Goal: Information Seeking & Learning: Check status

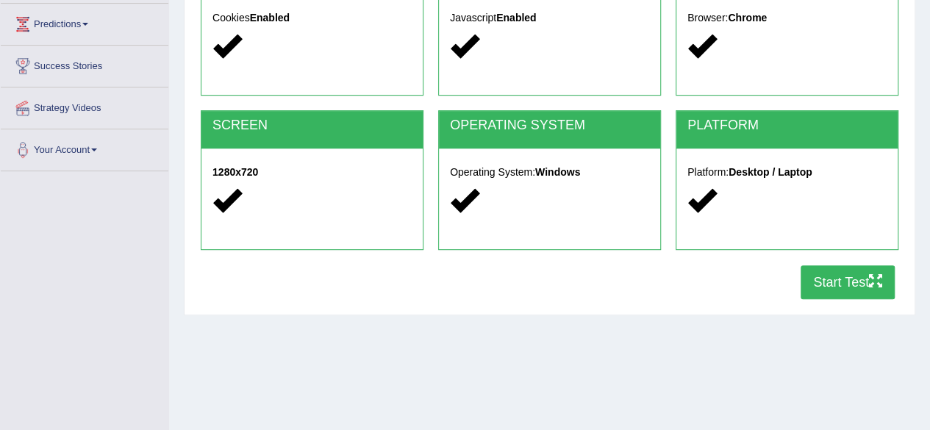
scroll to position [198, 0]
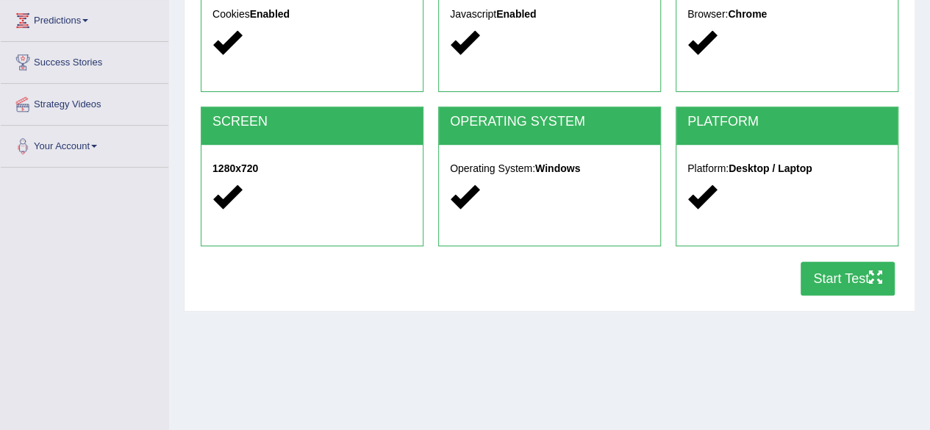
click at [929, 176] on html "Toggle navigation Home Practice Questions Speaking Practice Read Aloud Repeat S…" at bounding box center [465, 17] width 930 height 430
click at [872, 276] on icon "button" at bounding box center [875, 277] width 13 height 13
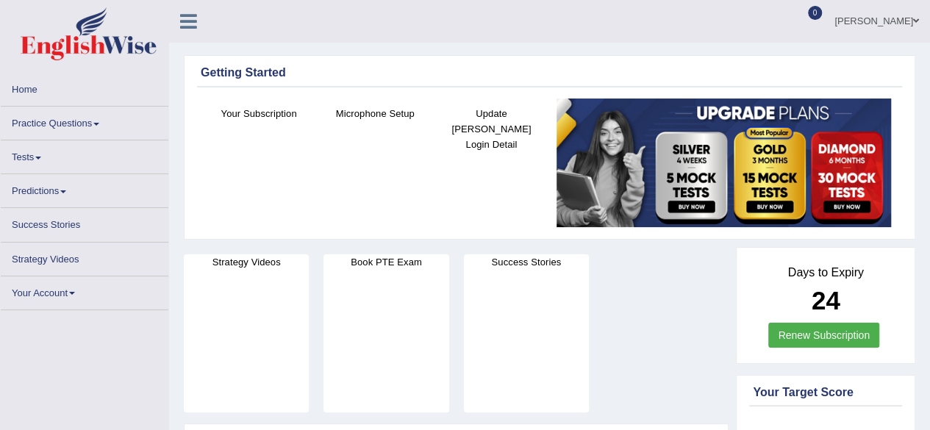
click at [96, 118] on link "Practice Questions" at bounding box center [85, 121] width 168 height 29
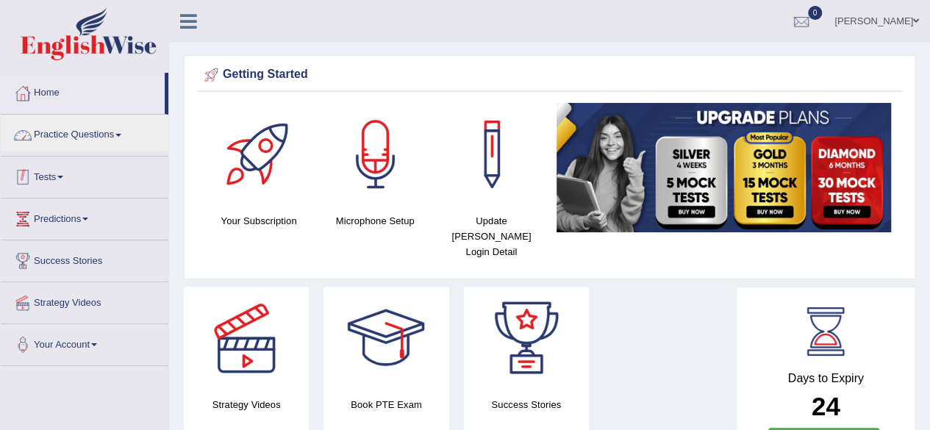
click at [62, 173] on link "Tests" at bounding box center [85, 175] width 168 height 37
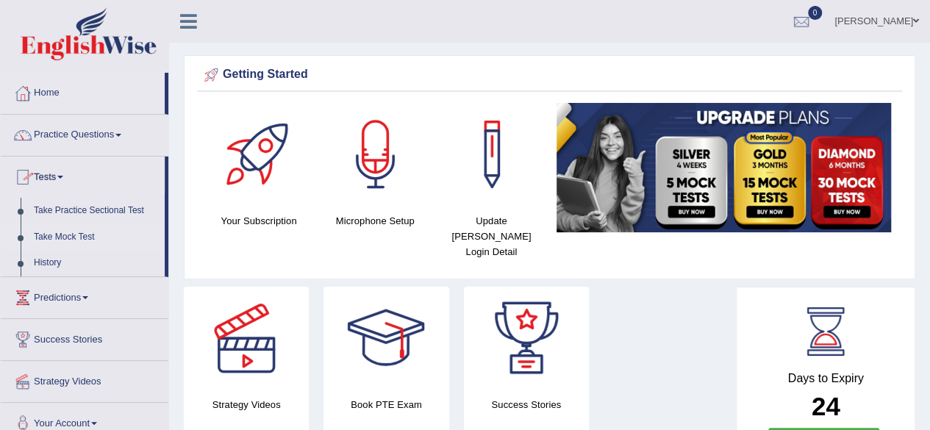
click at [62, 235] on link "Take Mock Test" at bounding box center [95, 237] width 137 height 26
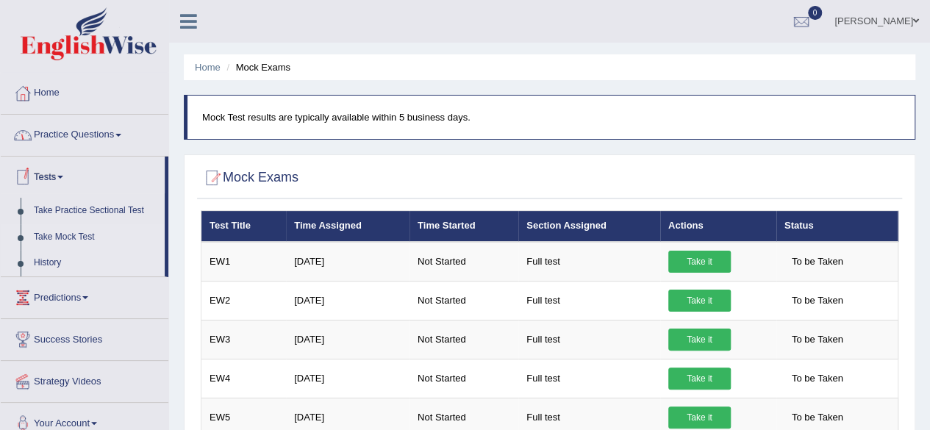
click at [52, 258] on link "History" at bounding box center [95, 263] width 137 height 26
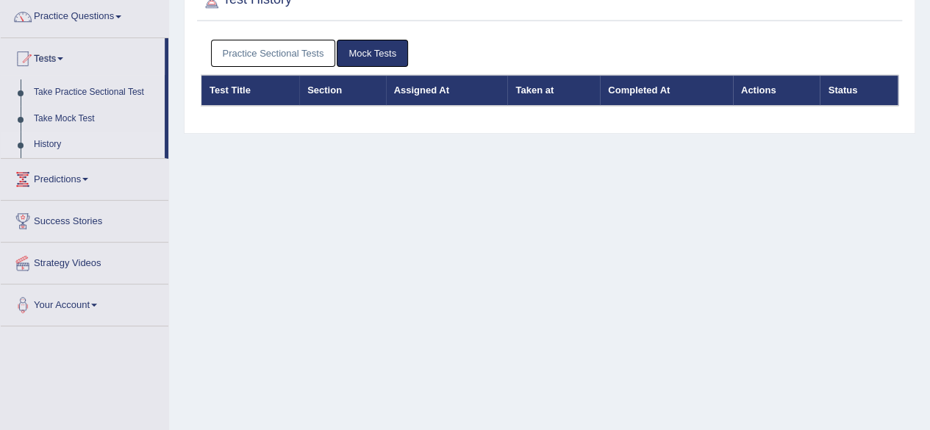
scroll to position [110, 0]
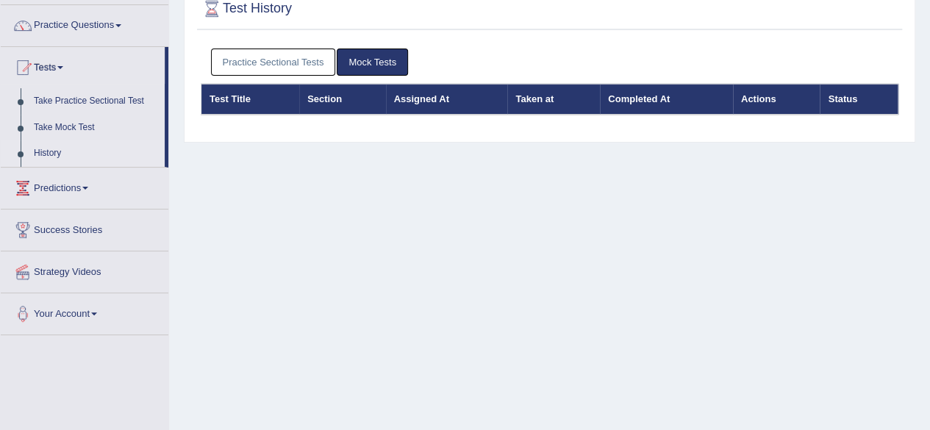
click at [929, 121] on html "Toggle navigation Home Practice Questions Speaking Practice Read Aloud Repeat S…" at bounding box center [465, 105] width 930 height 430
click at [60, 148] on link "History" at bounding box center [95, 153] width 137 height 26
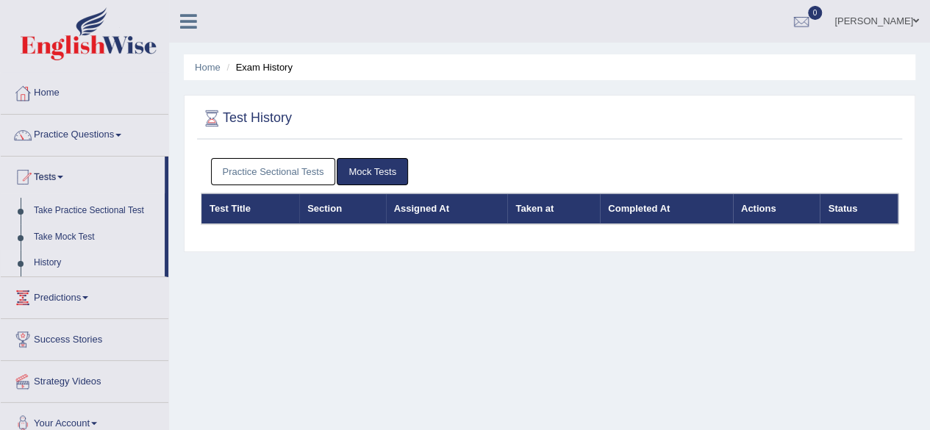
click at [66, 257] on link "History" at bounding box center [95, 263] width 137 height 26
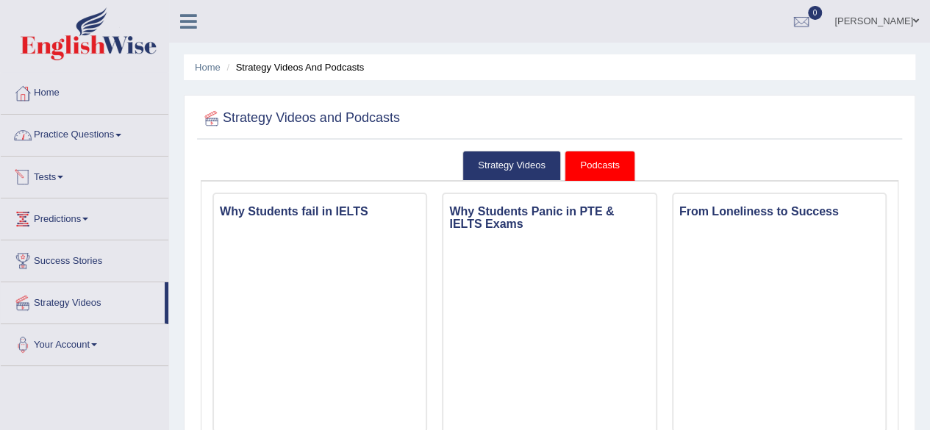
click at [96, 140] on link "Practice Questions" at bounding box center [85, 133] width 168 height 37
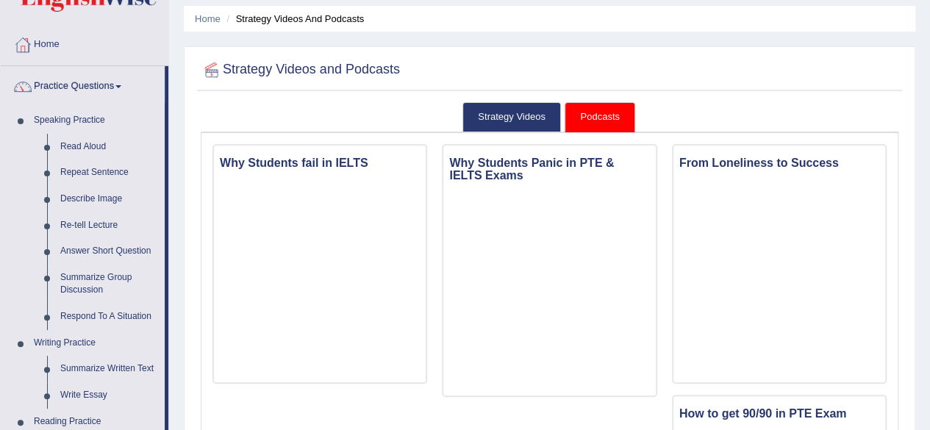
scroll to position [18, 0]
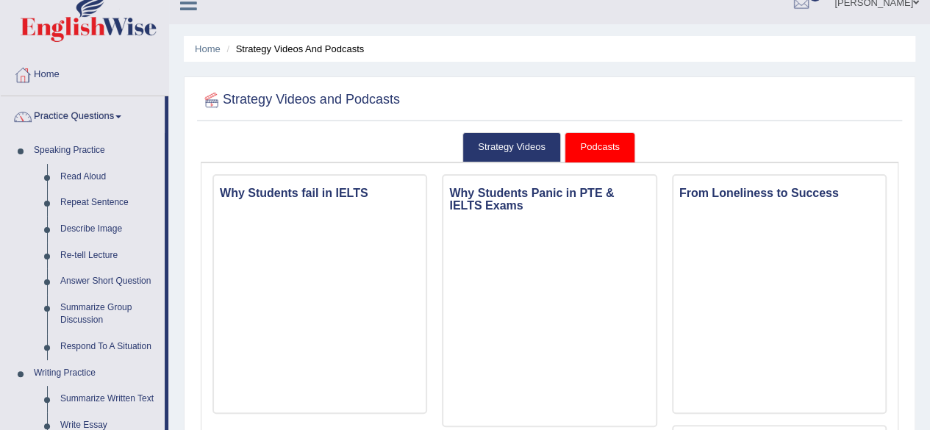
click at [69, 119] on link "Practice Questions" at bounding box center [83, 114] width 164 height 37
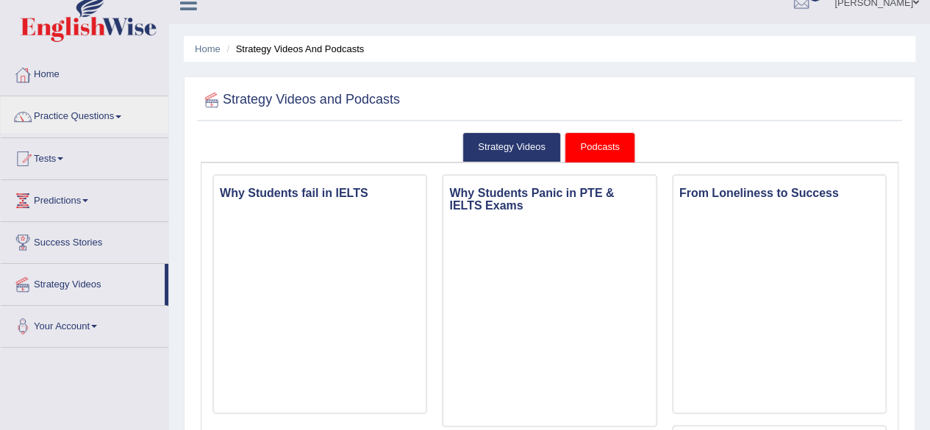
click at [32, 159] on div at bounding box center [23, 159] width 22 height 22
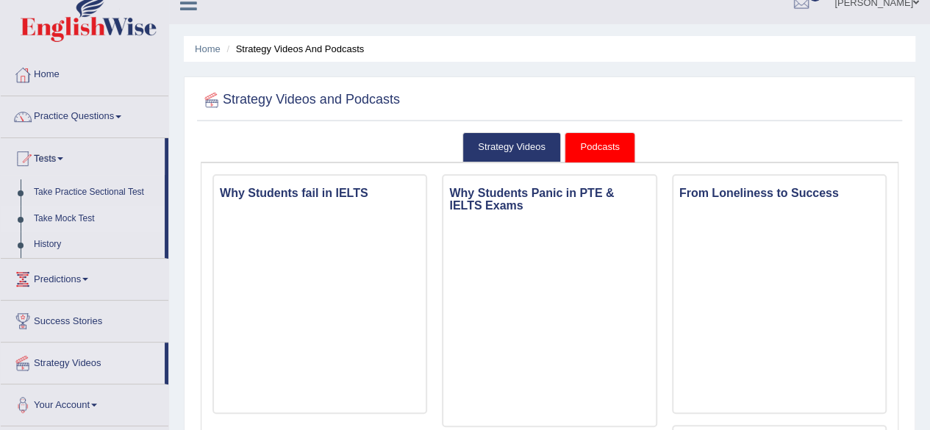
click at [75, 216] on link "Take Mock Test" at bounding box center [95, 219] width 137 height 26
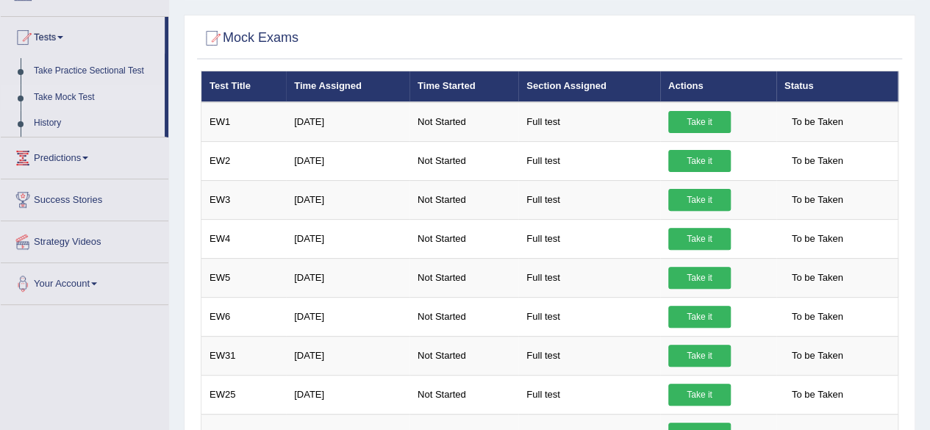
scroll to position [140, 0]
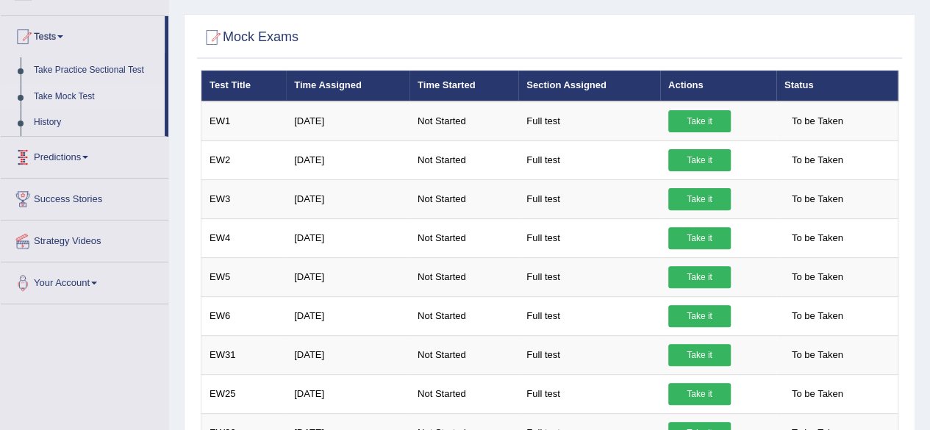
click at [69, 92] on link "Take Mock Test" at bounding box center [95, 97] width 137 height 26
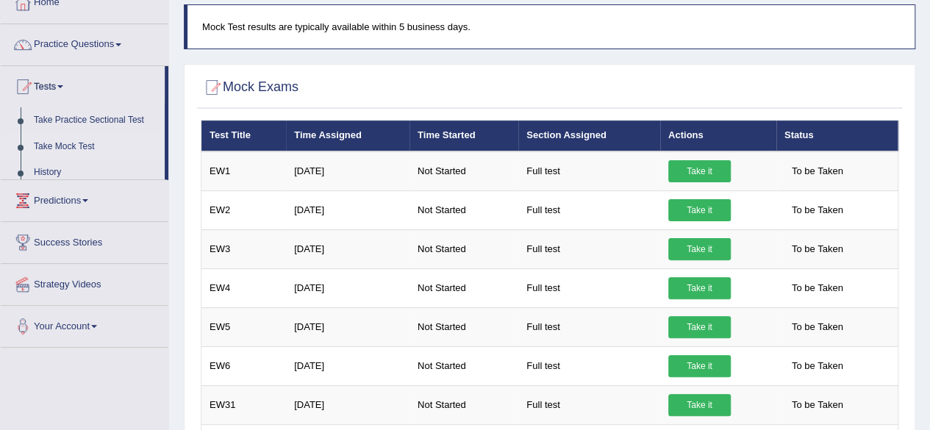
scroll to position [97, 0]
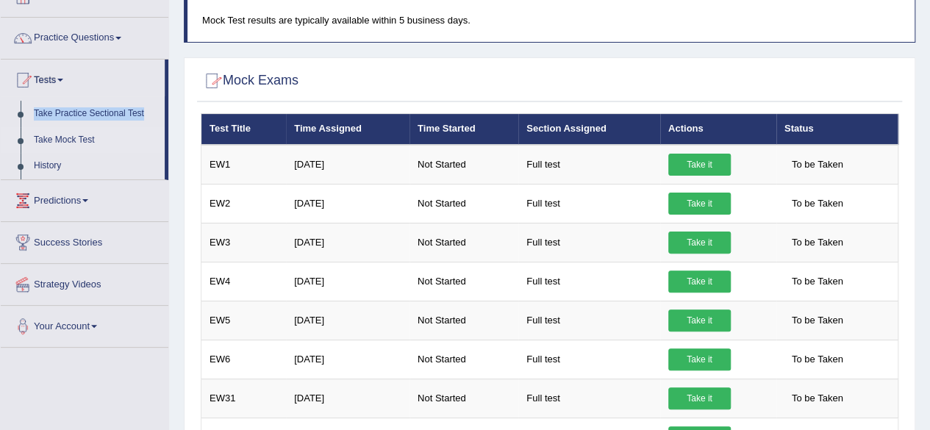
drag, startPoint x: 166, startPoint y: 113, endPoint x: 159, endPoint y: 73, distance: 41.1
click at [159, 73] on li "Tests Take Practice Sectional Test Take Mock Test History" at bounding box center [85, 120] width 168 height 121
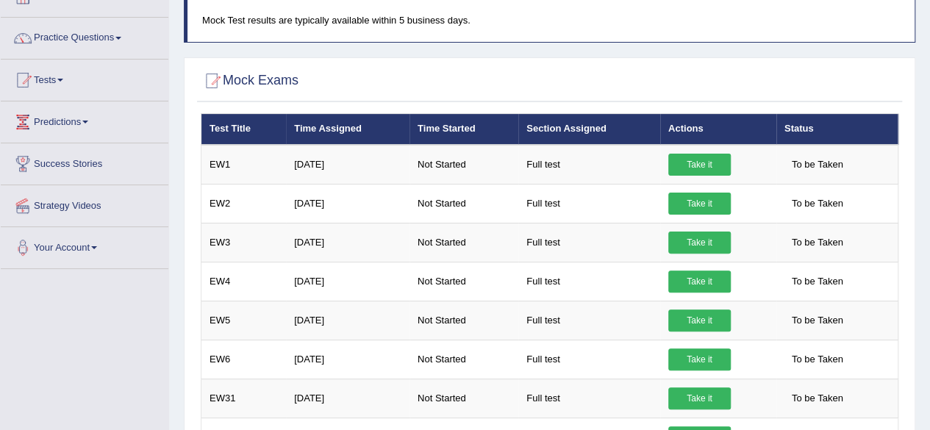
click at [148, 71] on link "Tests" at bounding box center [85, 78] width 168 height 37
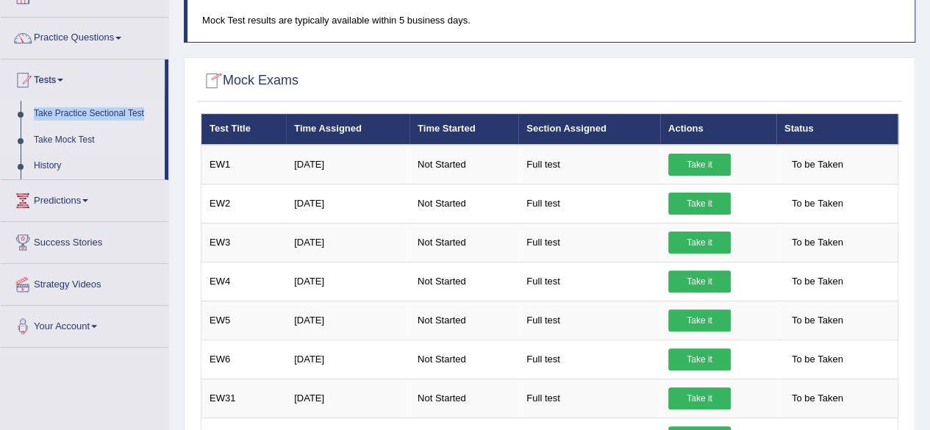
click at [121, 106] on link "Take Practice Sectional Test" at bounding box center [95, 114] width 137 height 26
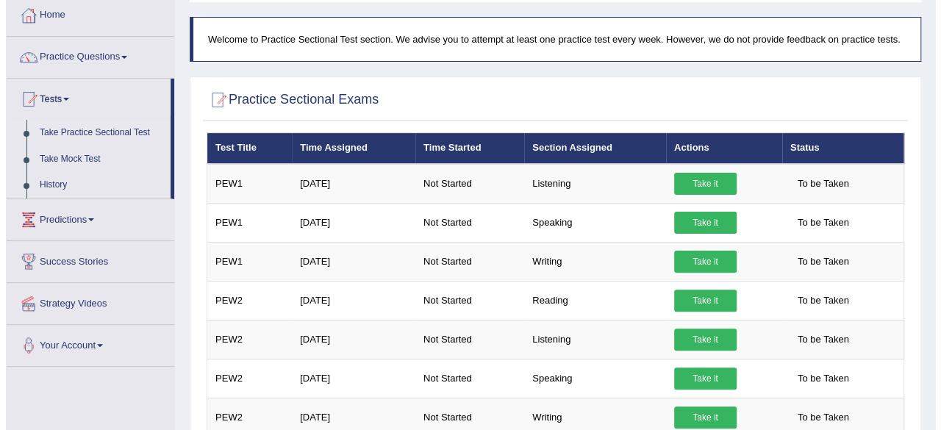
scroll to position [96, 0]
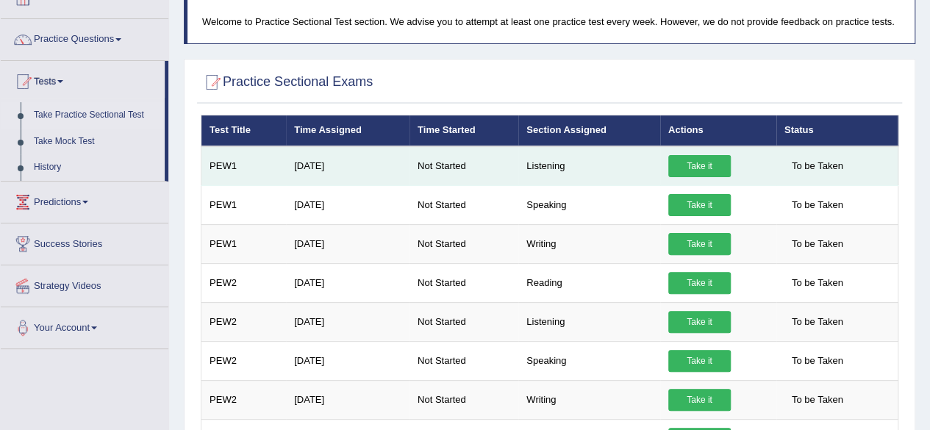
click at [706, 161] on link "Take it" at bounding box center [699, 166] width 62 height 22
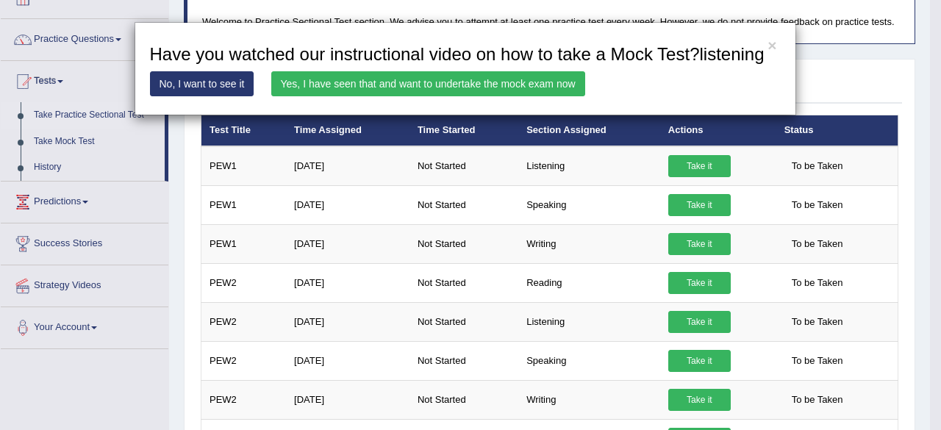
click at [478, 87] on link "Yes, I have seen that and want to undertake the mock exam now" at bounding box center [428, 83] width 314 height 25
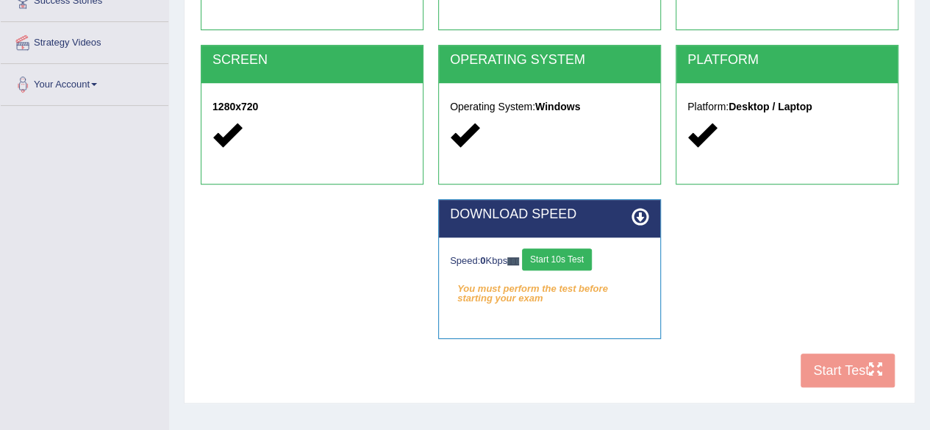
drag, startPoint x: 0, startPoint y: 0, endPoint x: 938, endPoint y: 221, distance: 963.8
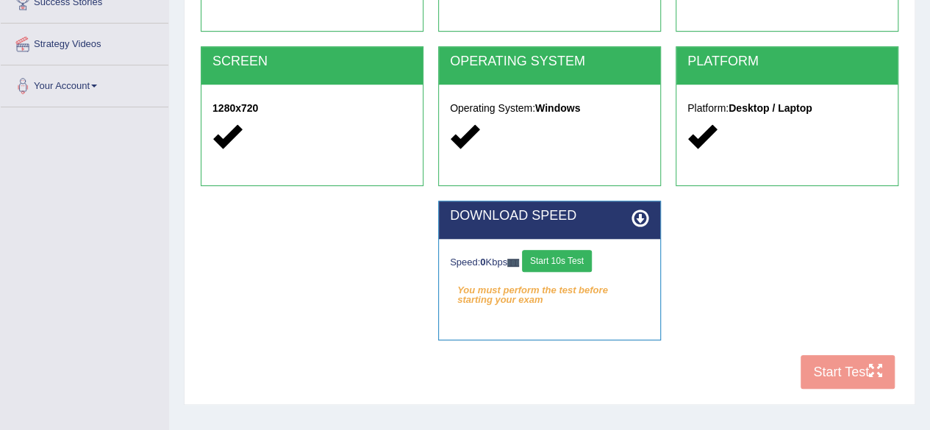
click at [582, 264] on button "Start 10s Test" at bounding box center [557, 261] width 70 height 22
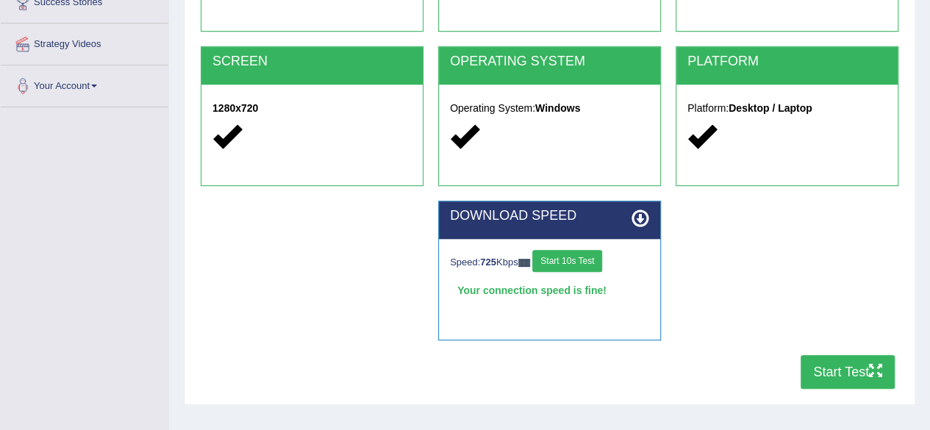
click at [840, 371] on button "Start Test" at bounding box center [848, 372] width 94 height 34
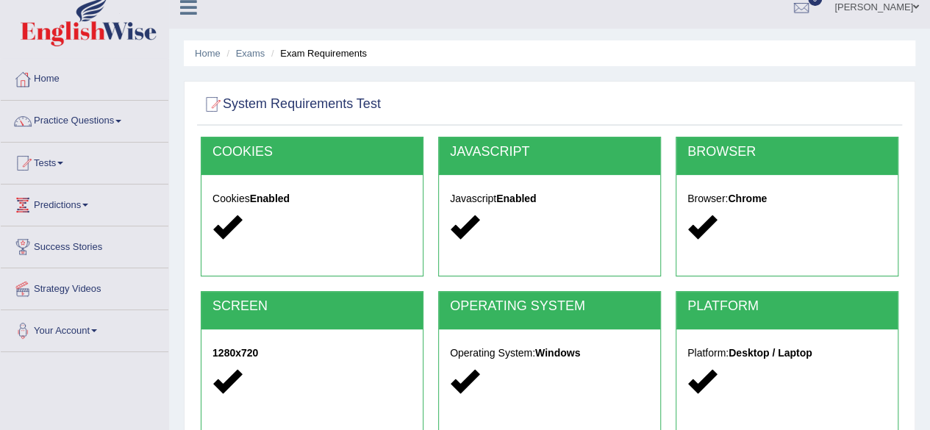
scroll to position [0, 0]
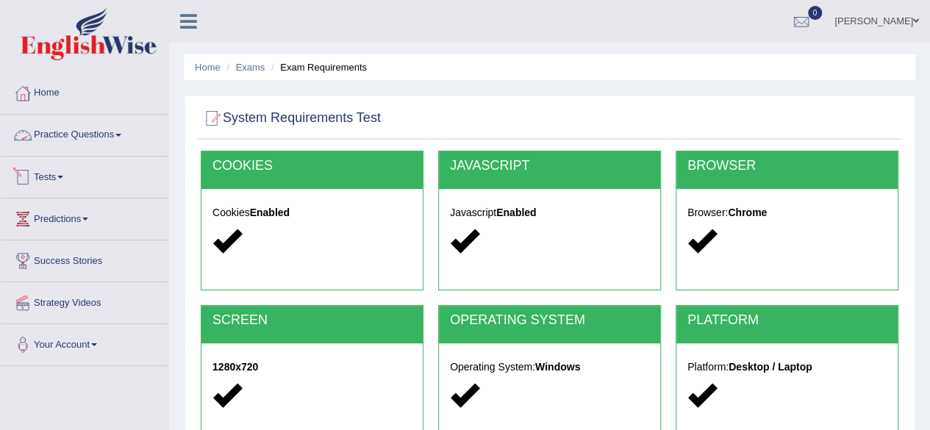
click at [107, 144] on link "Practice Questions" at bounding box center [85, 133] width 168 height 37
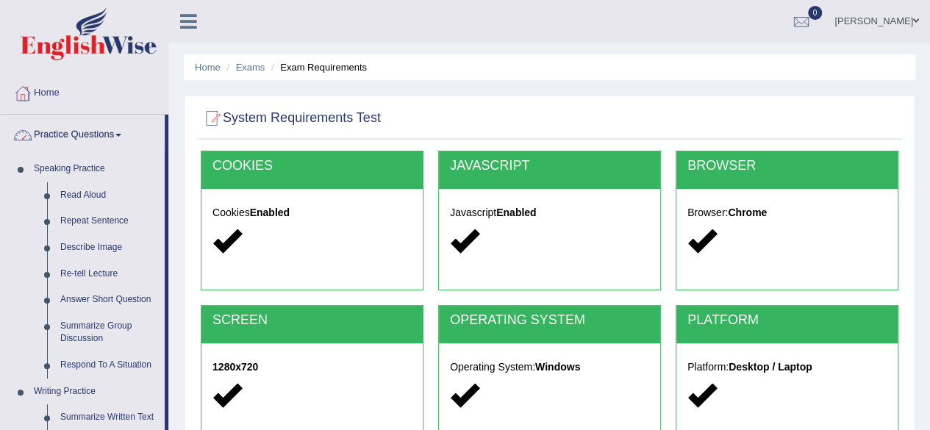
click at [104, 129] on link "Practice Questions" at bounding box center [83, 133] width 164 height 37
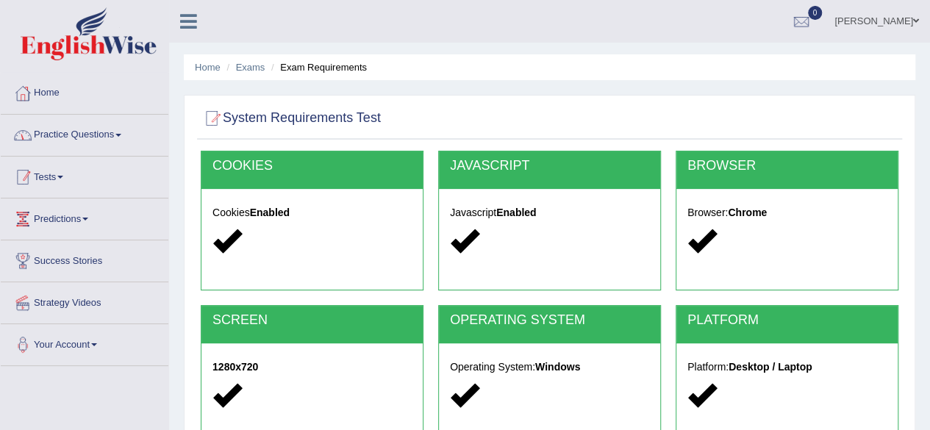
click at [64, 173] on link "Tests" at bounding box center [85, 175] width 168 height 37
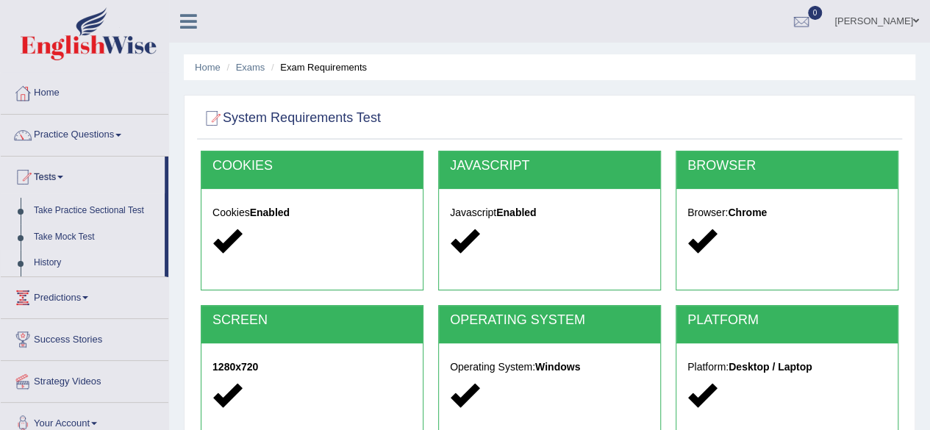
click at [44, 255] on link "History" at bounding box center [95, 263] width 137 height 26
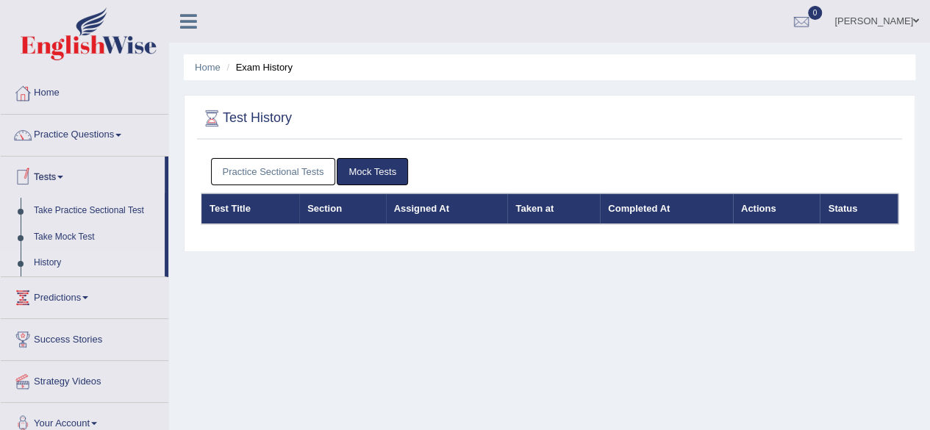
click at [315, 170] on link "Practice Sectional Tests" at bounding box center [273, 171] width 125 height 27
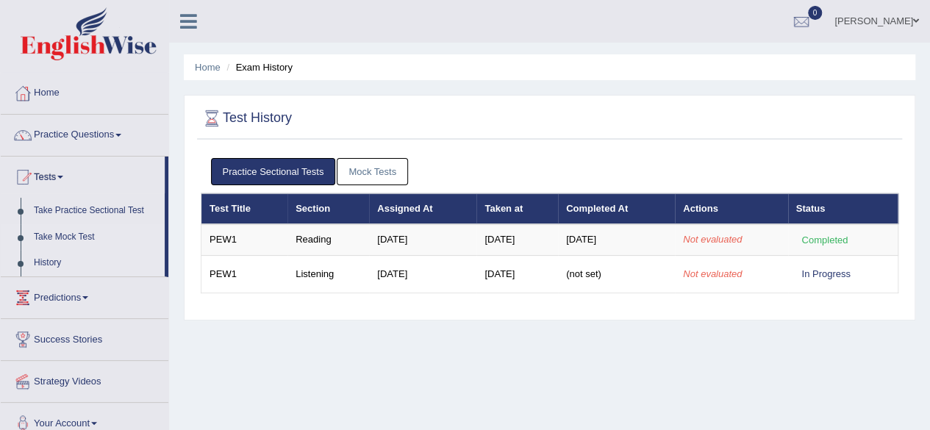
click at [71, 231] on link "Take Mock Test" at bounding box center [95, 237] width 137 height 26
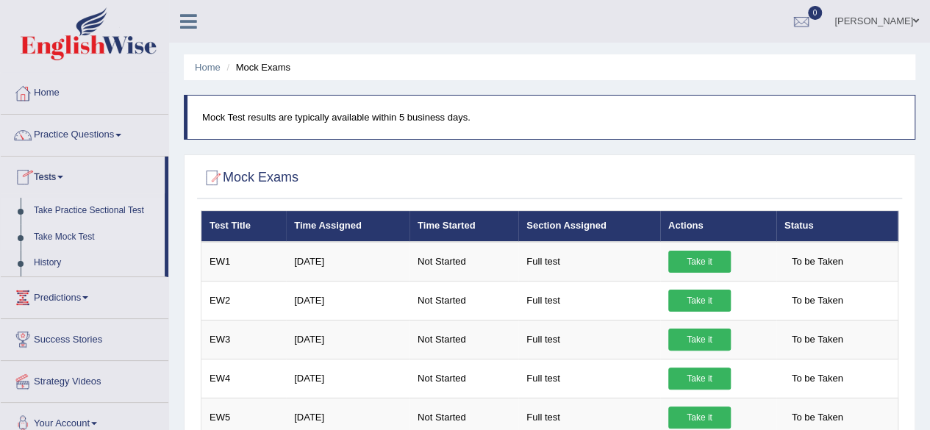
click at [96, 208] on link "Take Practice Sectional Test" at bounding box center [95, 211] width 137 height 26
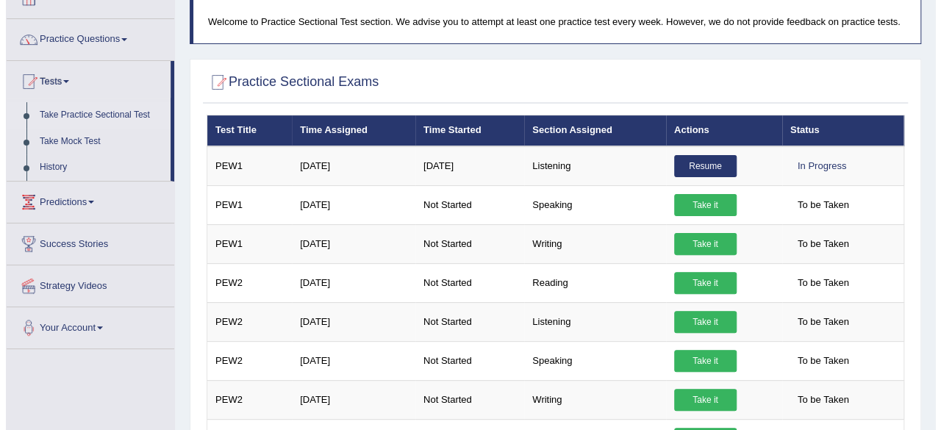
scroll to position [65, 0]
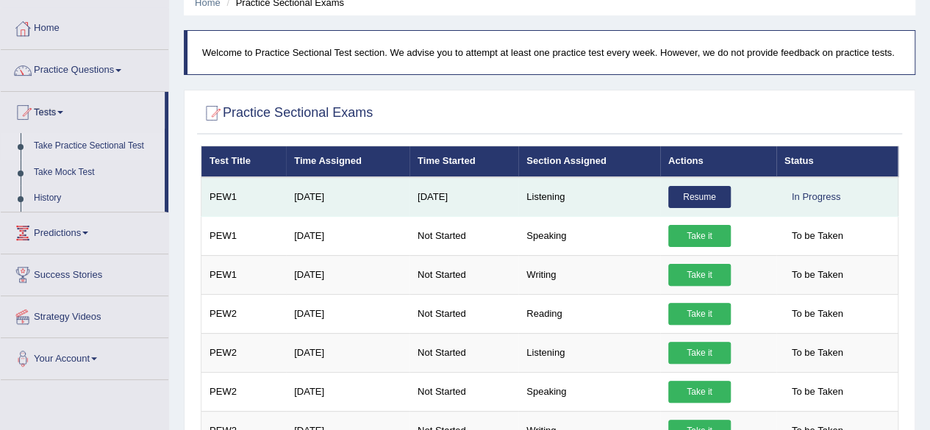
click at [699, 196] on link "Resume" at bounding box center [699, 197] width 62 height 22
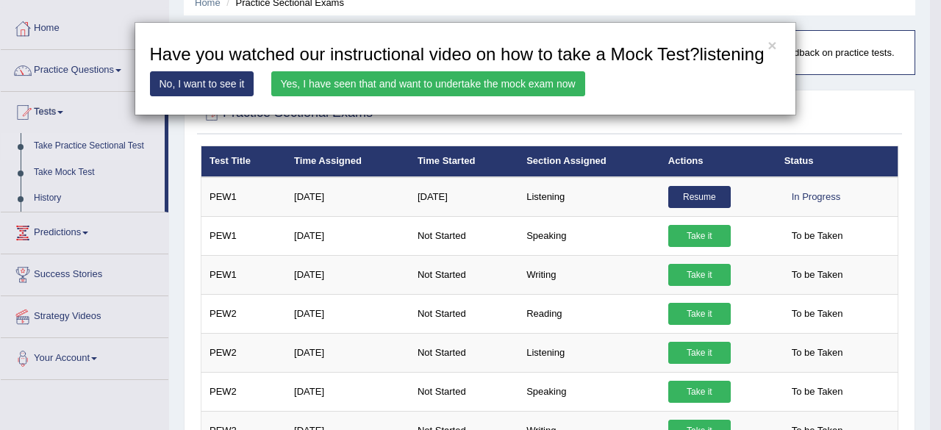
click at [328, 75] on link "Yes, I have seen that and want to undertake the mock exam now" at bounding box center [428, 83] width 314 height 25
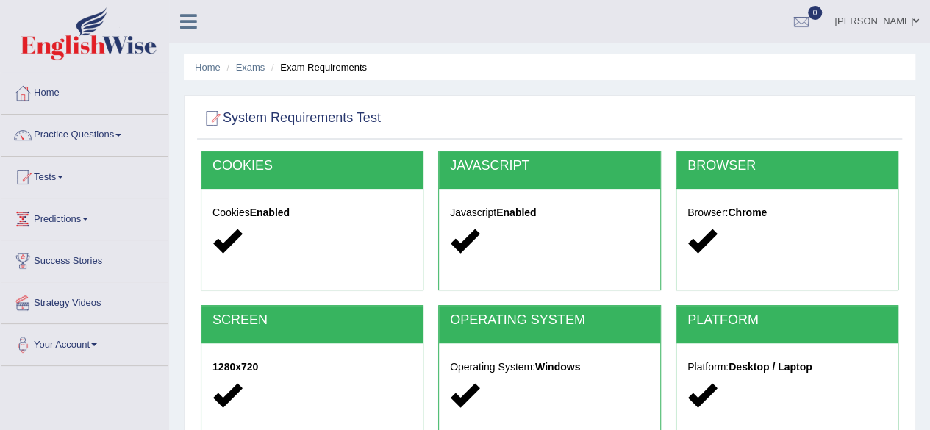
click at [915, 84] on div "Home Exams Exam Requirements System Requirements Test COOKIES Cookies Enabled J…" at bounding box center [549, 367] width 761 height 735
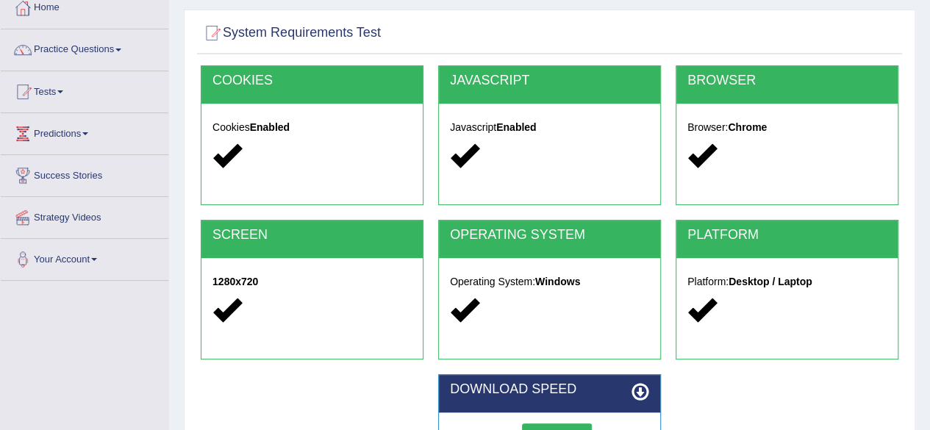
scroll to position [72, 0]
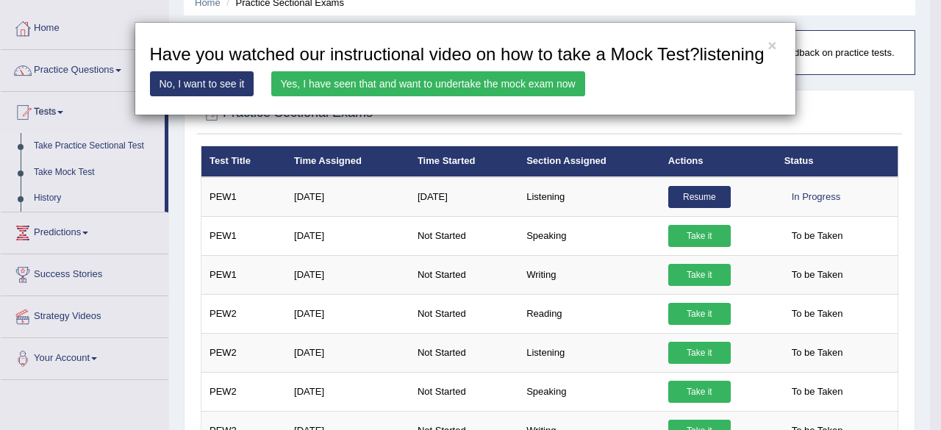
click at [210, 88] on link "No, I want to see it" at bounding box center [202, 83] width 104 height 25
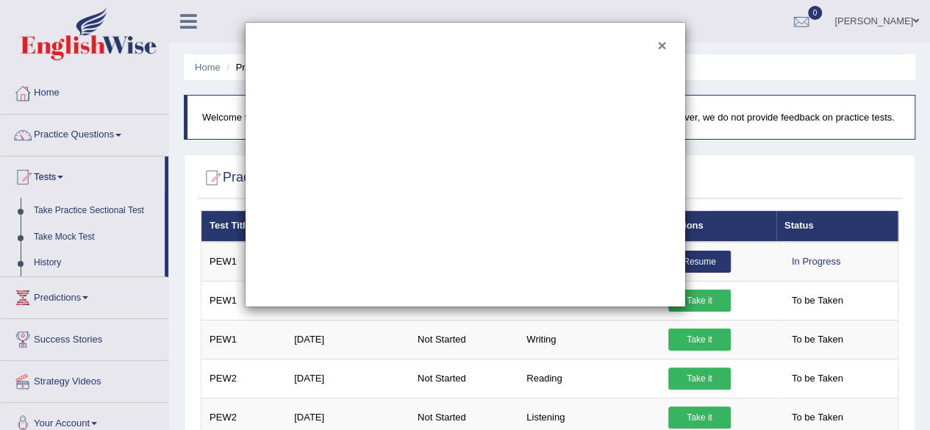
click at [659, 45] on button "×" at bounding box center [661, 44] width 9 height 15
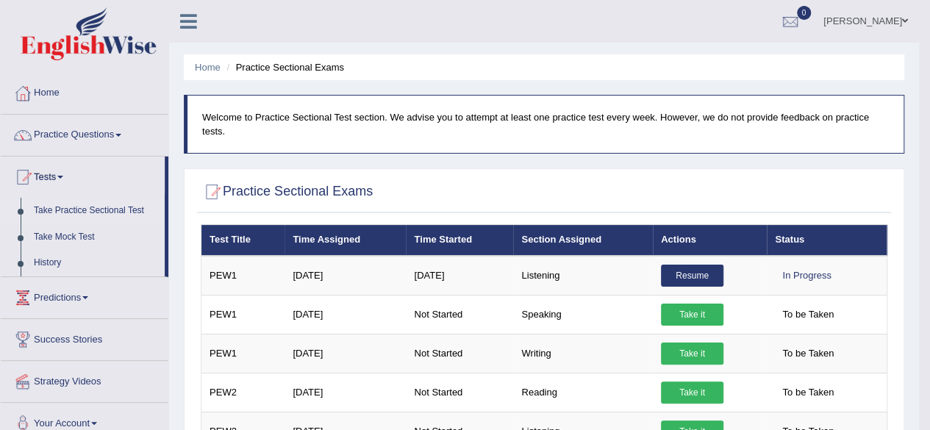
click at [897, 23] on link "[PERSON_NAME]" at bounding box center [865, 19] width 107 height 38
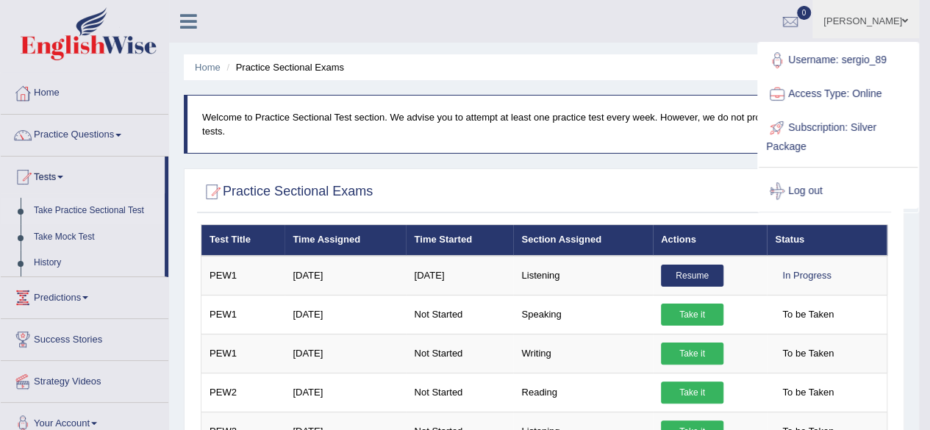
click at [773, 132] on div at bounding box center [777, 128] width 22 height 22
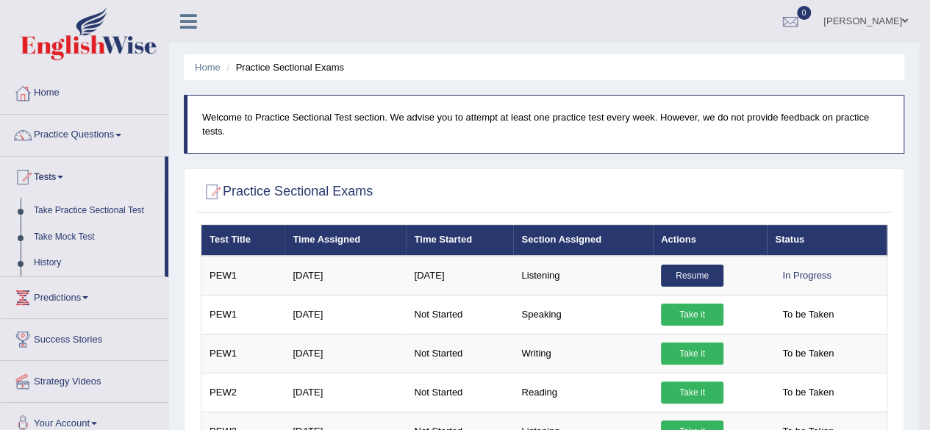
click at [872, 21] on link "[PERSON_NAME]" at bounding box center [865, 19] width 107 height 38
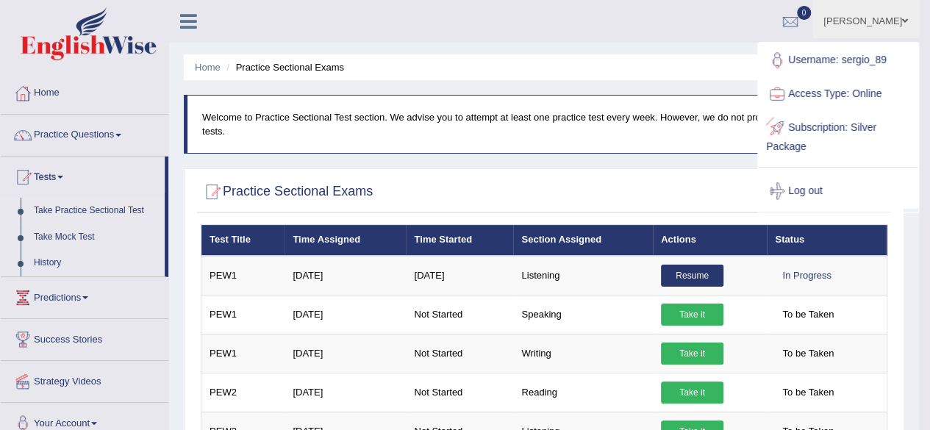
click at [816, 126] on link "Subscription: Silver Package" at bounding box center [838, 135] width 159 height 49
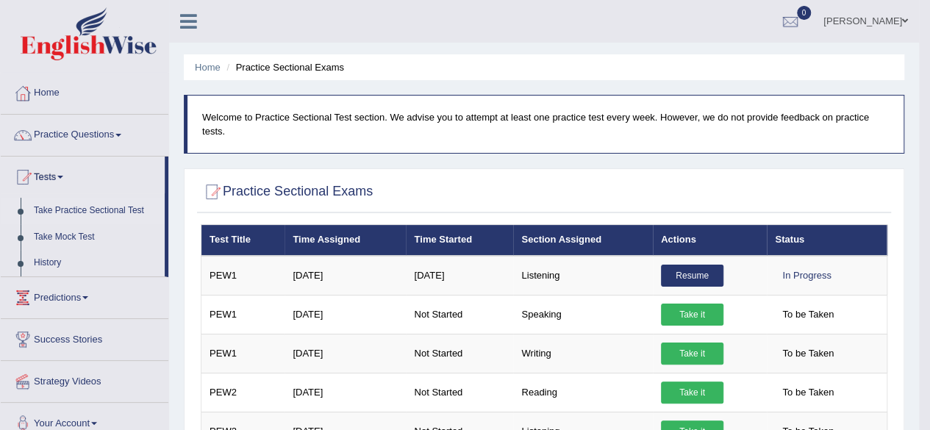
click at [890, 21] on link "[PERSON_NAME]" at bounding box center [865, 19] width 107 height 38
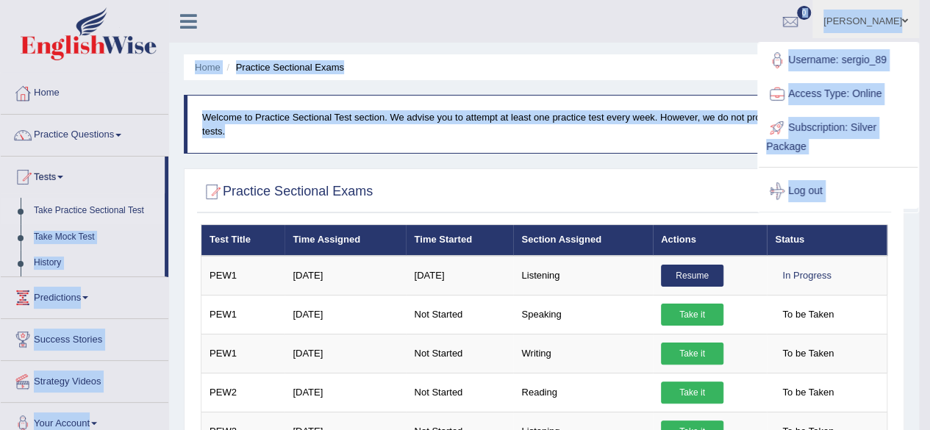
drag, startPoint x: 167, startPoint y: 223, endPoint x: 173, endPoint y: 273, distance: 51.2
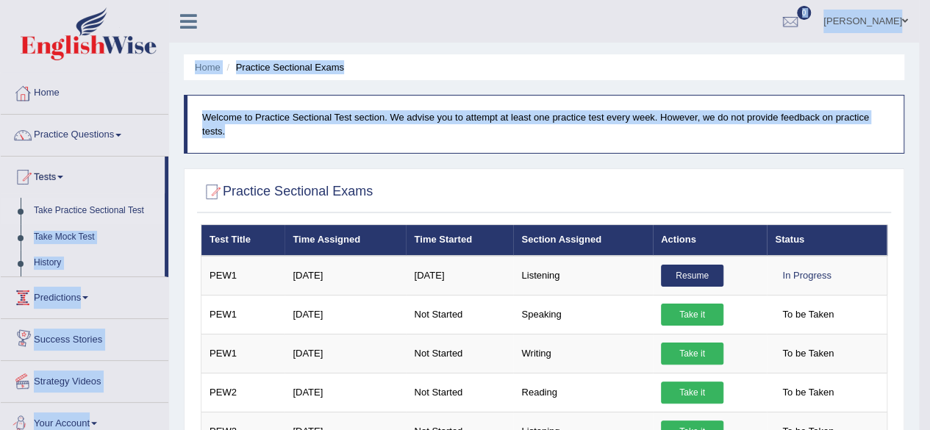
click at [93, 422] on link "Your Account" at bounding box center [85, 421] width 168 height 37
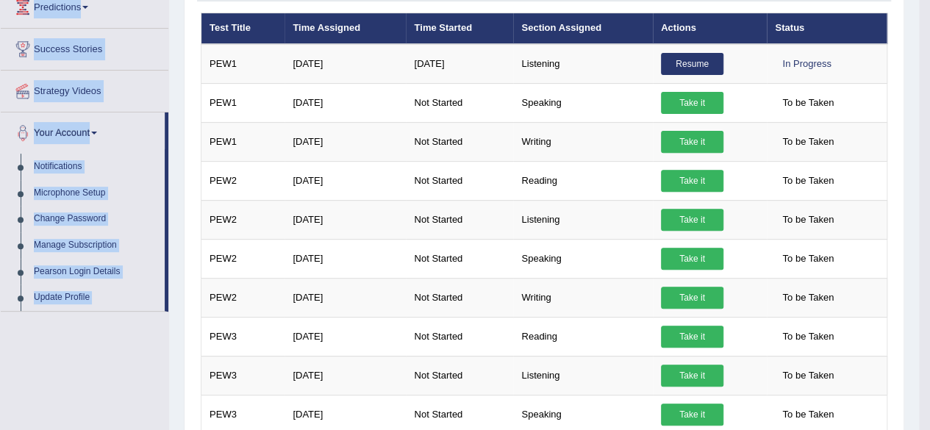
scroll to position [214, 0]
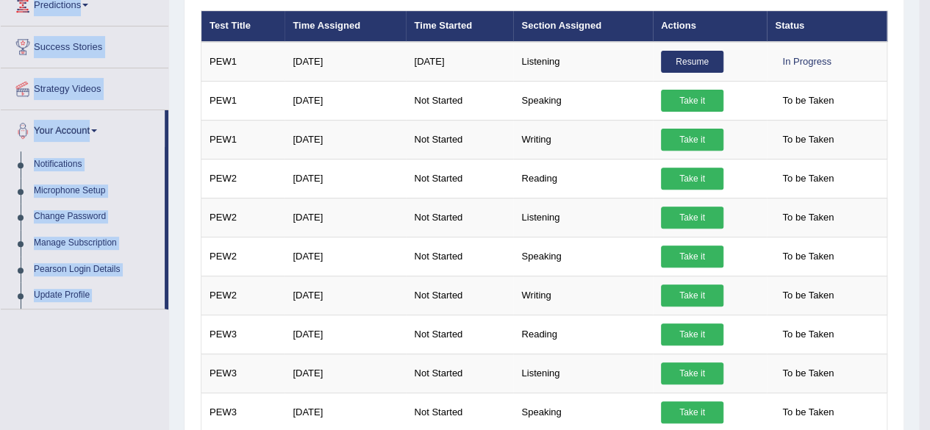
click at [85, 378] on div "Toggle navigation Home Practice Questions Speaking Practice Read Aloud Repeat S…" at bounding box center [459, 396] width 919 height 1220
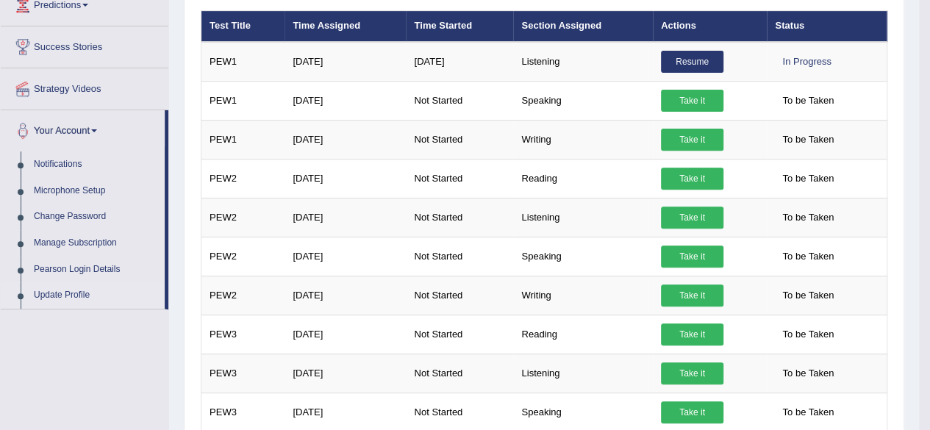
click at [98, 285] on link "Update Profile" at bounding box center [95, 295] width 137 height 26
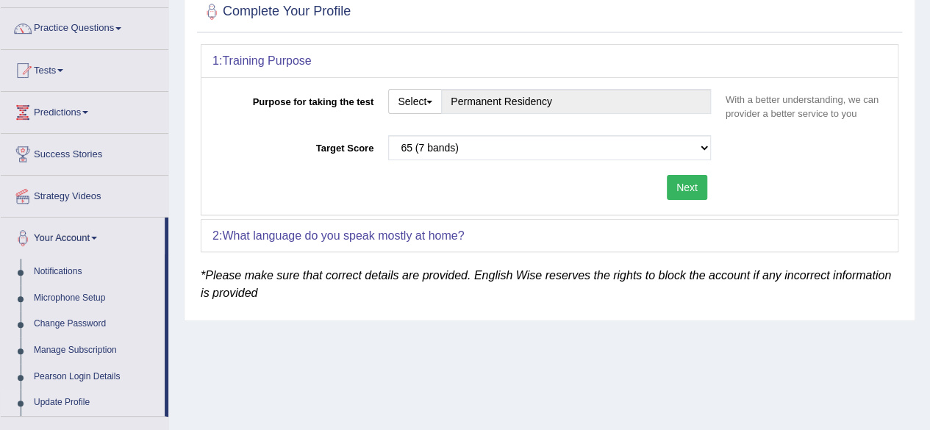
scroll to position [341, 0]
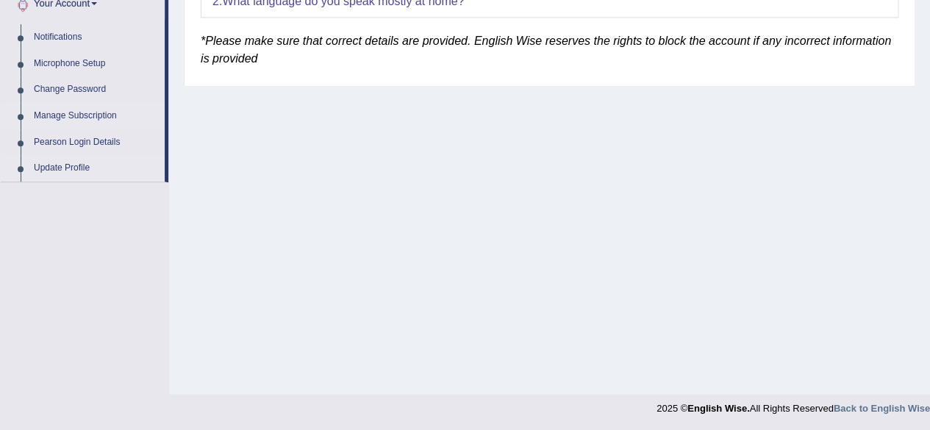
click at [103, 117] on link "Manage Subscription" at bounding box center [95, 116] width 137 height 26
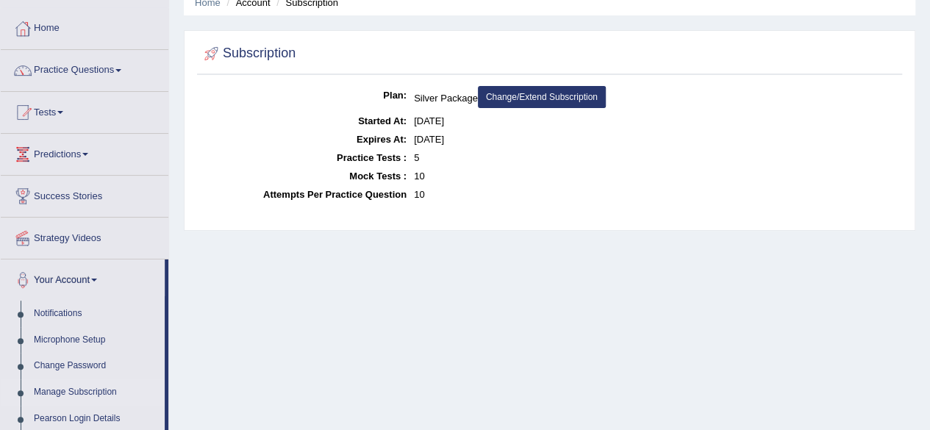
scroll to position [64, 0]
click at [900, 144] on div "Plan: Silver Package Change/Extend Subscription Started At: [DATE] Expires At: …" at bounding box center [549, 155] width 705 height 137
click at [503, 101] on link "Change/Extend Subscription" at bounding box center [542, 98] width 128 height 22
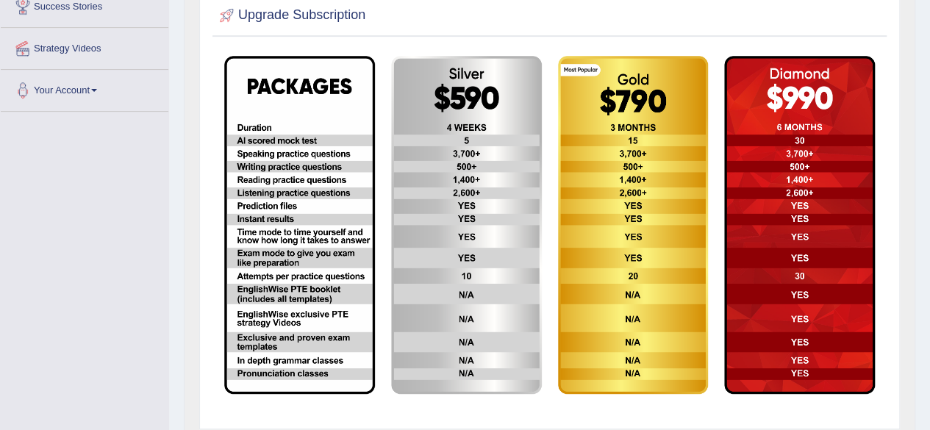
scroll to position [257, 0]
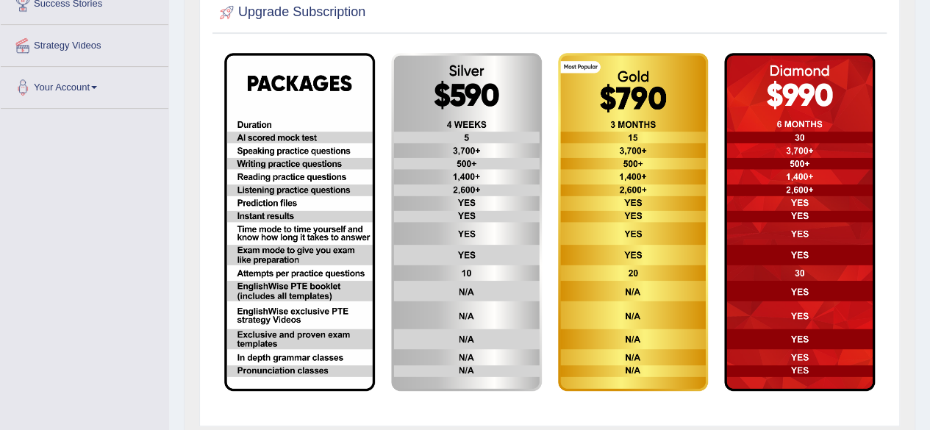
drag, startPoint x: 0, startPoint y: 0, endPoint x: 938, endPoint y: 212, distance: 961.7
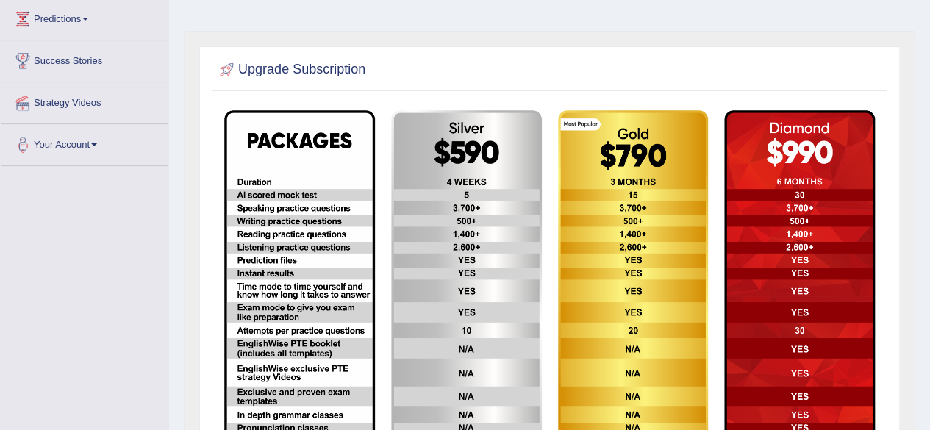
scroll to position [0, 0]
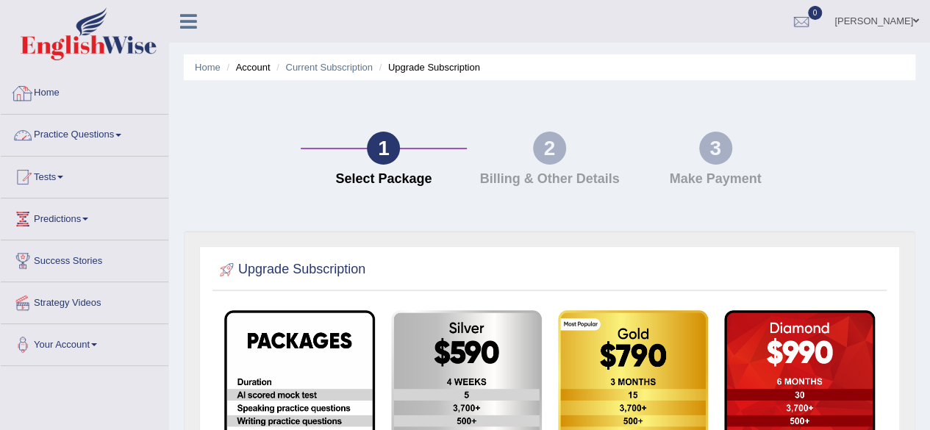
click at [107, 137] on link "Practice Questions" at bounding box center [85, 133] width 168 height 37
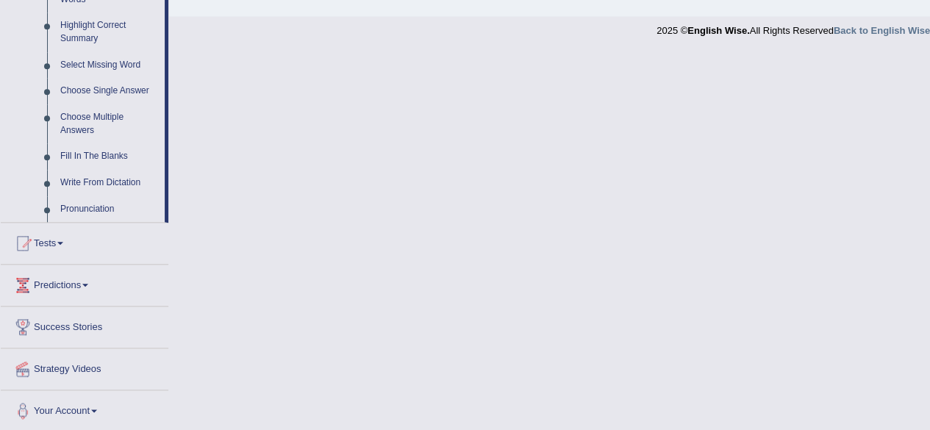
click at [135, 247] on link "Tests" at bounding box center [85, 241] width 168 height 37
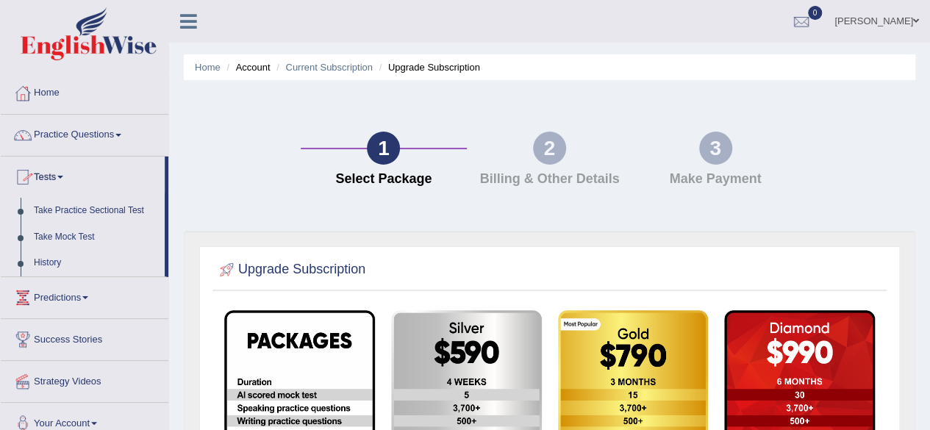
click at [143, 281] on link "Predictions" at bounding box center [85, 295] width 168 height 37
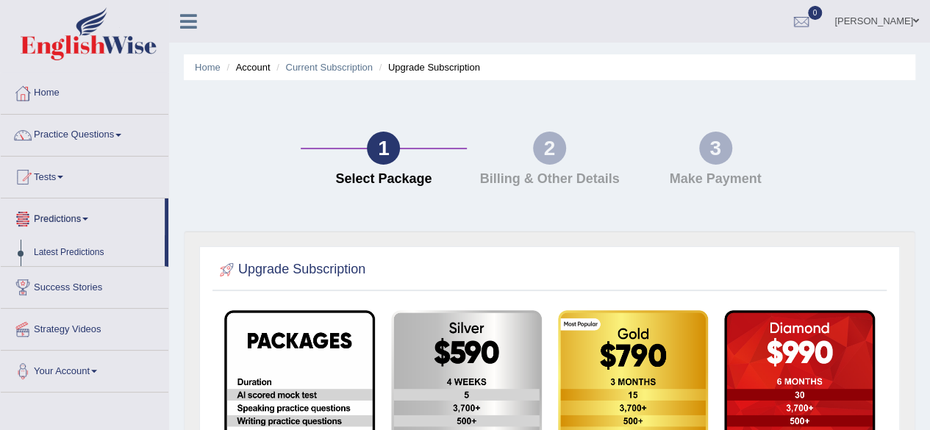
click at [143, 206] on link "Predictions" at bounding box center [83, 216] width 164 height 37
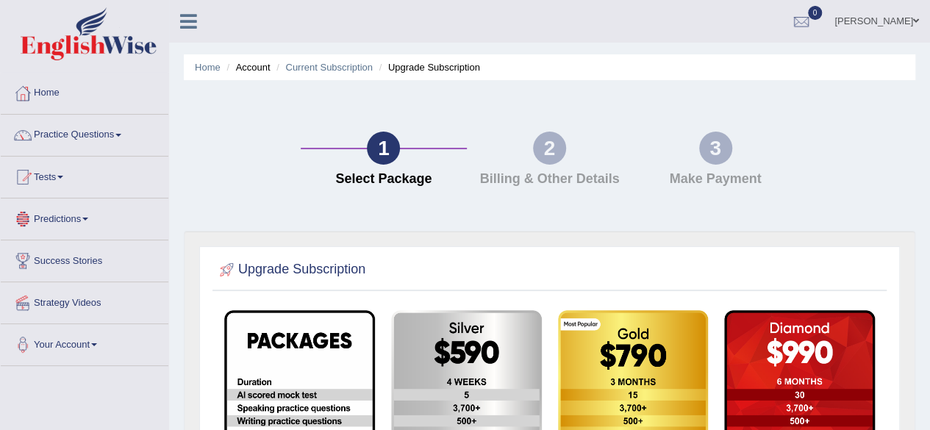
click at [143, 221] on link "Predictions" at bounding box center [85, 216] width 168 height 37
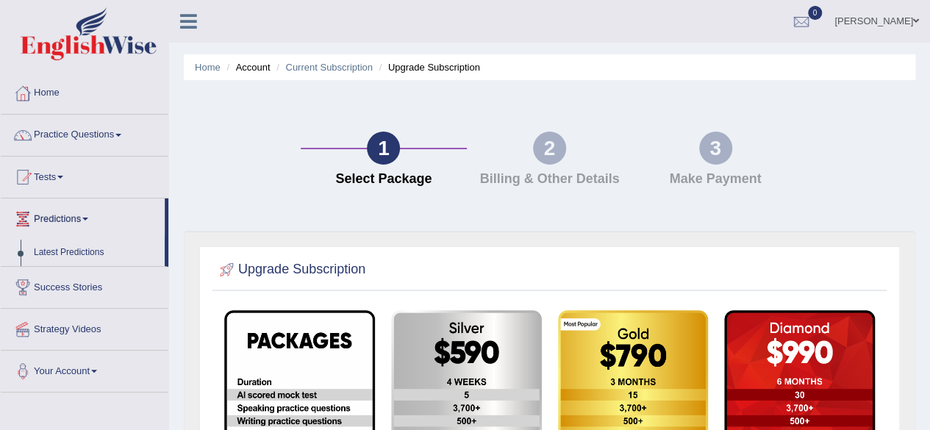
click at [154, 184] on link "Tests" at bounding box center [85, 175] width 168 height 37
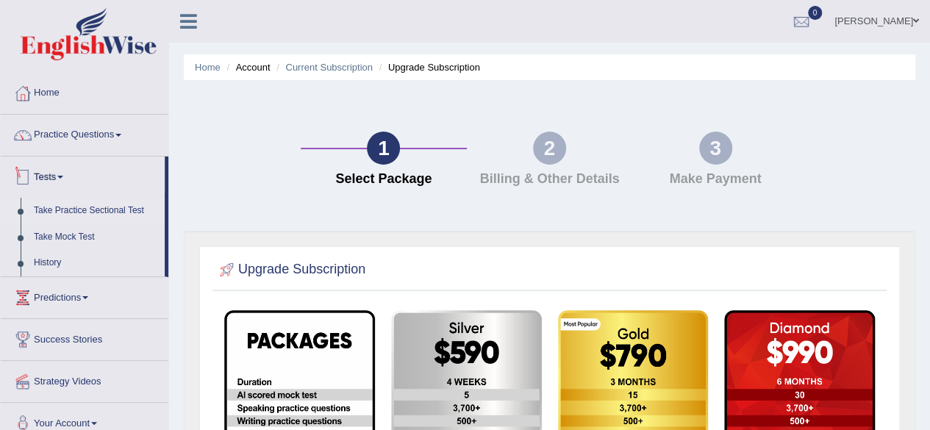
click at [150, 211] on link "Take Practice Sectional Test" at bounding box center [95, 211] width 137 height 26
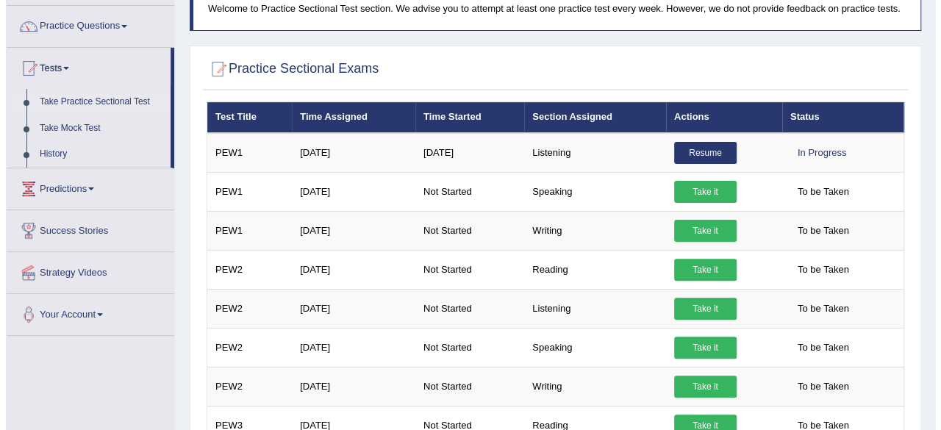
scroll to position [96, 0]
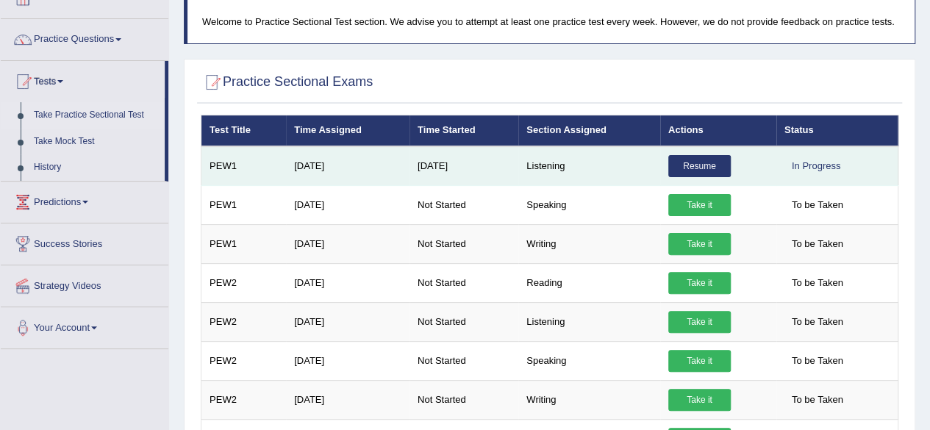
click at [694, 165] on link "Resume" at bounding box center [699, 166] width 62 height 22
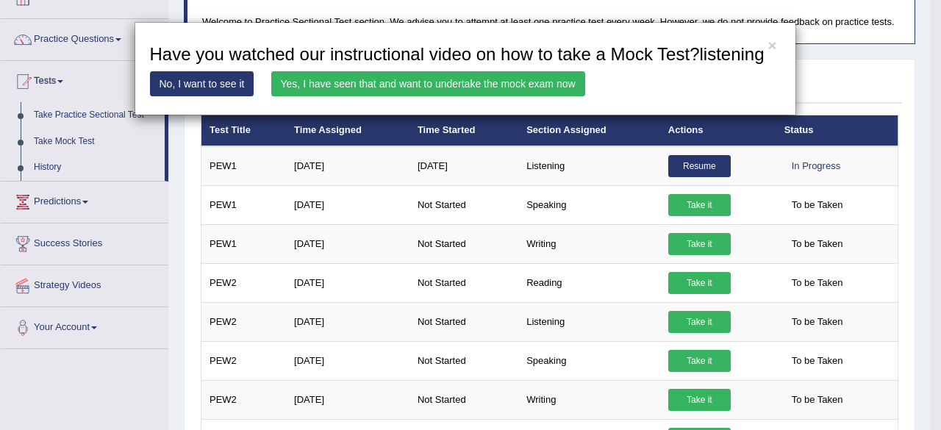
click at [302, 85] on link "Yes, I have seen that and want to undertake the mock exam now" at bounding box center [428, 83] width 314 height 25
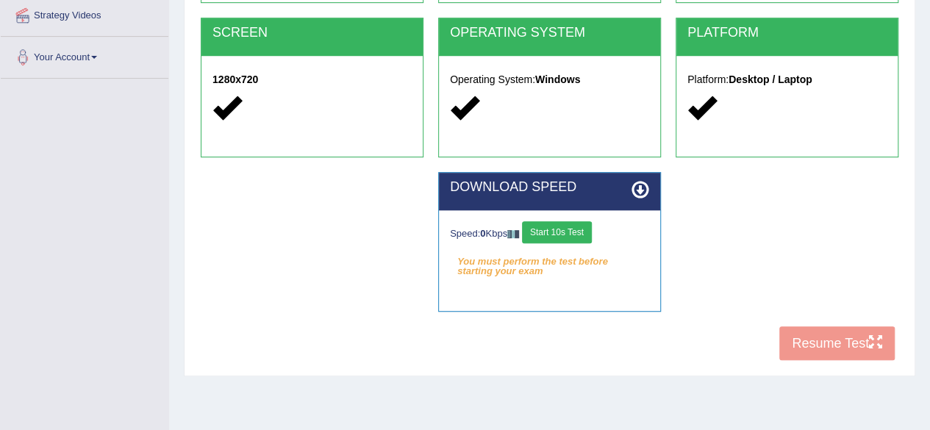
click at [592, 235] on button "Start 10s Test" at bounding box center [557, 232] width 70 height 22
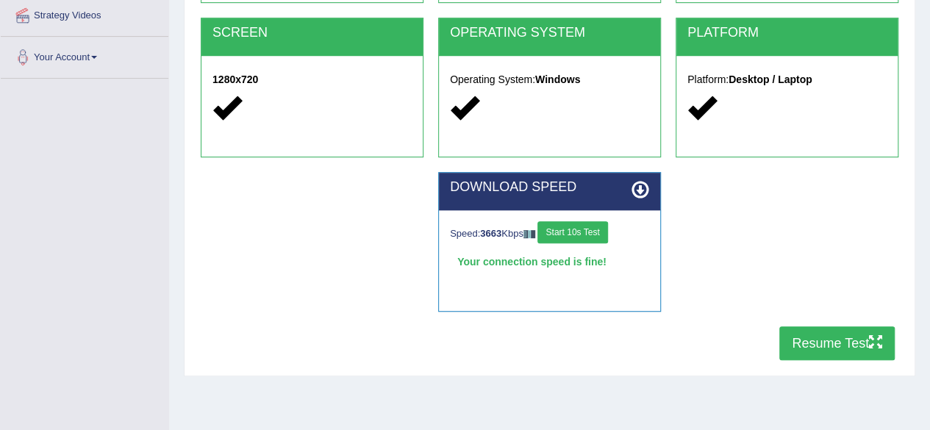
click at [834, 355] on button "Resume Test" at bounding box center [836, 343] width 115 height 34
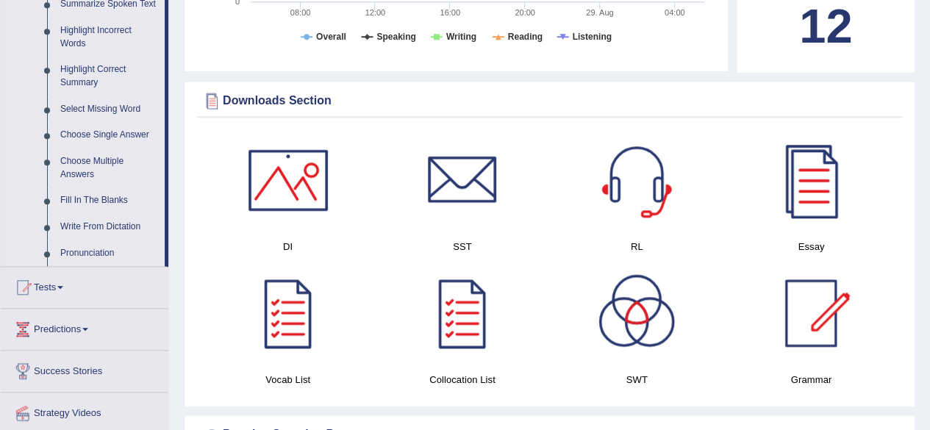
scroll to position [676, 0]
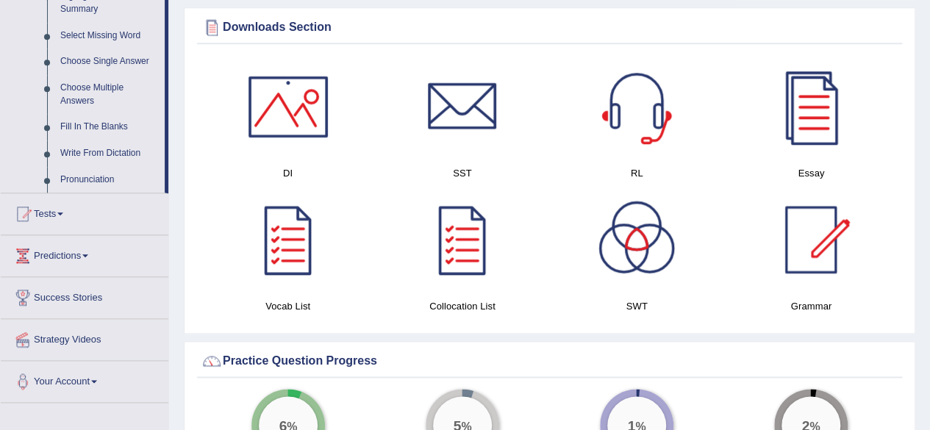
click at [46, 212] on link "Tests" at bounding box center [85, 211] width 168 height 37
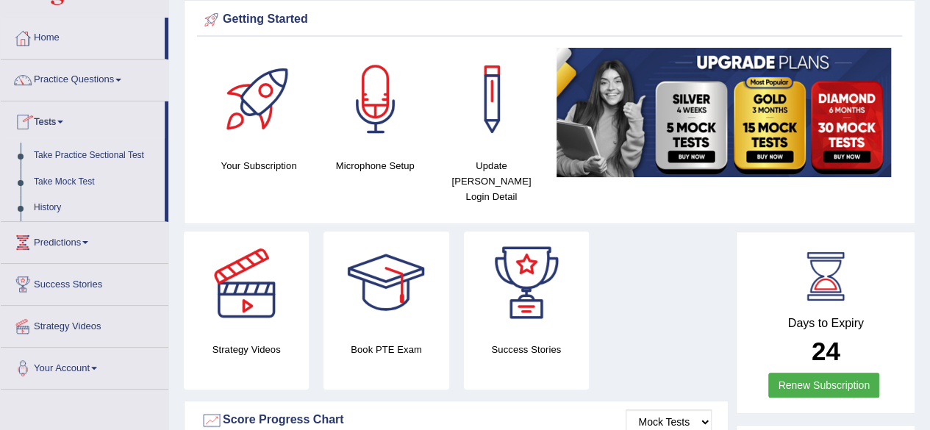
scroll to position [0, 0]
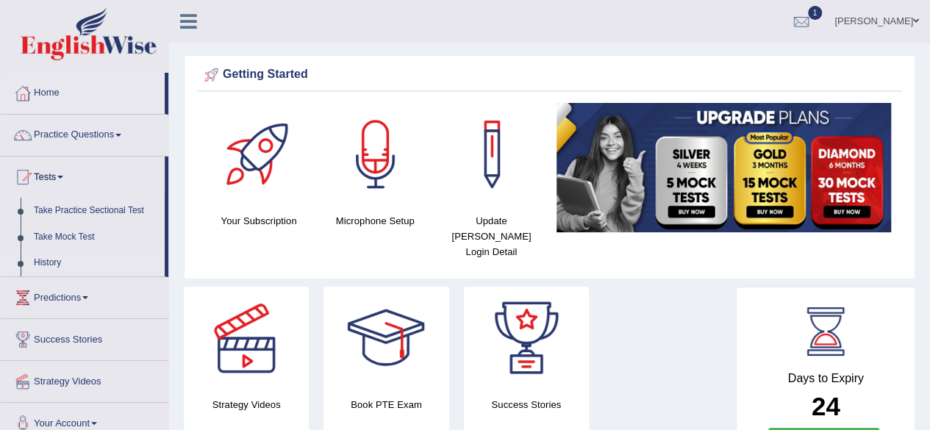
click at [42, 263] on link "History" at bounding box center [95, 263] width 137 height 26
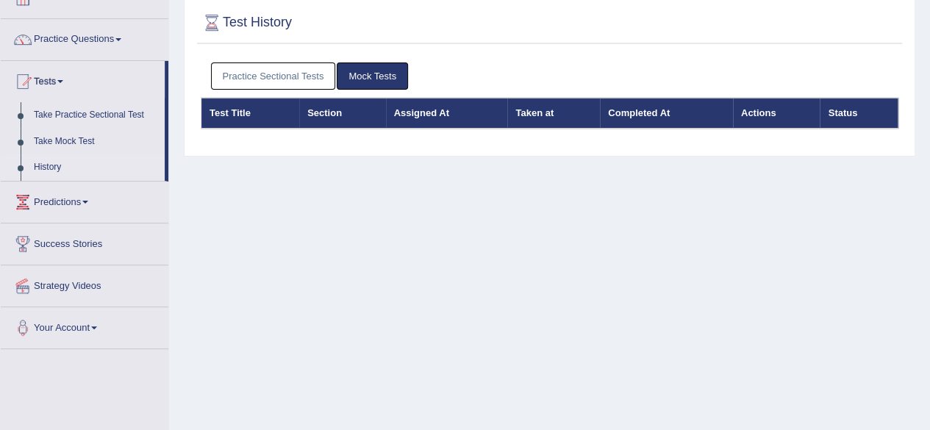
click at [290, 71] on link "Practice Sectional Tests" at bounding box center [273, 75] width 125 height 27
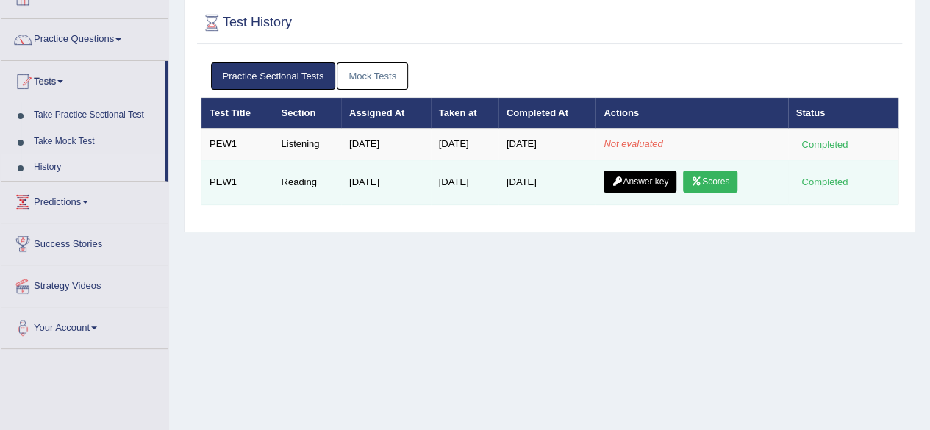
click at [715, 176] on link "Scores" at bounding box center [710, 182] width 54 height 22
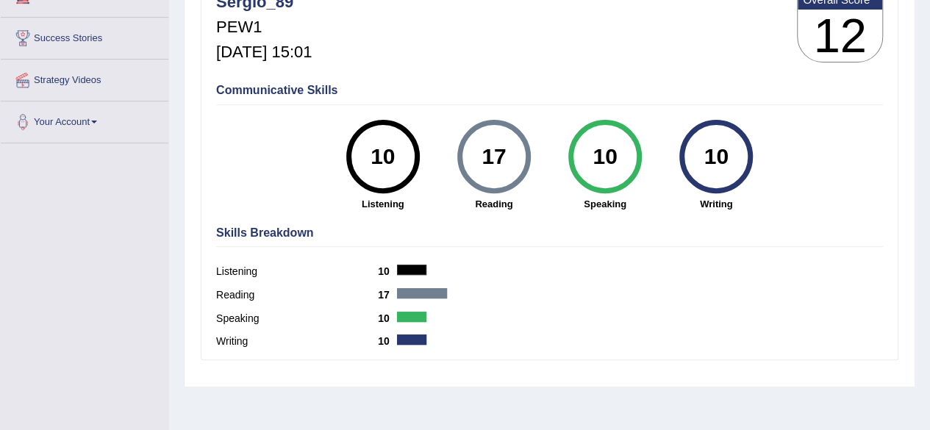
scroll to position [223, 0]
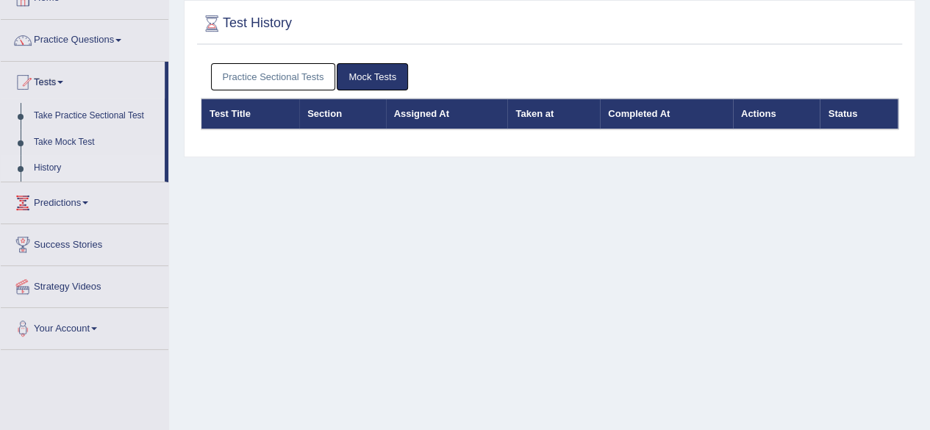
click at [300, 83] on link "Practice Sectional Tests" at bounding box center [273, 76] width 125 height 27
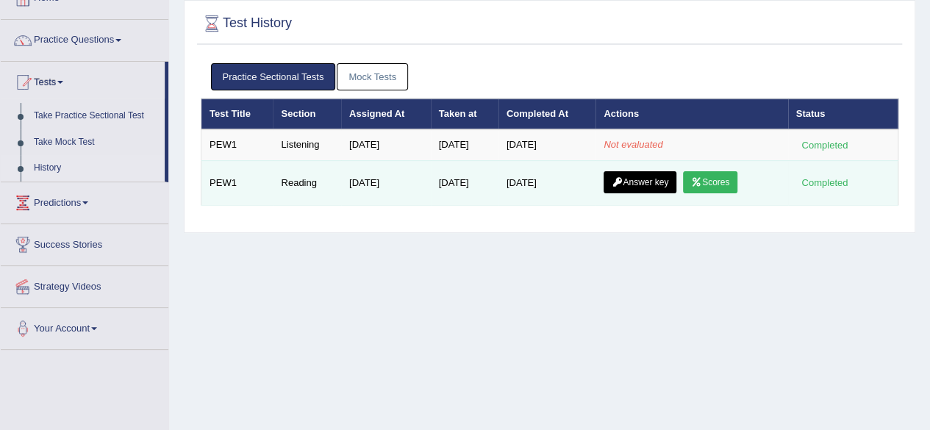
click at [632, 173] on link "Answer key" at bounding box center [640, 182] width 73 height 22
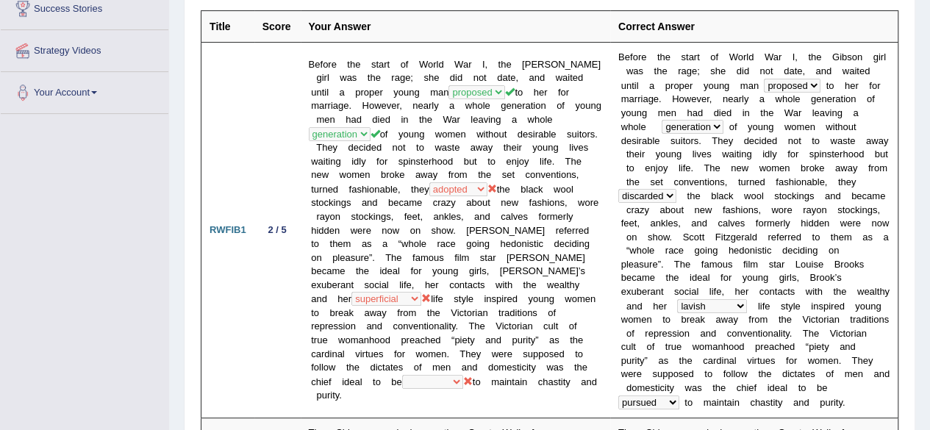
scroll to position [256, 0]
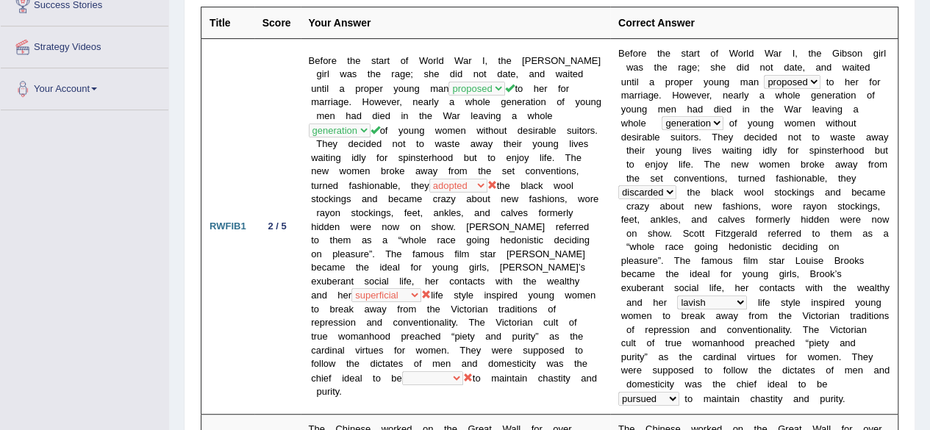
drag, startPoint x: 936, startPoint y: 58, endPoint x: 925, endPoint y: 90, distance: 33.5
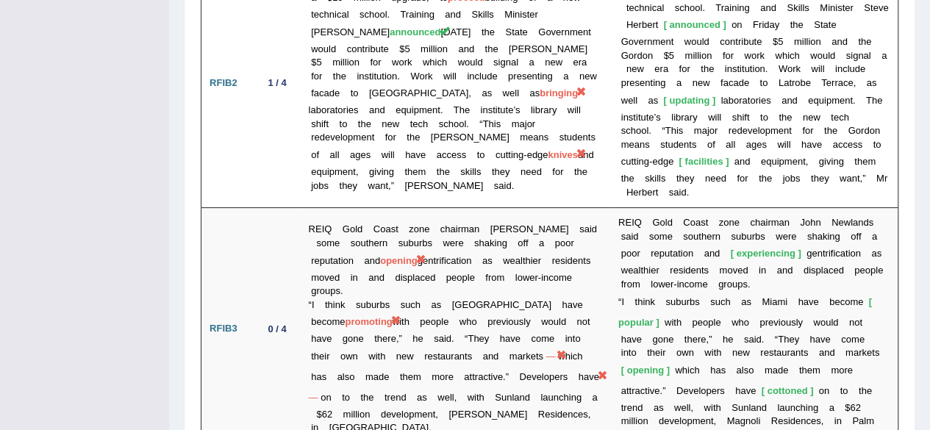
scroll to position [2894, 0]
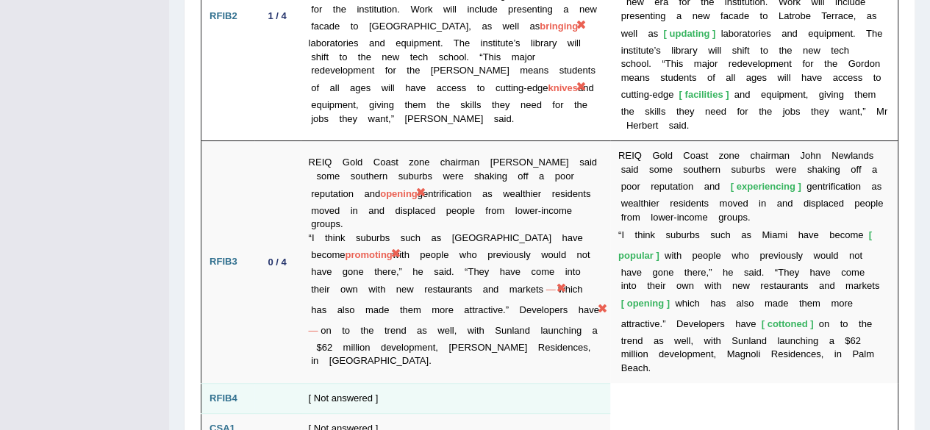
click at [228, 393] on b "RFIB4" at bounding box center [224, 398] width 28 height 11
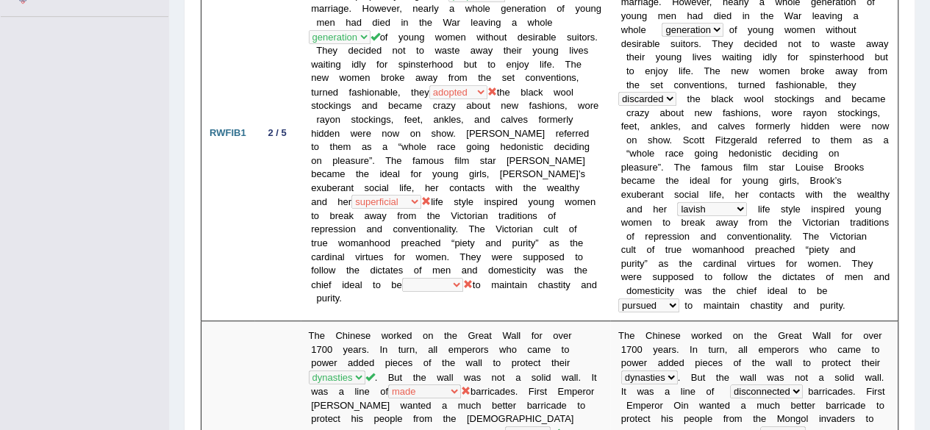
scroll to position [0, 0]
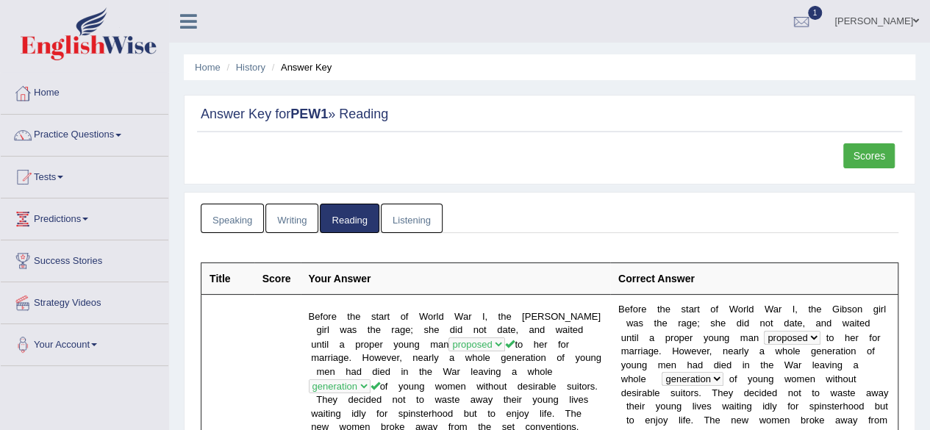
click at [867, 162] on link "Scores" at bounding box center [868, 155] width 51 height 25
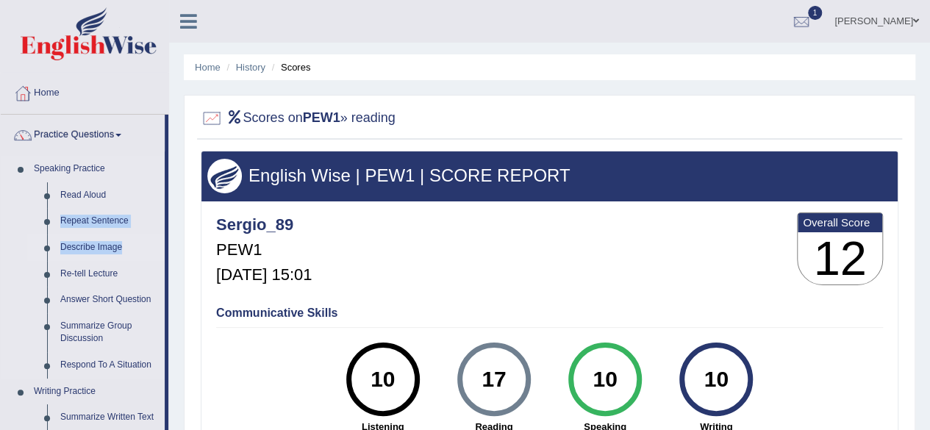
drag, startPoint x: 165, startPoint y: 201, endPoint x: 157, endPoint y: 252, distance: 51.3
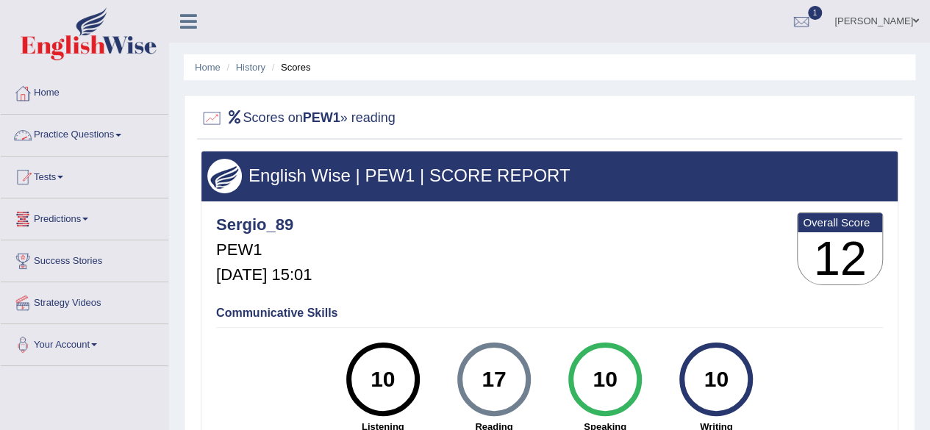
click at [119, 135] on link "Practice Questions" at bounding box center [85, 133] width 168 height 37
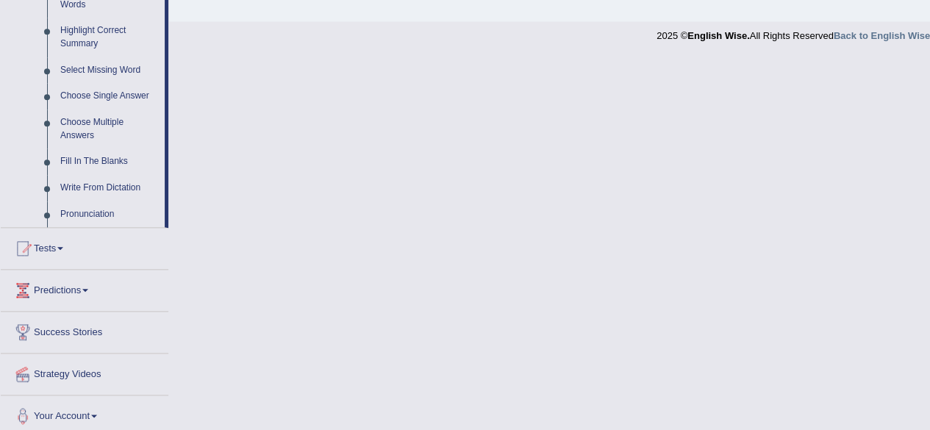
click at [112, 254] on link "Tests" at bounding box center [85, 246] width 168 height 37
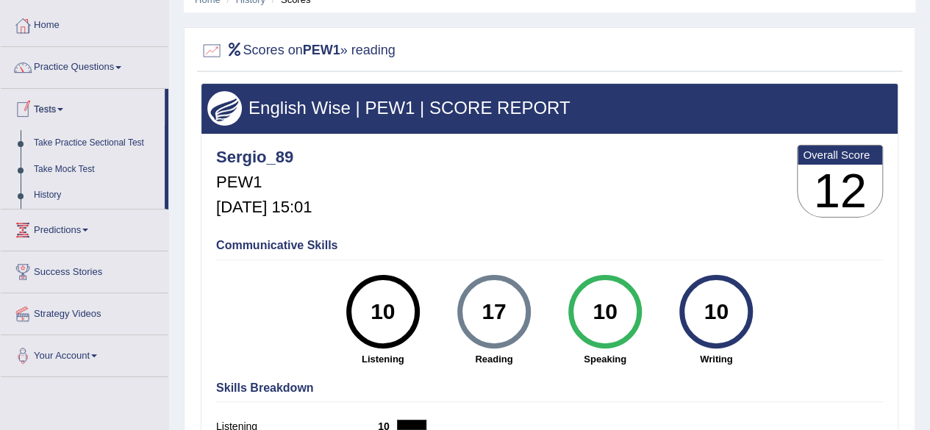
scroll to position [62, 0]
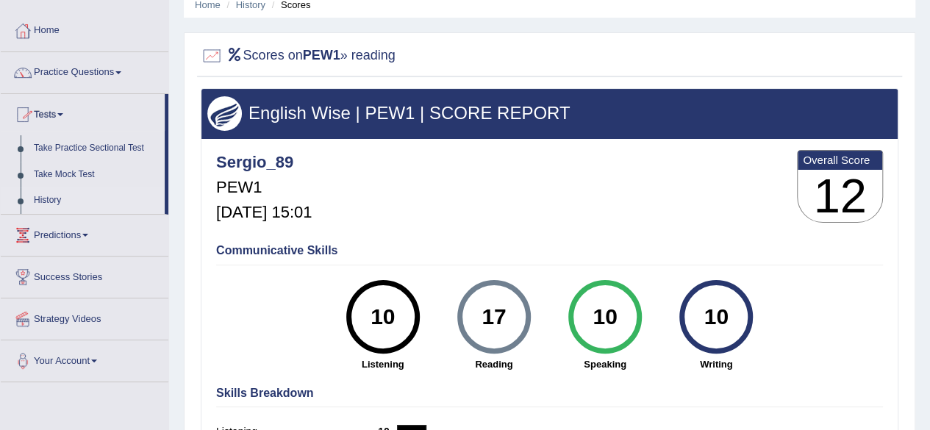
click at [92, 200] on link "History" at bounding box center [95, 200] width 137 height 26
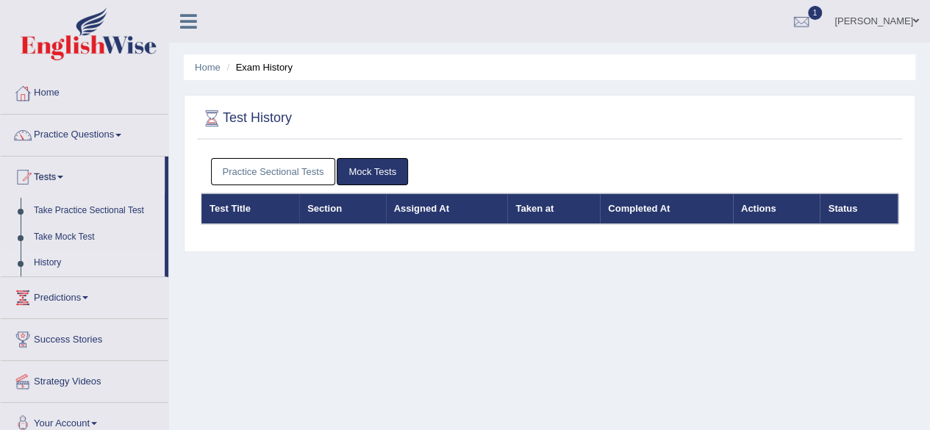
click at [263, 175] on link "Practice Sectional Tests" at bounding box center [273, 171] width 125 height 27
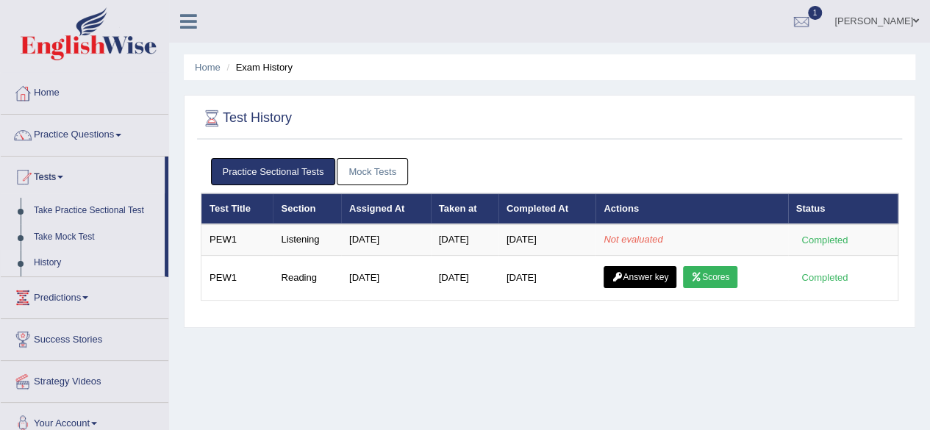
click at [384, 179] on link "Mock Tests" at bounding box center [372, 171] width 71 height 27
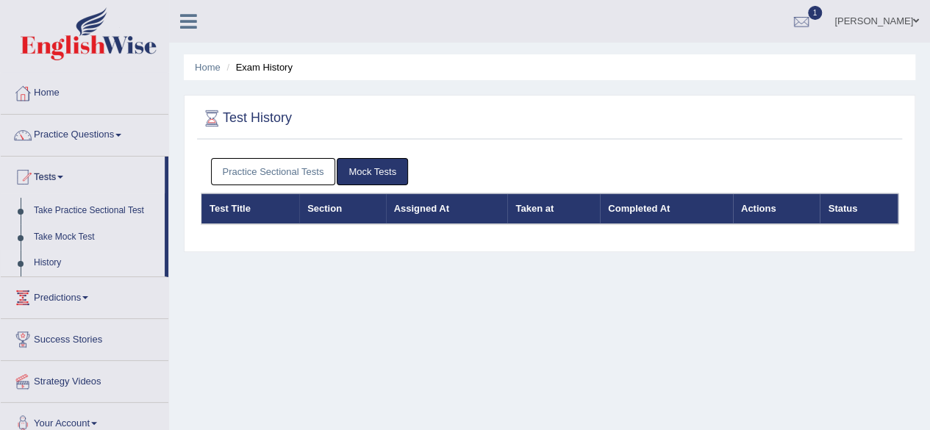
click at [304, 167] on link "Practice Sectional Tests" at bounding box center [273, 171] width 125 height 27
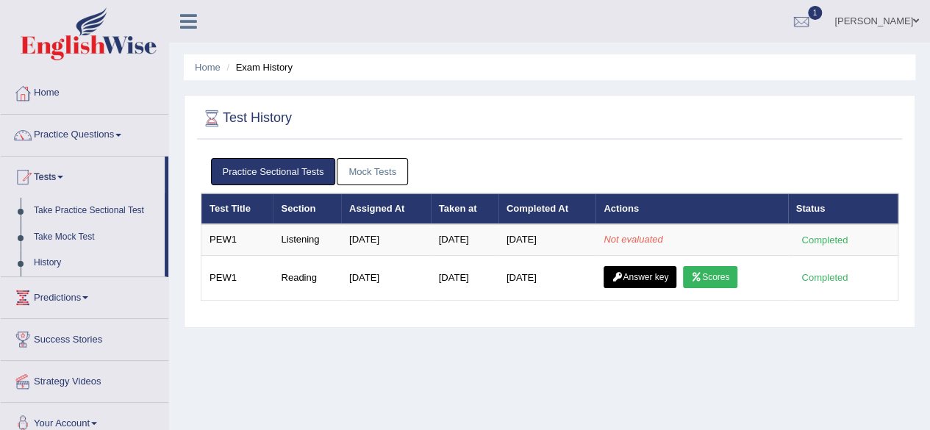
click at [386, 168] on link "Mock Tests" at bounding box center [372, 171] width 71 height 27
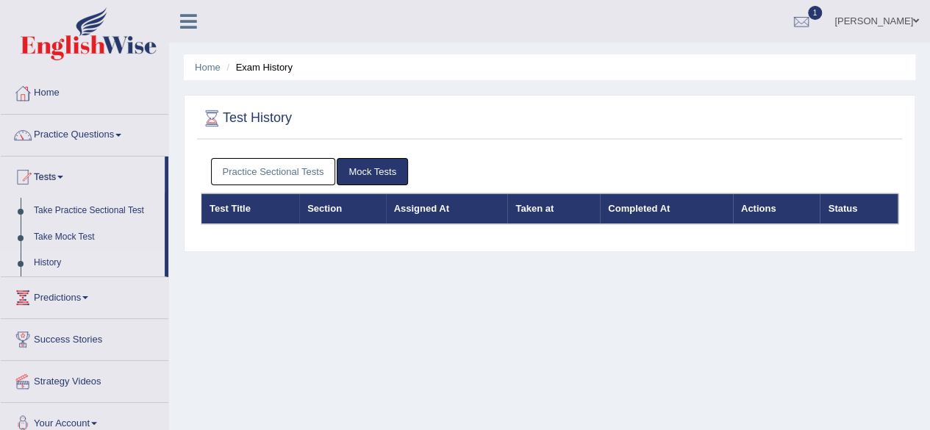
click at [310, 168] on link "Practice Sectional Tests" at bounding box center [273, 171] width 125 height 27
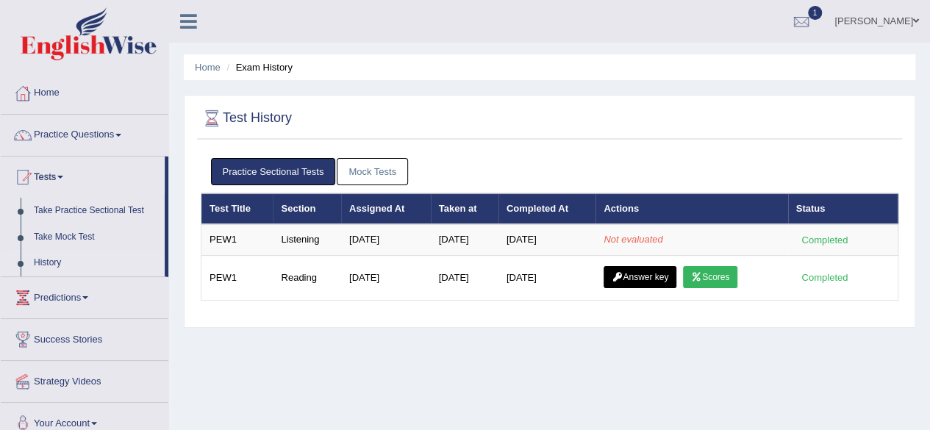
click at [303, 171] on link "Practice Sectional Tests" at bounding box center [273, 171] width 125 height 27
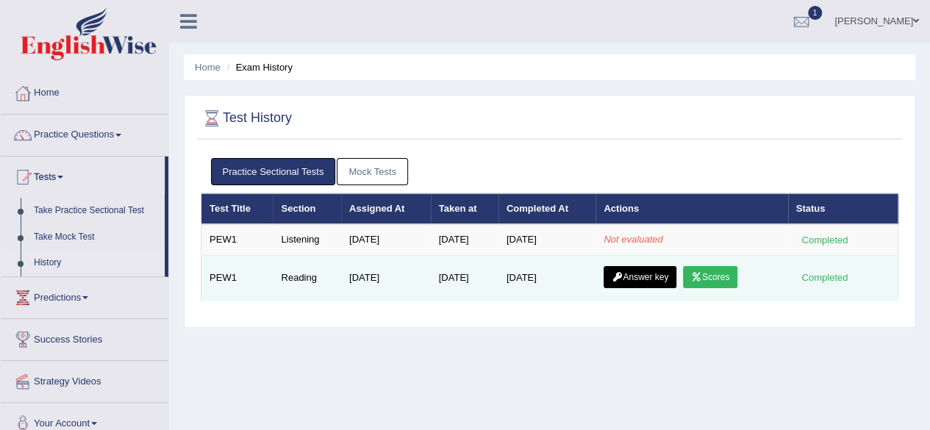
click at [720, 268] on link "Scores" at bounding box center [710, 277] width 54 height 22
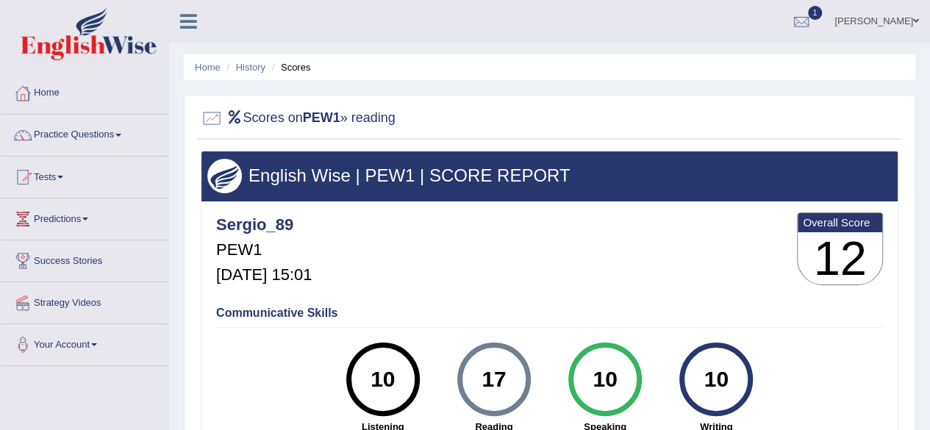
scroll to position [20, 0]
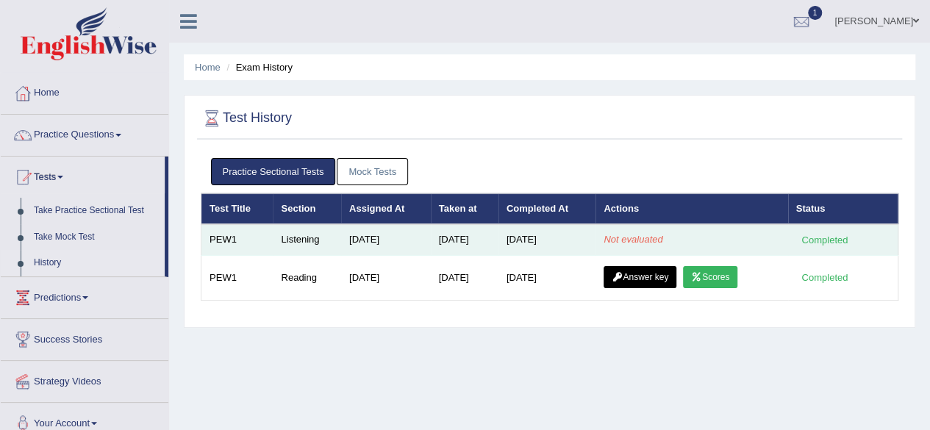
click at [522, 239] on td "[DATE]" at bounding box center [546, 239] width 97 height 31
click at [434, 235] on td "[DATE]" at bounding box center [465, 239] width 68 height 31
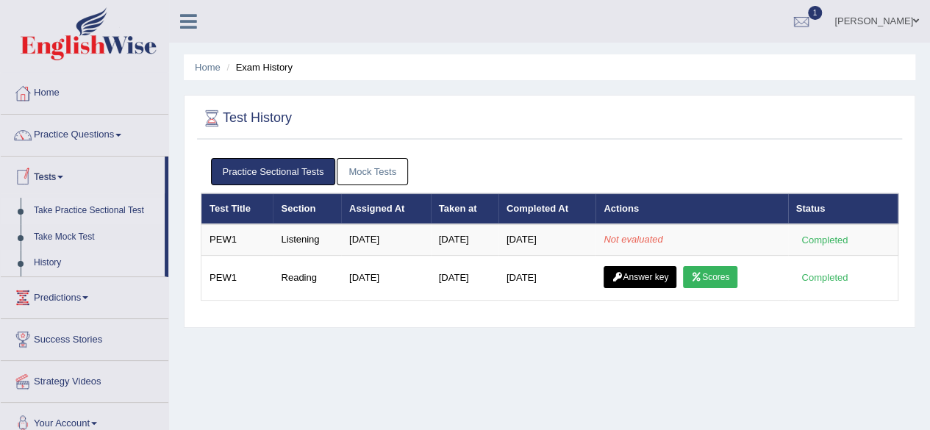
click at [110, 210] on link "Take Practice Sectional Test" at bounding box center [95, 211] width 137 height 26
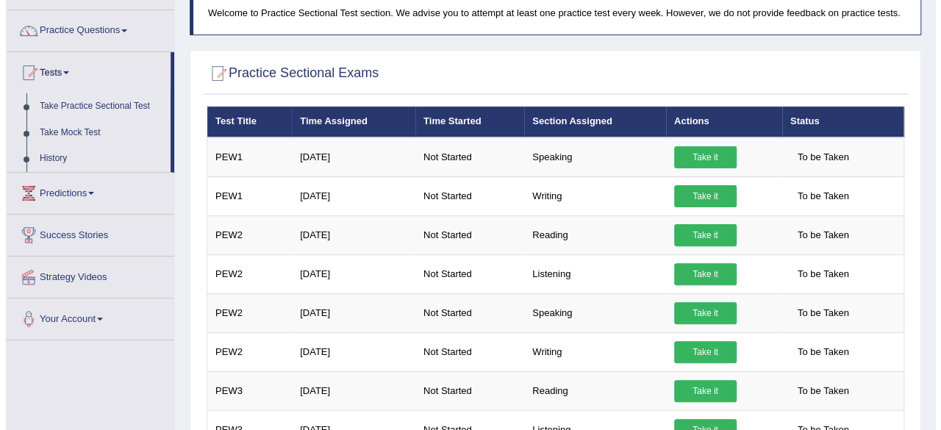
scroll to position [107, 0]
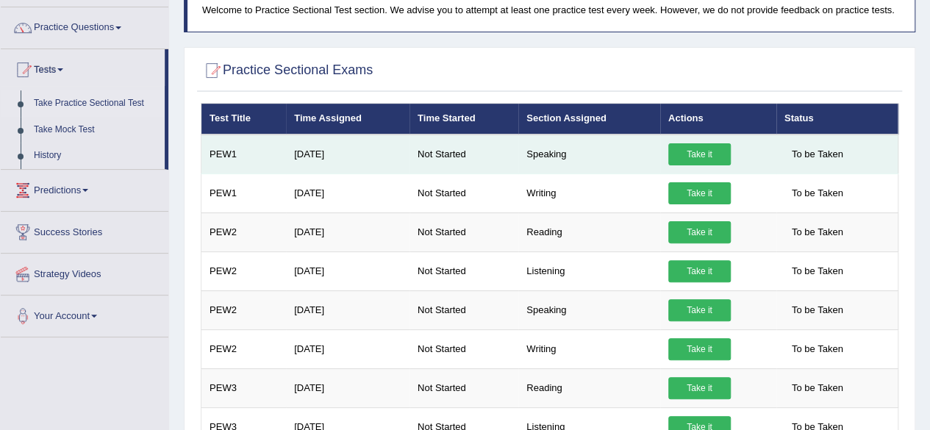
click at [712, 152] on link "Take it" at bounding box center [699, 154] width 62 height 22
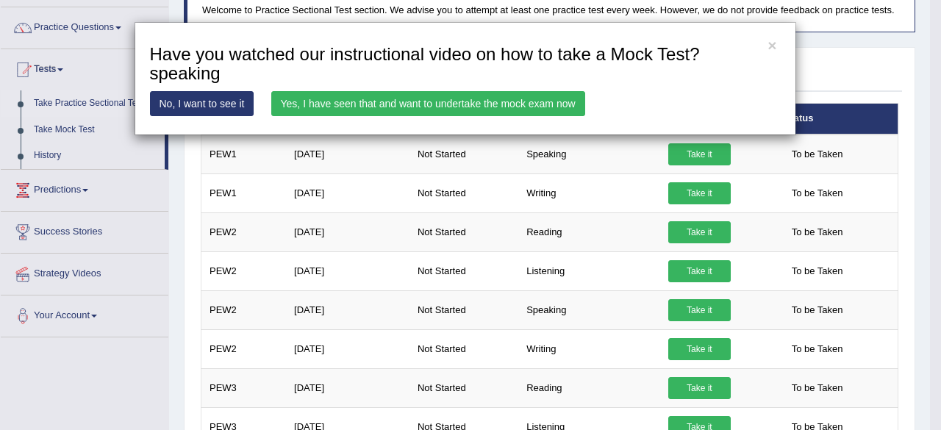
click at [522, 107] on link "Yes, I have seen that and want to undertake the mock exam now" at bounding box center [428, 103] width 314 height 25
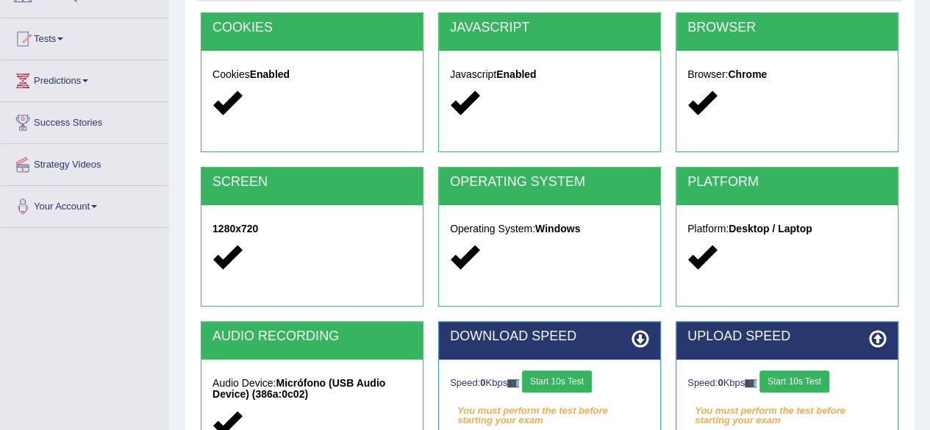
scroll to position [26, 0]
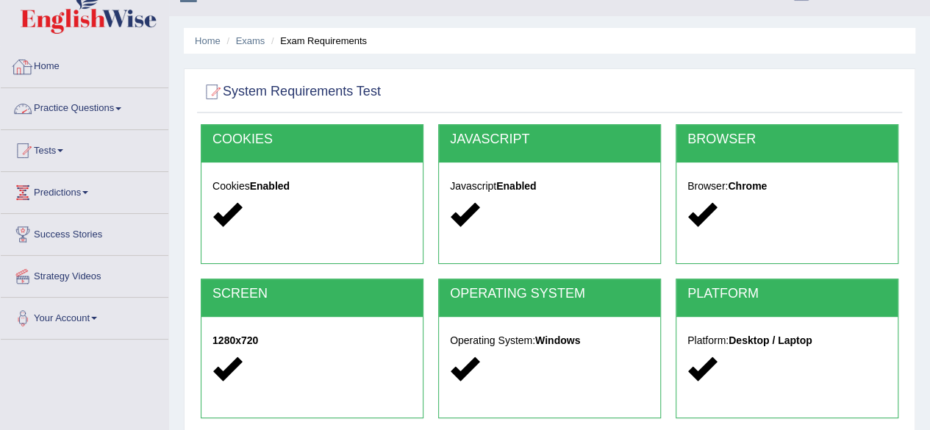
click at [74, 103] on link "Practice Questions" at bounding box center [85, 106] width 168 height 37
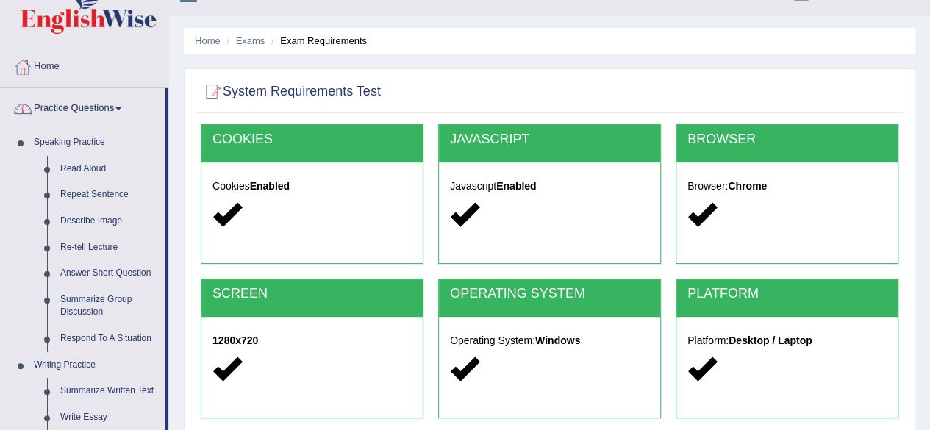
drag, startPoint x: 166, startPoint y: 125, endPoint x: 170, endPoint y: 179, distance: 53.8
click at [170, 179] on div "Toggle navigation Home Practice Questions Speaking Practice Read Aloud Repeat S…" at bounding box center [465, 356] width 930 height 765
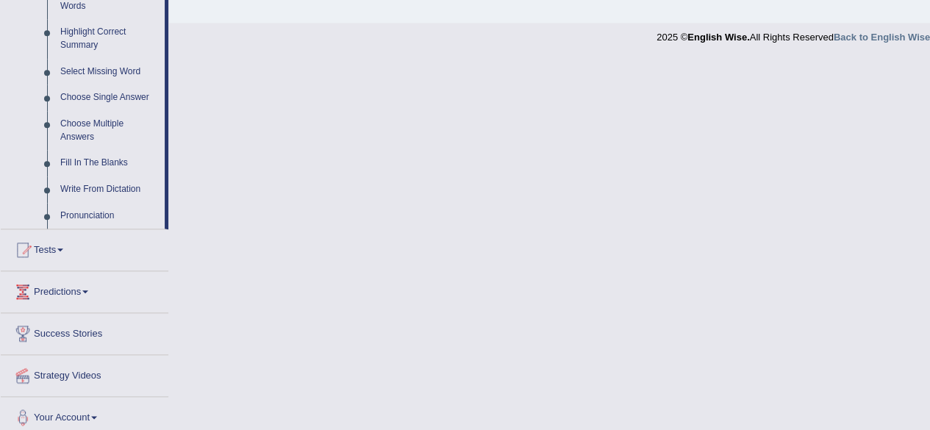
scroll to position [719, 0]
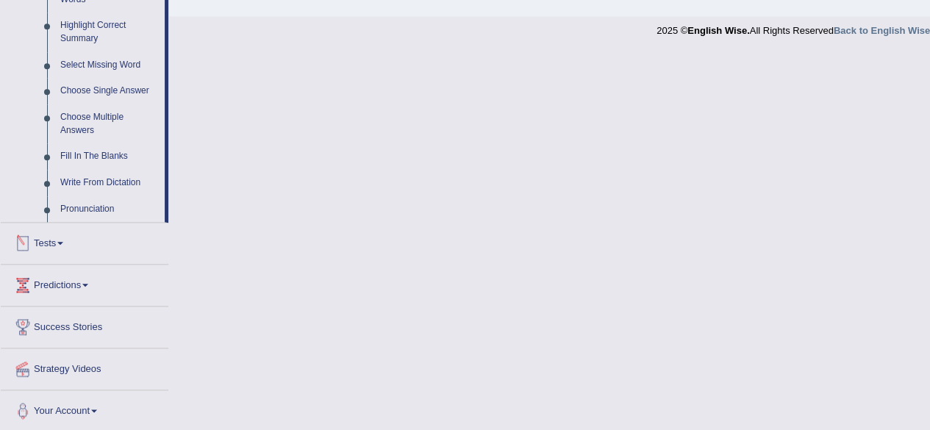
click at [75, 245] on link "Tests" at bounding box center [85, 241] width 168 height 37
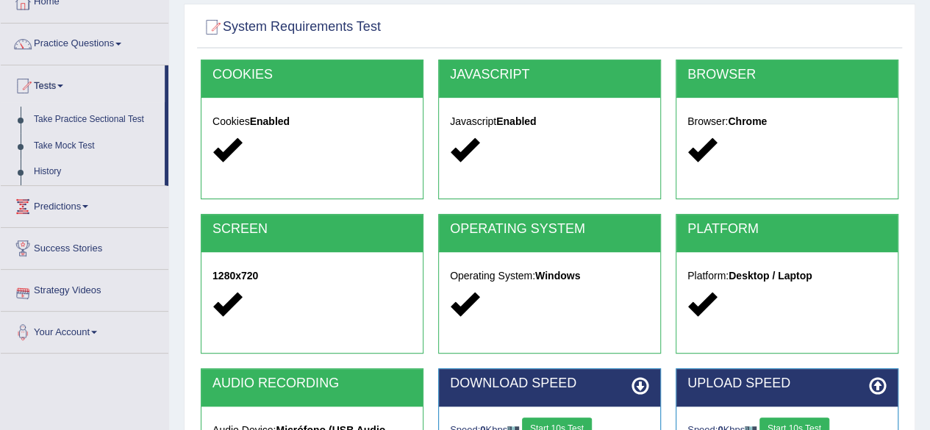
scroll to position [0, 0]
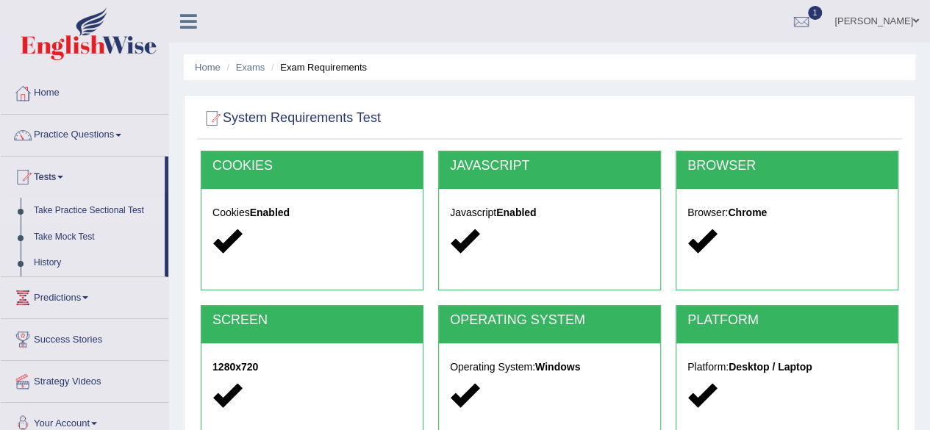
click at [131, 210] on link "Take Practice Sectional Test" at bounding box center [95, 211] width 137 height 26
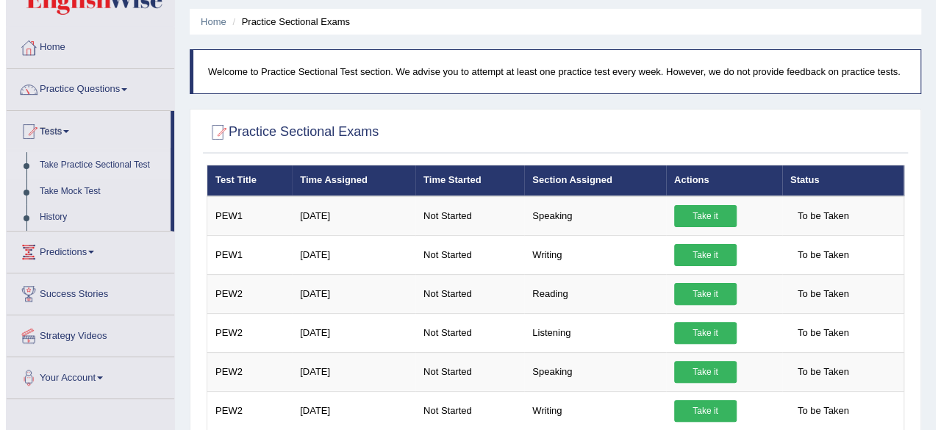
scroll to position [81, 0]
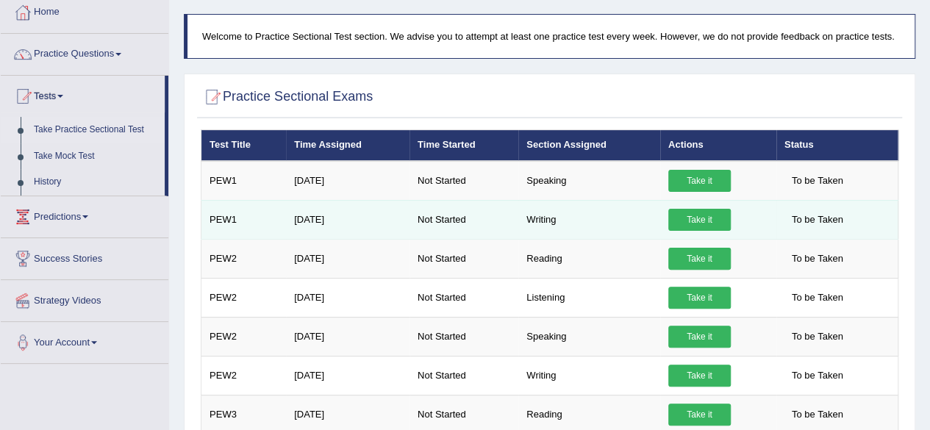
click at [701, 221] on link "Take it" at bounding box center [699, 220] width 62 height 22
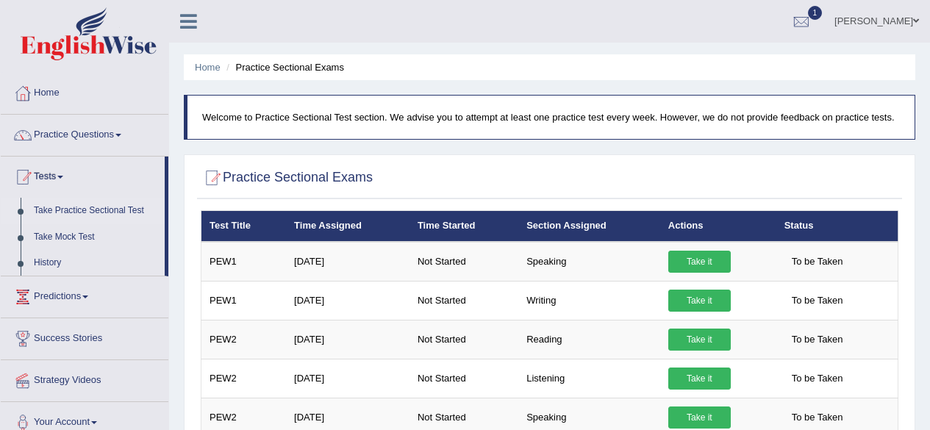
scroll to position [118, 0]
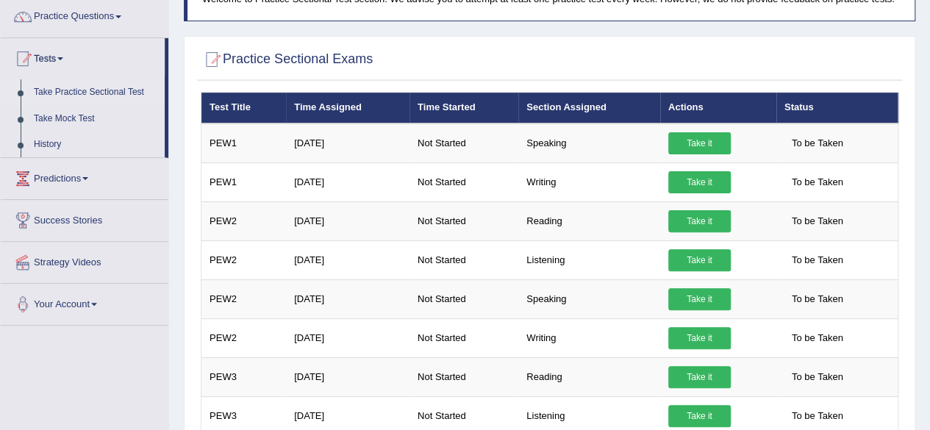
click at [60, 64] on link "Tests" at bounding box center [83, 56] width 164 height 37
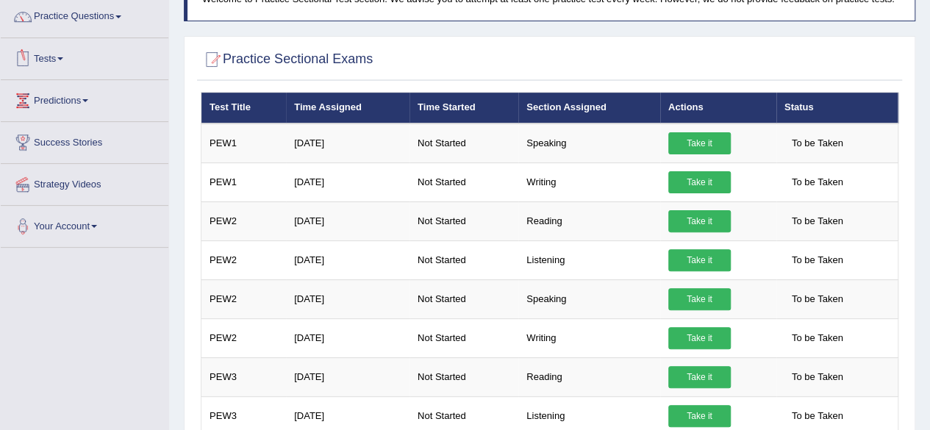
click at [60, 67] on link "Tests" at bounding box center [85, 56] width 168 height 37
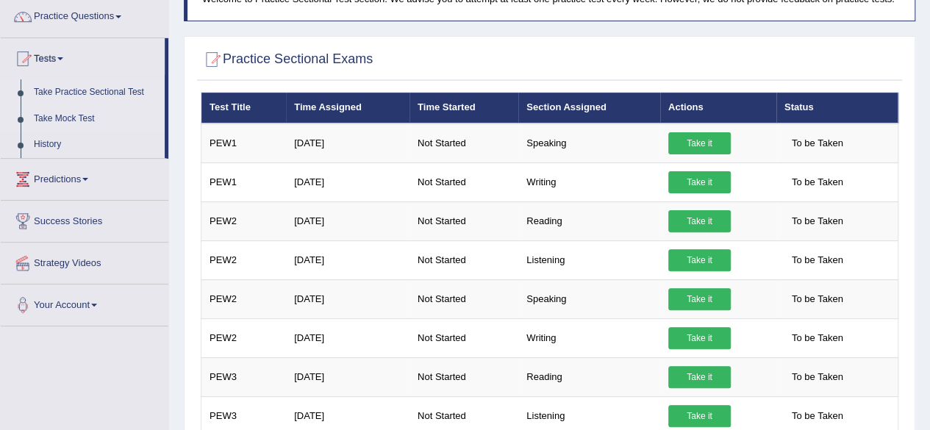
click at [74, 117] on link "Take Mock Test" at bounding box center [95, 119] width 137 height 26
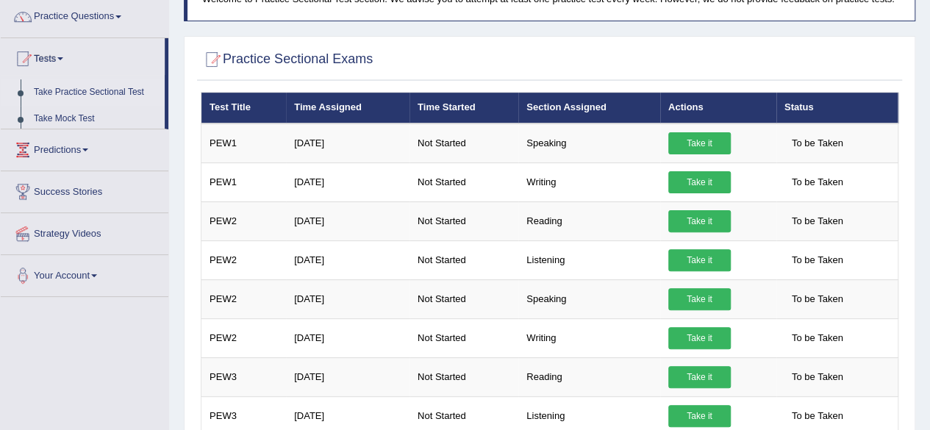
click at [74, 117] on ul "Home Practice Questions Speaking Practice Read Aloud Repeat Sentence Describe I…" at bounding box center [85, 125] width 168 height 343
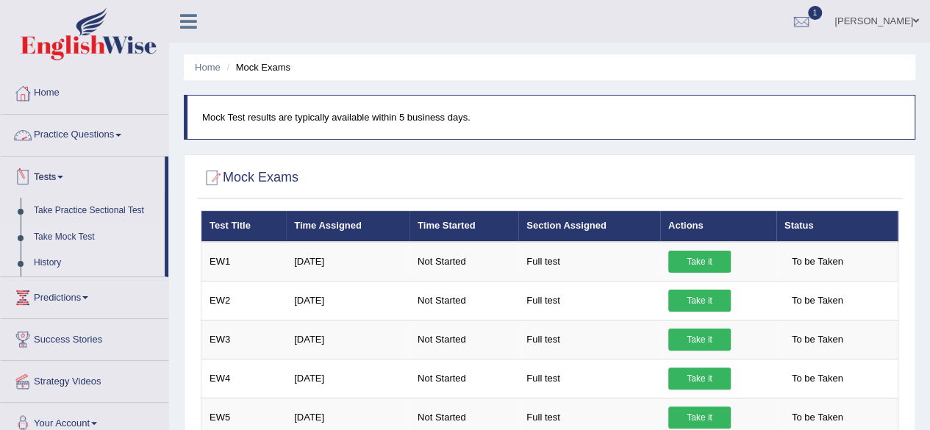
click at [60, 267] on link "History" at bounding box center [95, 263] width 137 height 26
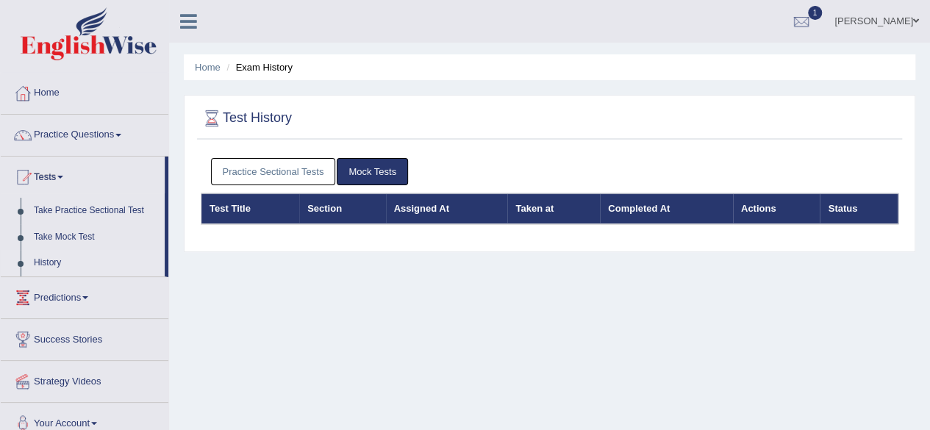
click at [311, 182] on link "Practice Sectional Tests" at bounding box center [273, 171] width 125 height 27
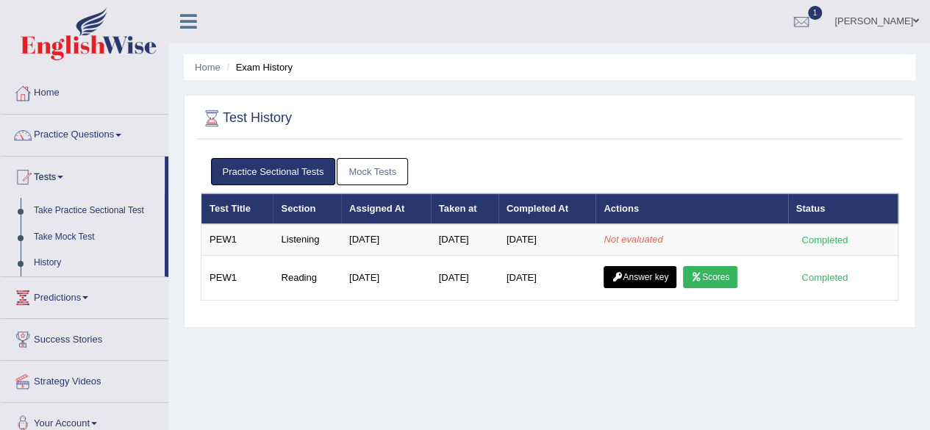
click at [311, 182] on link "Practice Sectional Tests" at bounding box center [273, 171] width 125 height 27
click at [78, 210] on link "Take Practice Sectional Test" at bounding box center [95, 211] width 137 height 26
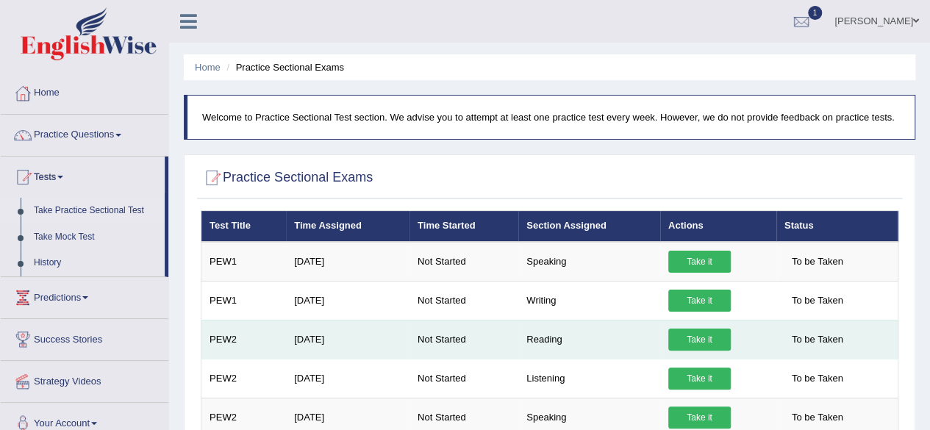
click at [707, 333] on link "Take it" at bounding box center [699, 340] width 62 height 22
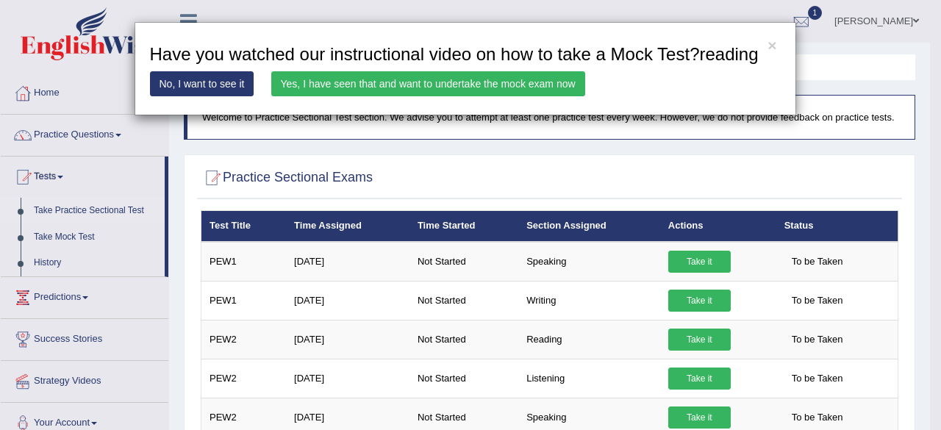
click at [291, 85] on link "Yes, I have seen that and want to undertake the mock exam now" at bounding box center [428, 83] width 314 height 25
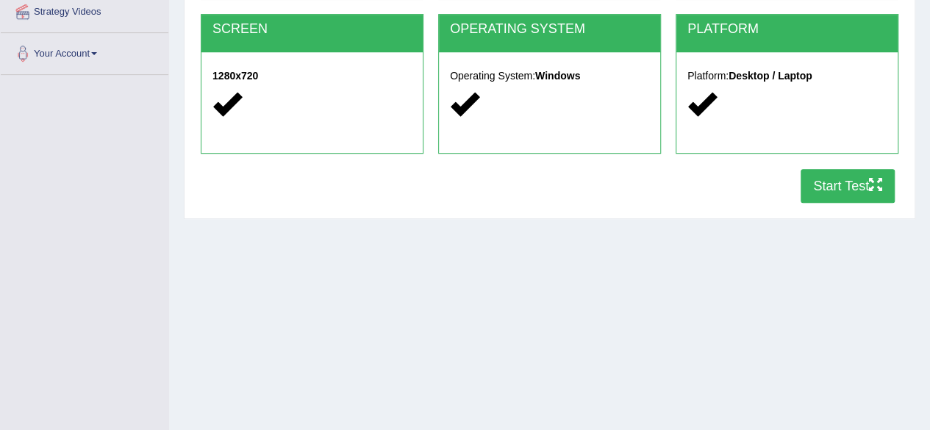
click at [842, 180] on button "Start Test" at bounding box center [848, 186] width 94 height 34
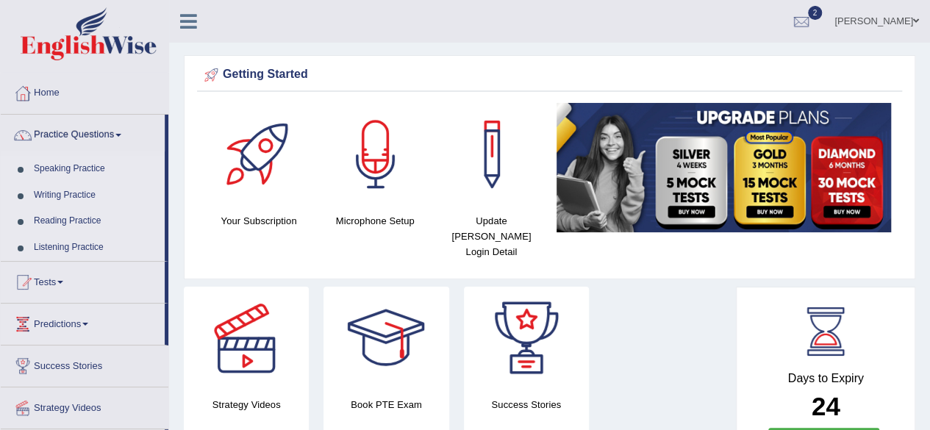
click at [66, 274] on link "Tests" at bounding box center [83, 280] width 164 height 37
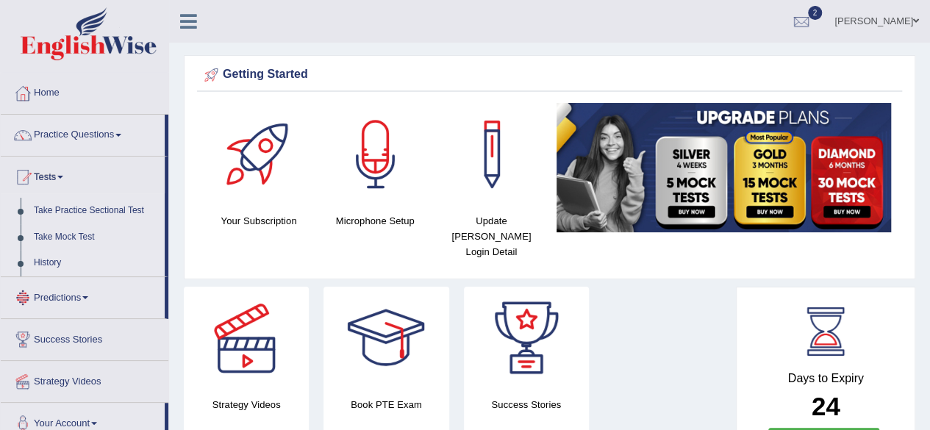
click at [53, 260] on link "History" at bounding box center [95, 263] width 137 height 26
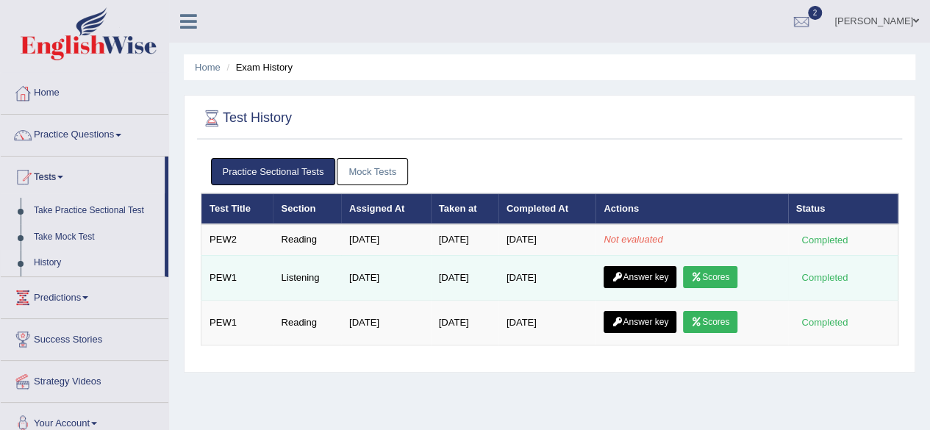
click at [714, 280] on link "Scores" at bounding box center [710, 277] width 54 height 22
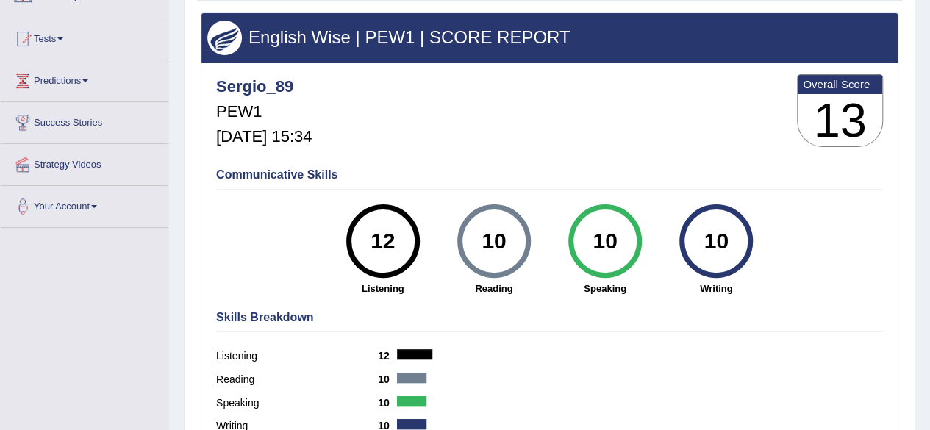
scroll to position [206, 0]
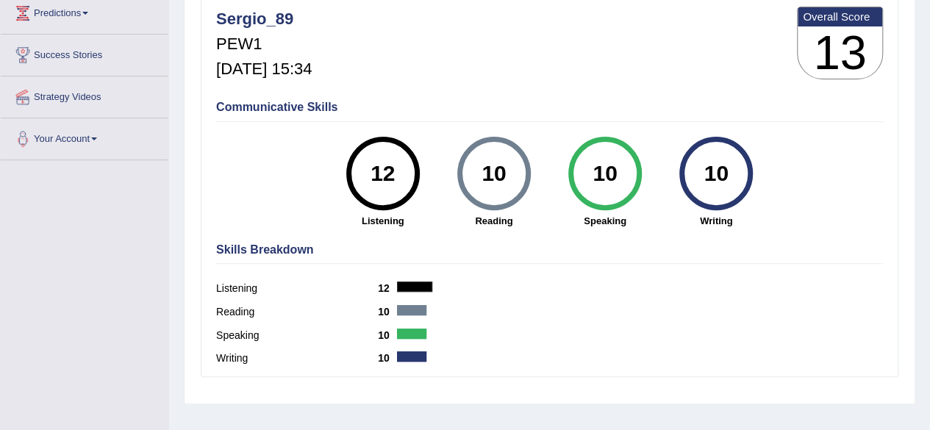
click at [879, 224] on html "Toggle navigation Home Practice Questions Speaking Practice Read Aloud Repeat S…" at bounding box center [465, 9] width 930 height 430
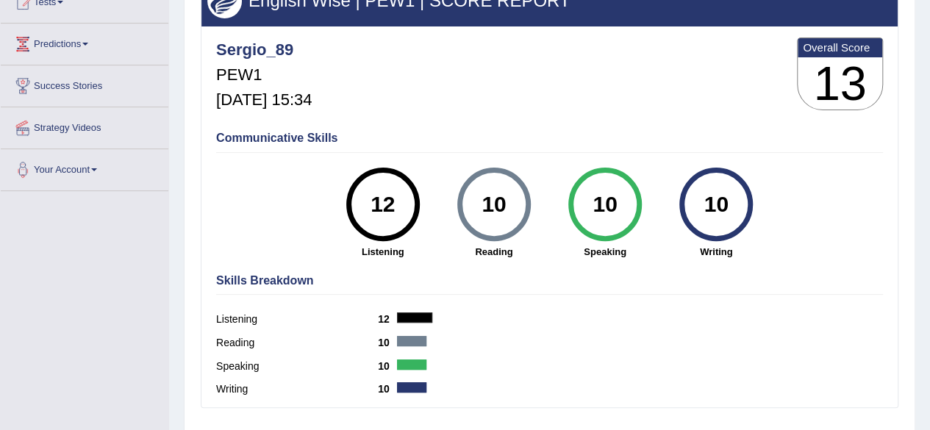
scroll to position [109, 0]
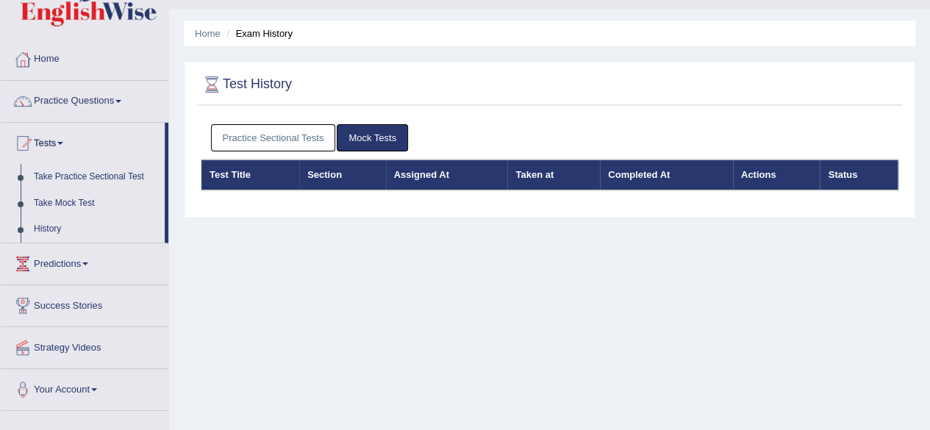
click at [270, 128] on link "Practice Sectional Tests" at bounding box center [273, 137] width 125 height 27
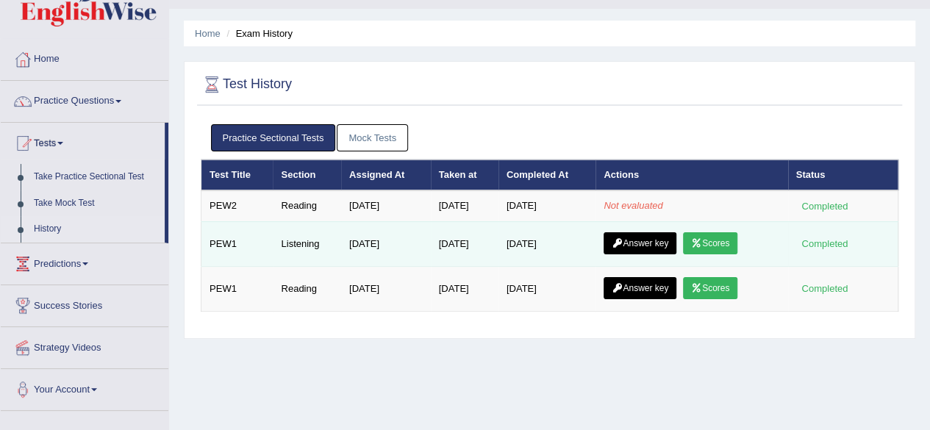
click at [669, 240] on link "Answer key" at bounding box center [640, 243] width 73 height 22
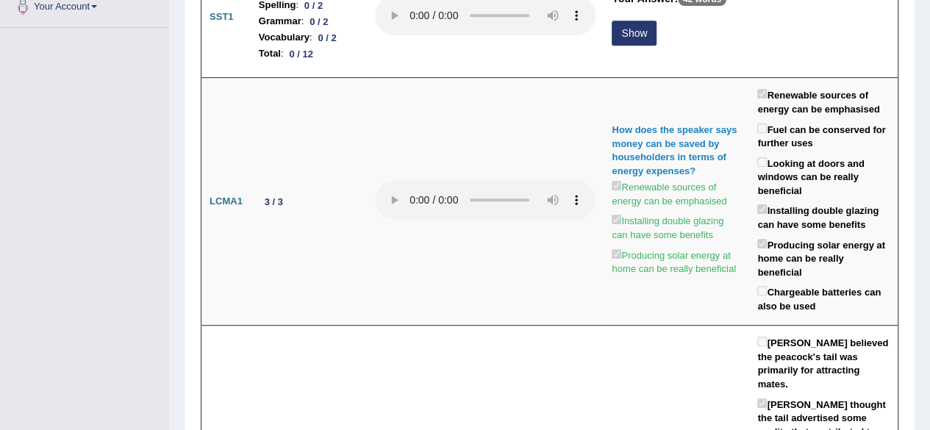
scroll to position [351, 0]
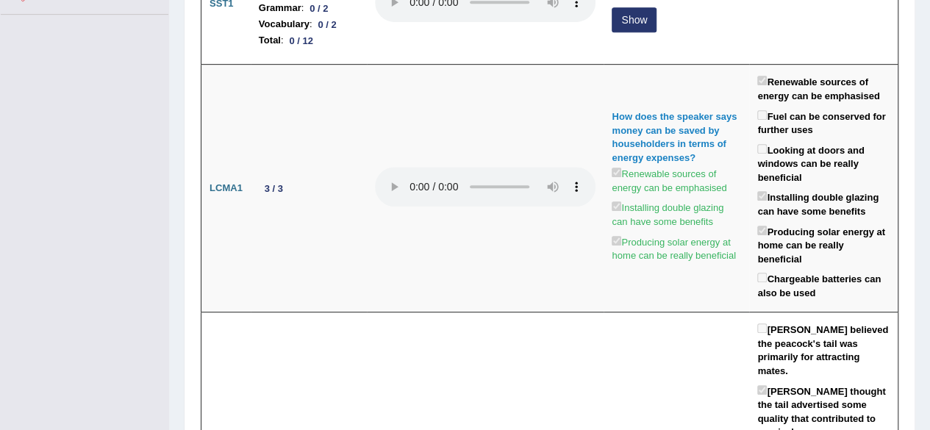
drag, startPoint x: 0, startPoint y: 0, endPoint x: 925, endPoint y: 64, distance: 927.0
drag, startPoint x: 926, startPoint y: 68, endPoint x: 927, endPoint y: 114, distance: 45.6
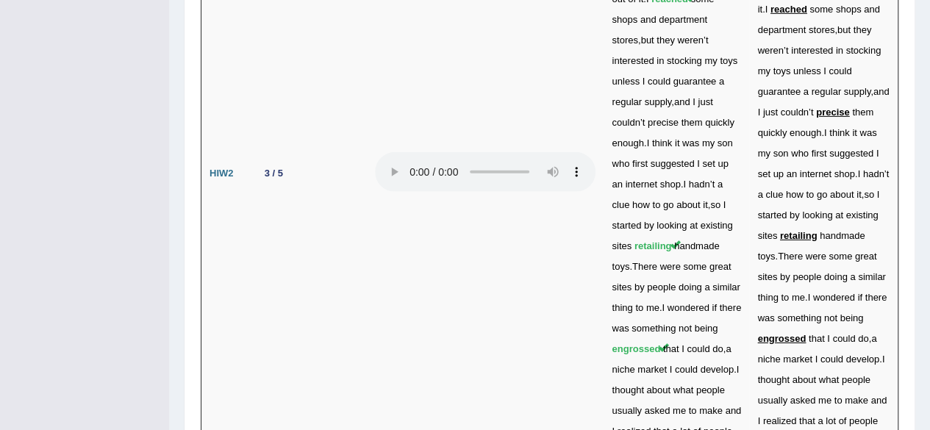
scroll to position [5091, 0]
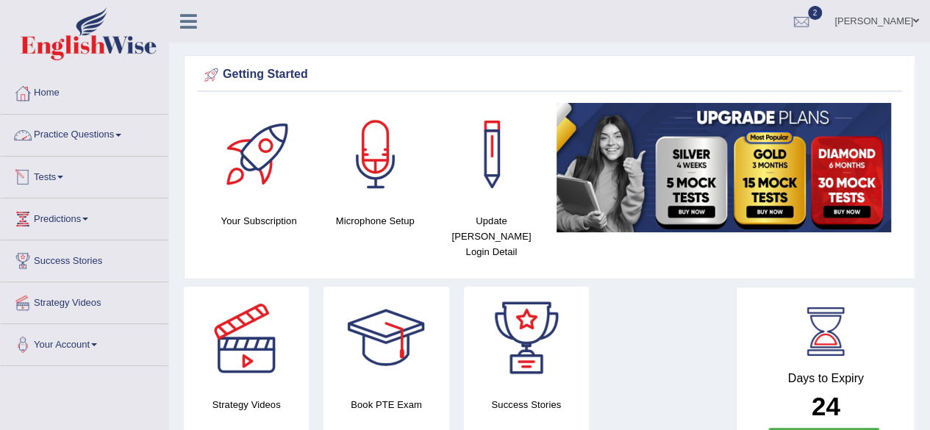
click at [81, 129] on link "Practice Questions" at bounding box center [85, 133] width 168 height 37
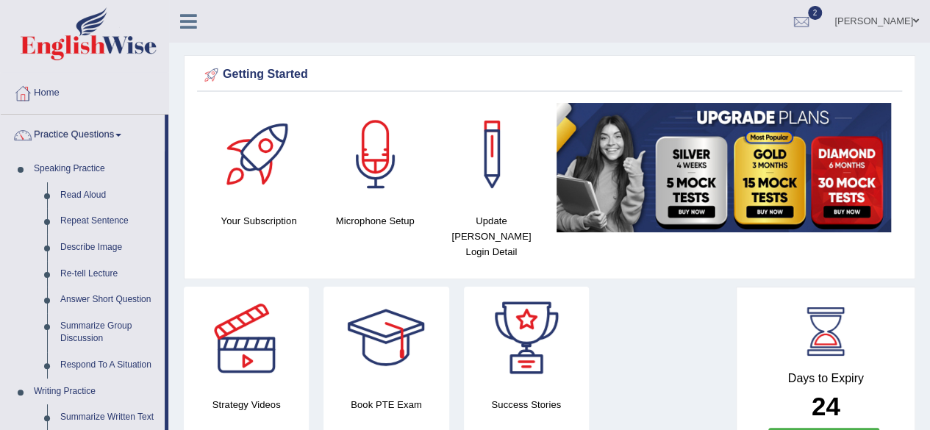
drag, startPoint x: 168, startPoint y: 149, endPoint x: 183, endPoint y: 232, distance: 84.5
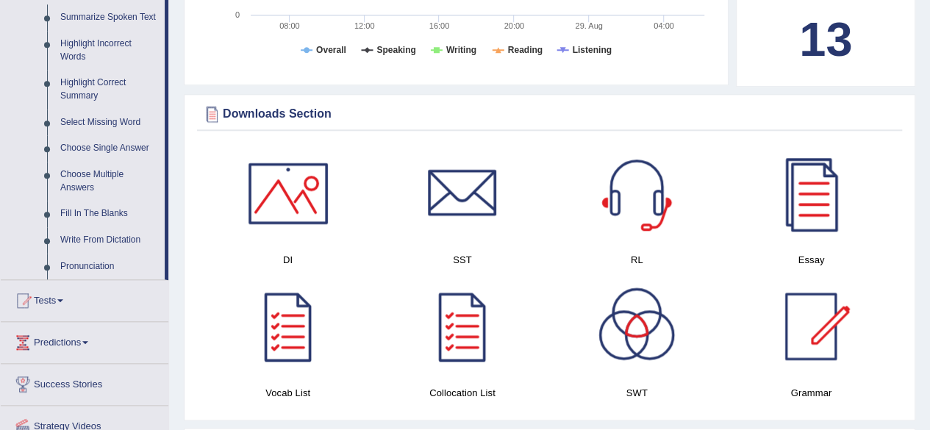
scroll to position [795, 0]
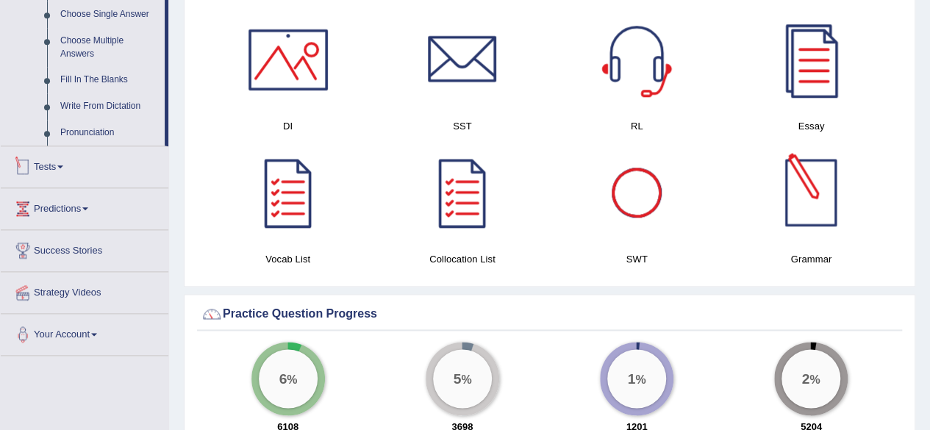
click at [56, 168] on link "Tests" at bounding box center [85, 164] width 168 height 37
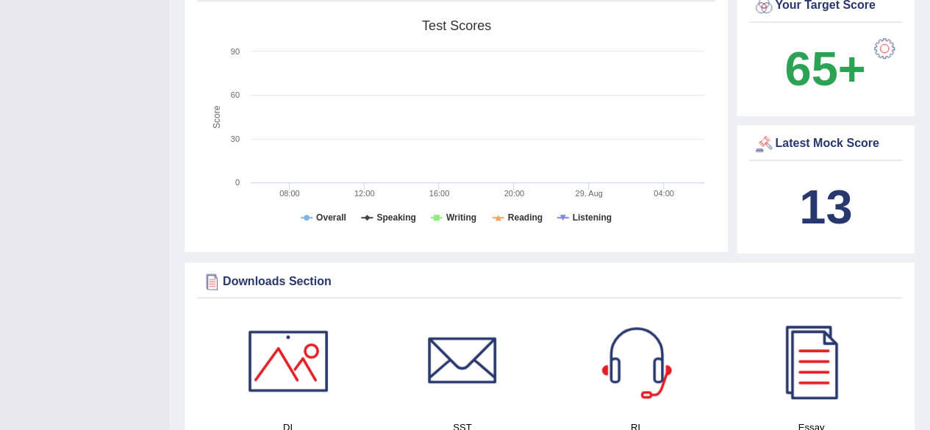
scroll to position [190, 0]
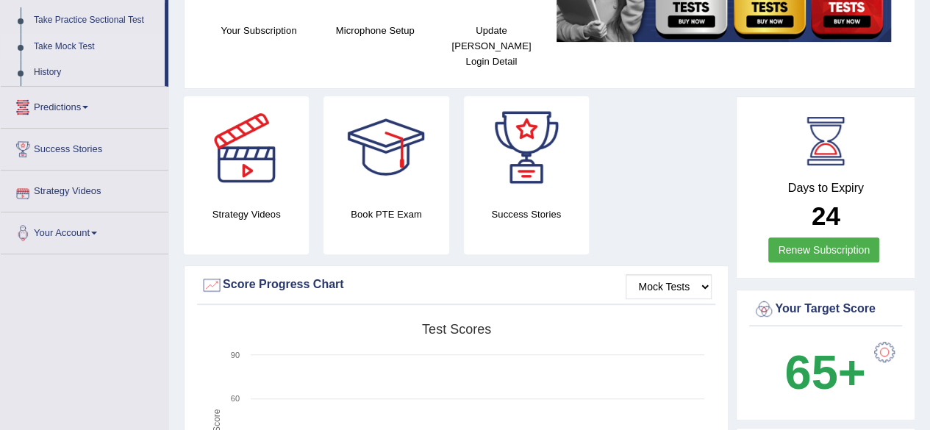
click at [85, 46] on link "Take Mock Test" at bounding box center [95, 47] width 137 height 26
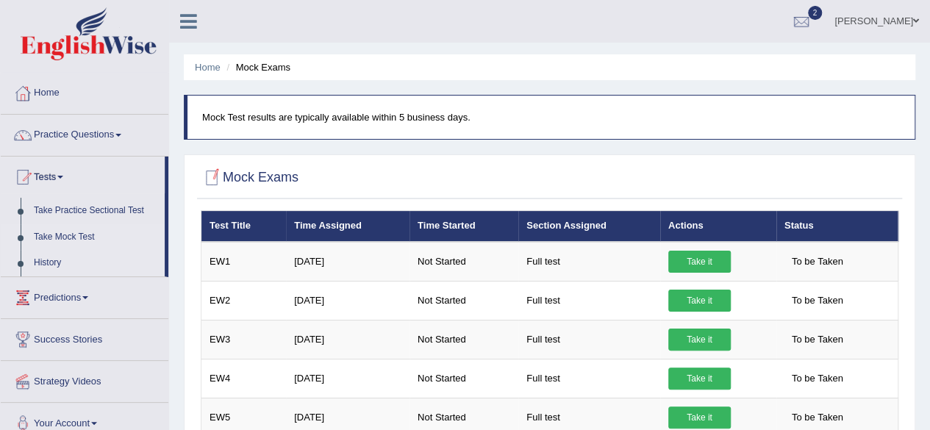
click at [57, 258] on link "History" at bounding box center [95, 263] width 137 height 26
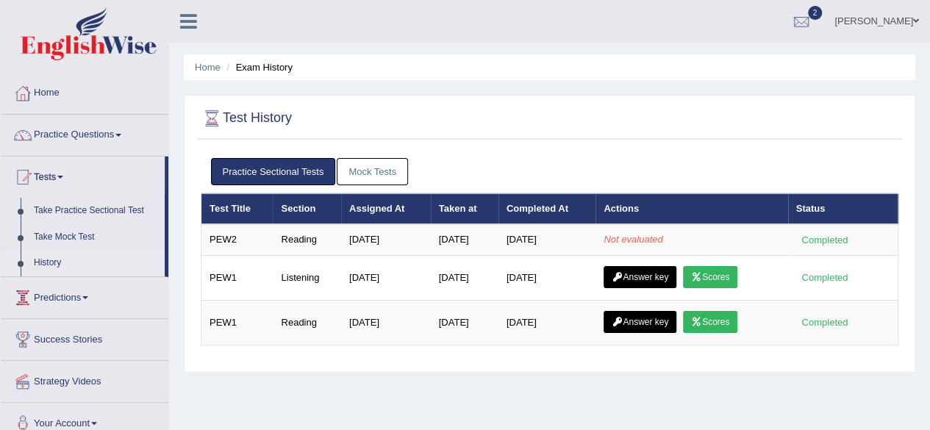
click at [116, 313] on li "Predictions Latest Predictions" at bounding box center [85, 298] width 168 height 42
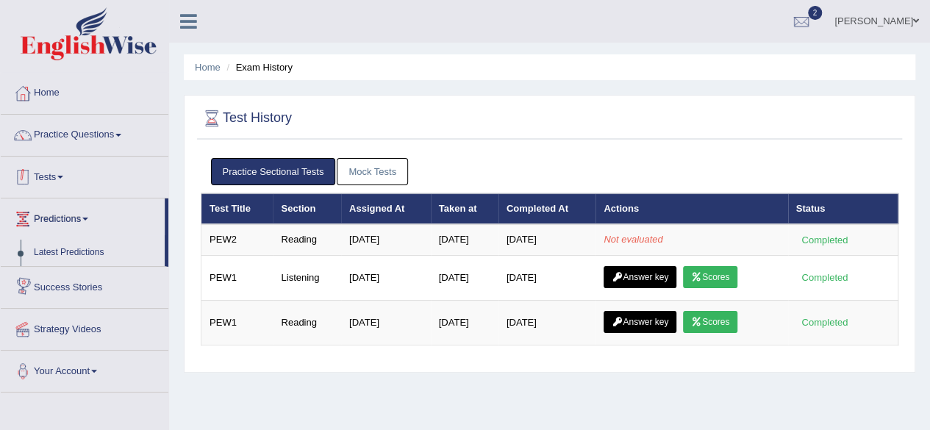
click at [141, 183] on link "Tests" at bounding box center [85, 175] width 168 height 37
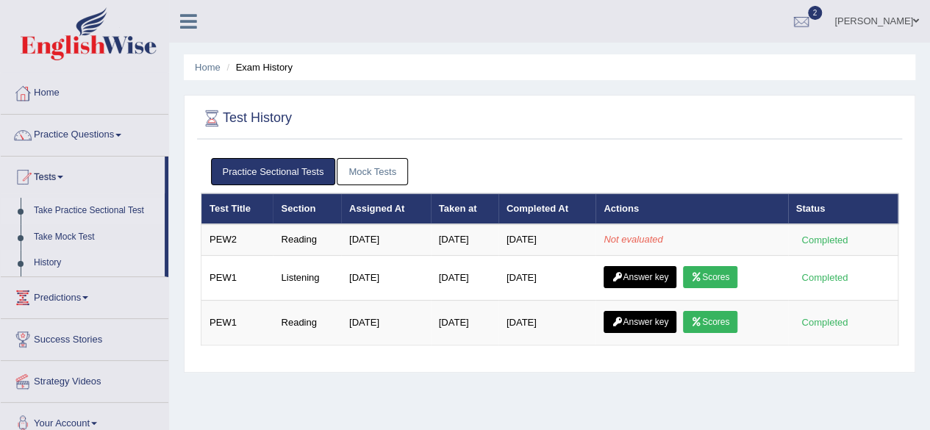
click at [104, 207] on link "Take Practice Sectional Test" at bounding box center [95, 211] width 137 height 26
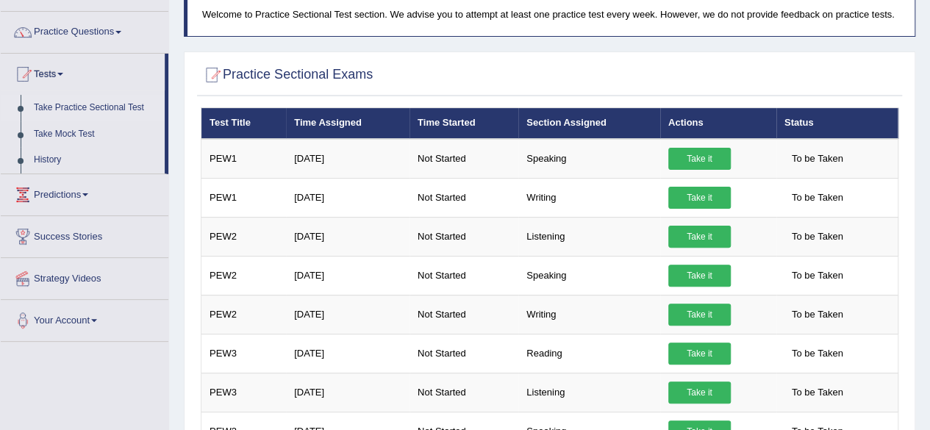
scroll to position [106, 0]
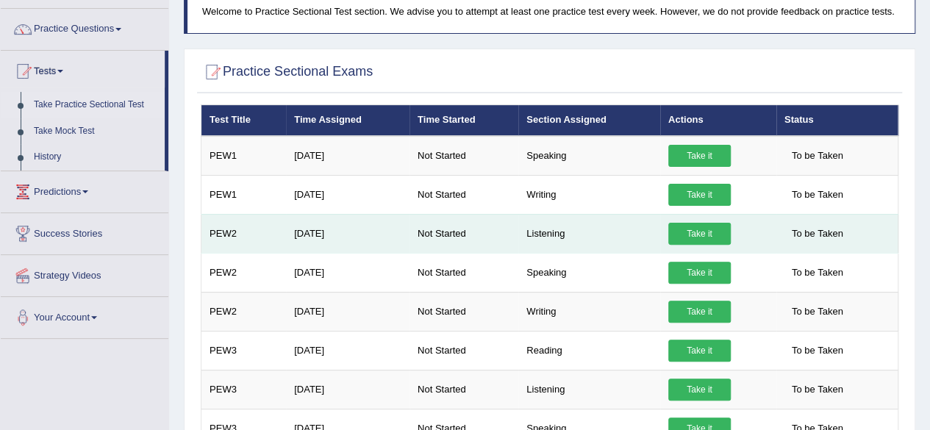
click at [714, 223] on link "Take it" at bounding box center [699, 234] width 62 height 22
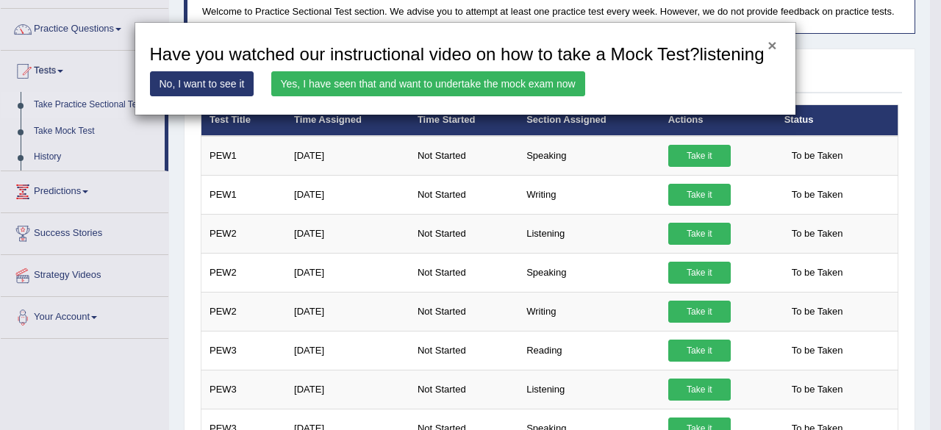
click at [769, 48] on button "×" at bounding box center [771, 44] width 9 height 15
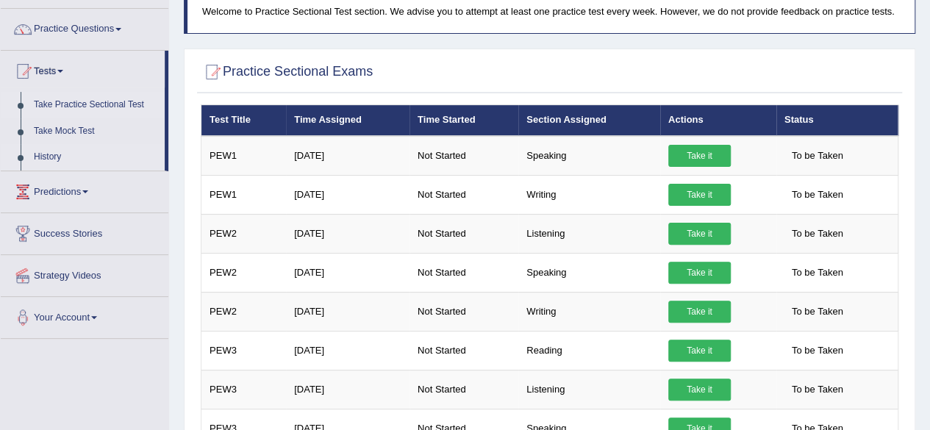
click at [50, 157] on link "History" at bounding box center [95, 157] width 137 height 26
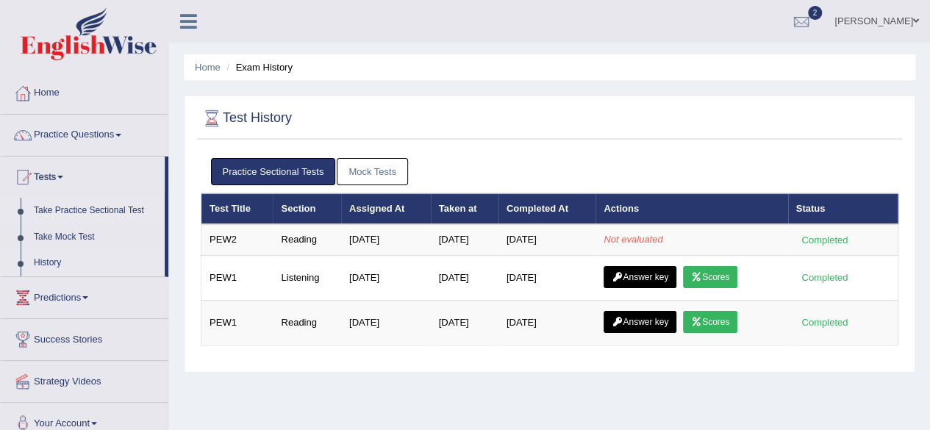
click at [84, 211] on link "Take Practice Sectional Test" at bounding box center [95, 211] width 137 height 26
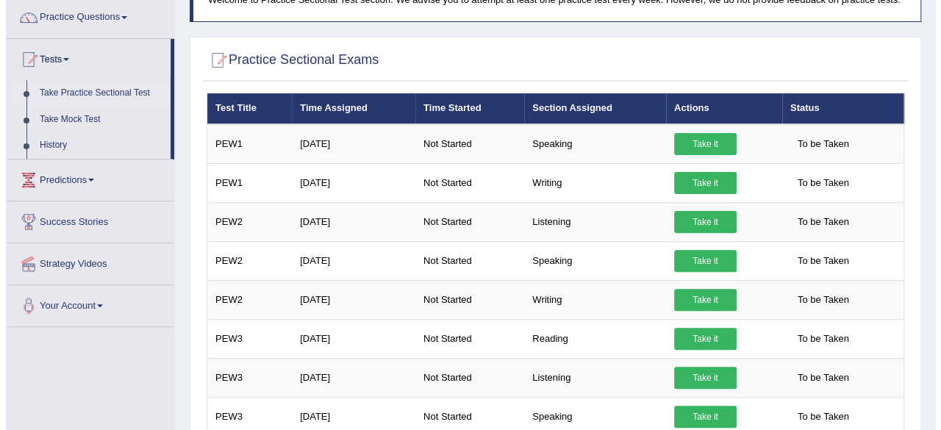
scroll to position [121, 0]
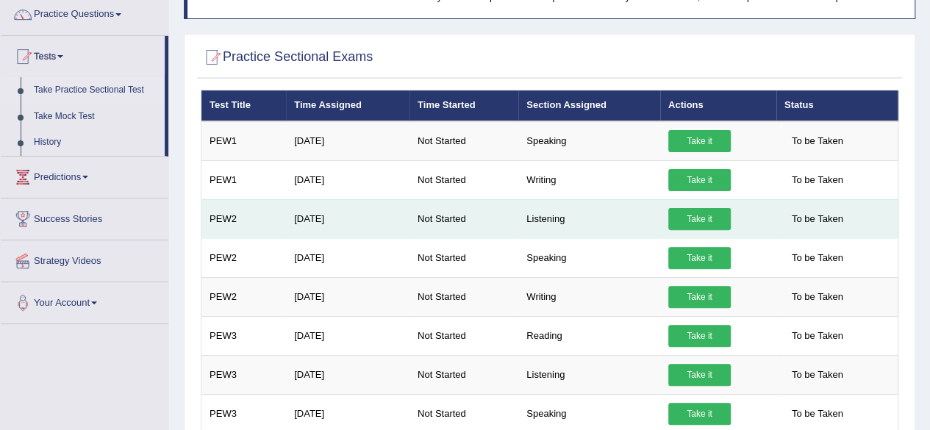
click at [692, 216] on link "Take it" at bounding box center [699, 219] width 62 height 22
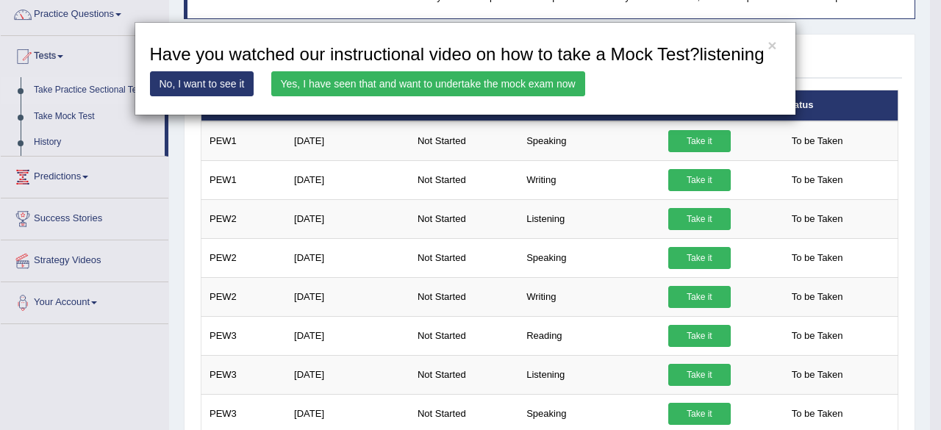
click at [347, 78] on link "Yes, I have seen that and want to undertake the mock exam now" at bounding box center [428, 83] width 314 height 25
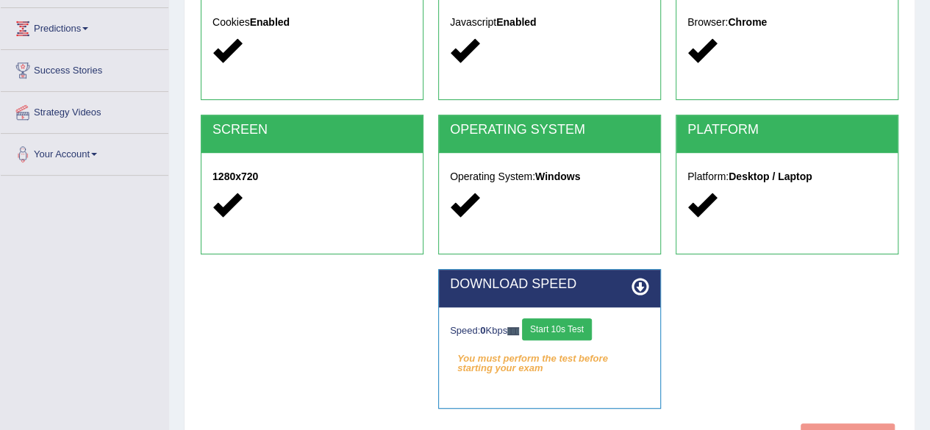
scroll to position [341, 0]
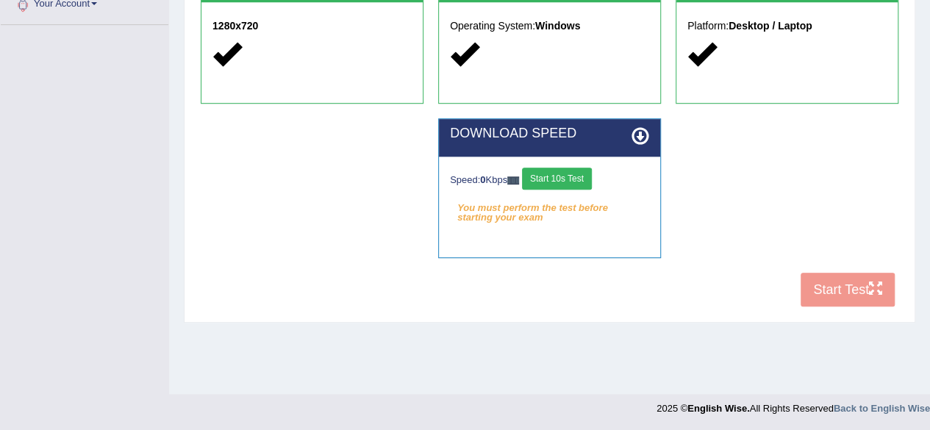
click at [568, 180] on button "Start 10s Test" at bounding box center [557, 179] width 70 height 22
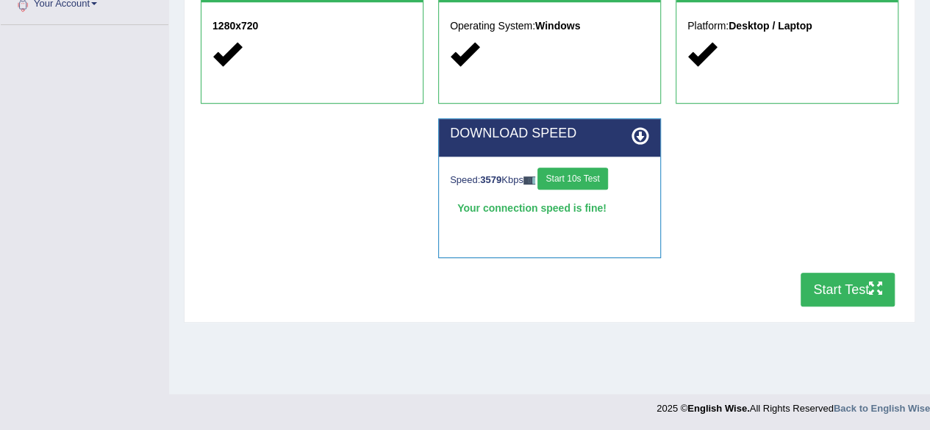
click at [842, 282] on button "Start Test" at bounding box center [848, 290] width 94 height 34
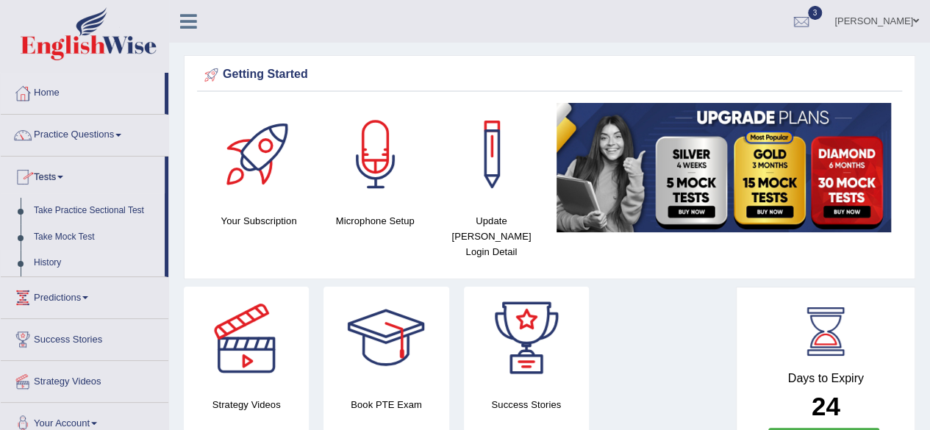
click at [62, 254] on link "History" at bounding box center [95, 263] width 137 height 26
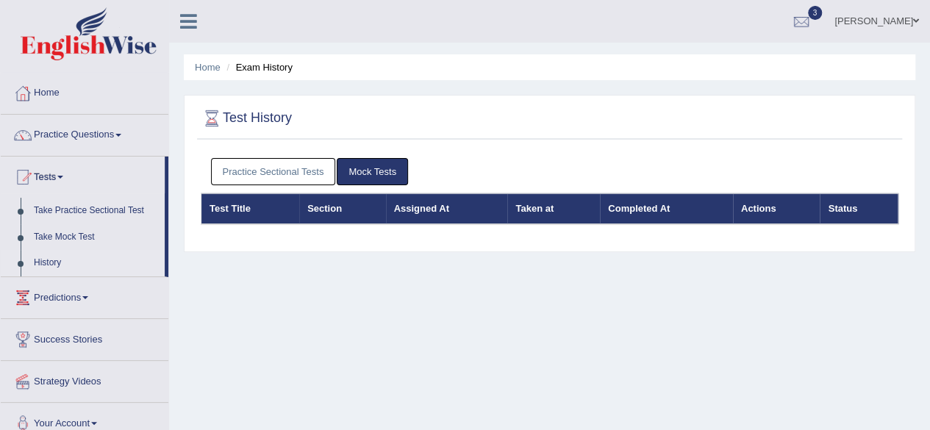
click at [296, 168] on link "Practice Sectional Tests" at bounding box center [273, 171] width 125 height 27
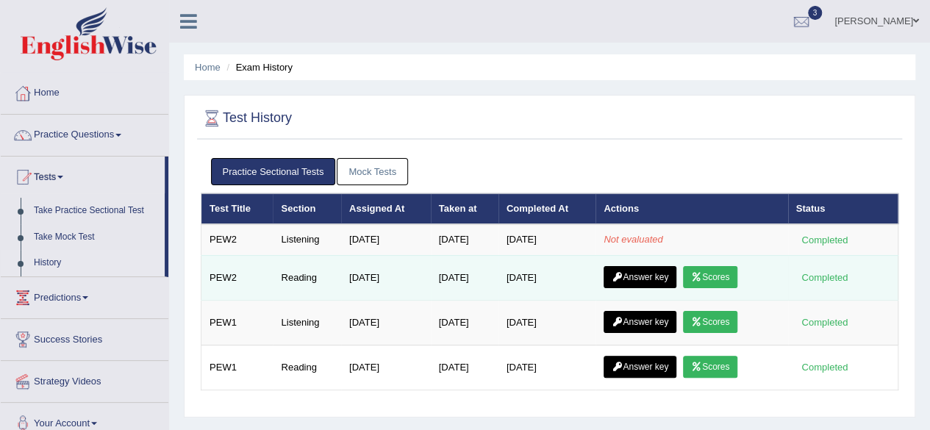
click at [723, 273] on link "Scores" at bounding box center [710, 277] width 54 height 22
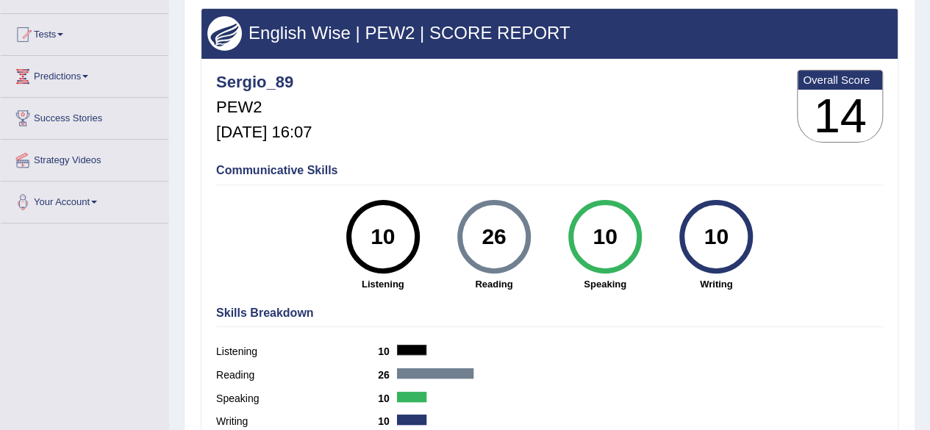
scroll to position [107, 0]
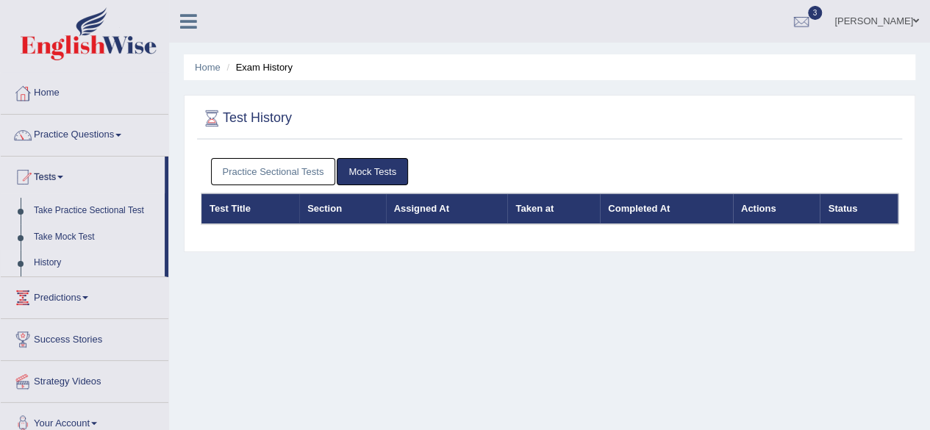
drag, startPoint x: 0, startPoint y: 0, endPoint x: 820, endPoint y: 143, distance: 832.0
click at [820, 143] on div "Test History Practice Sectional Tests Mock Tests Test Title Section Assigned At…" at bounding box center [549, 173] width 731 height 157
click at [248, 170] on link "Practice Sectional Tests" at bounding box center [273, 171] width 125 height 27
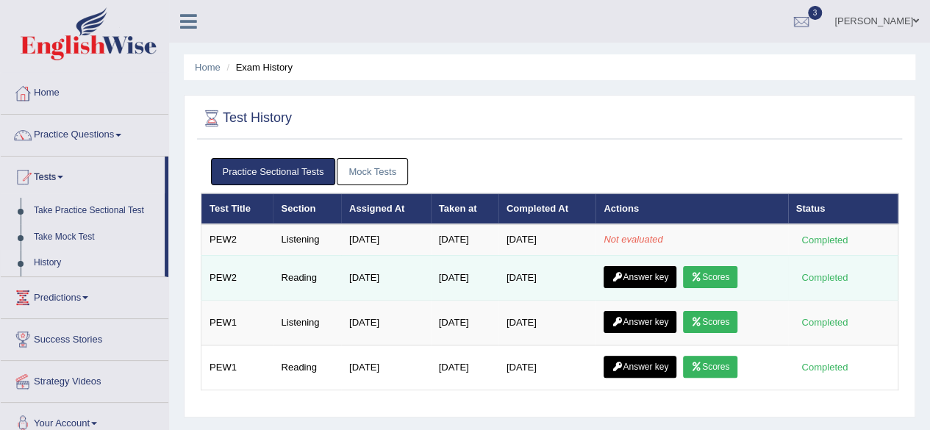
click at [647, 279] on link "Answer key" at bounding box center [640, 277] width 73 height 22
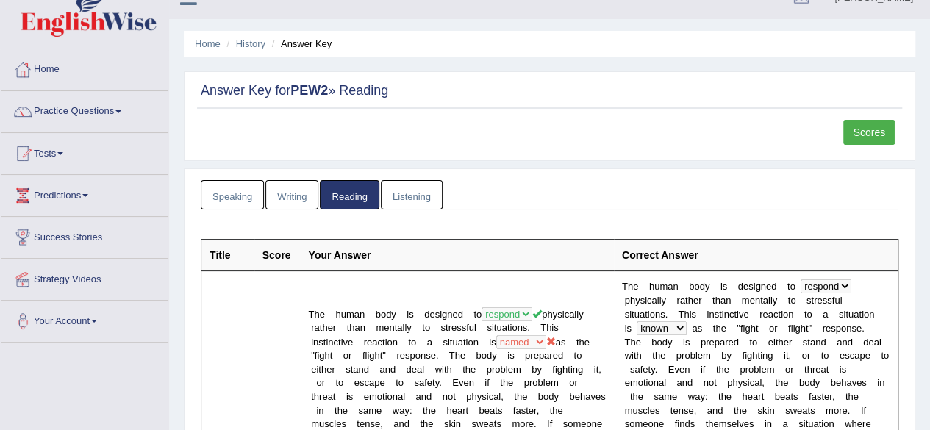
scroll to position [29, 0]
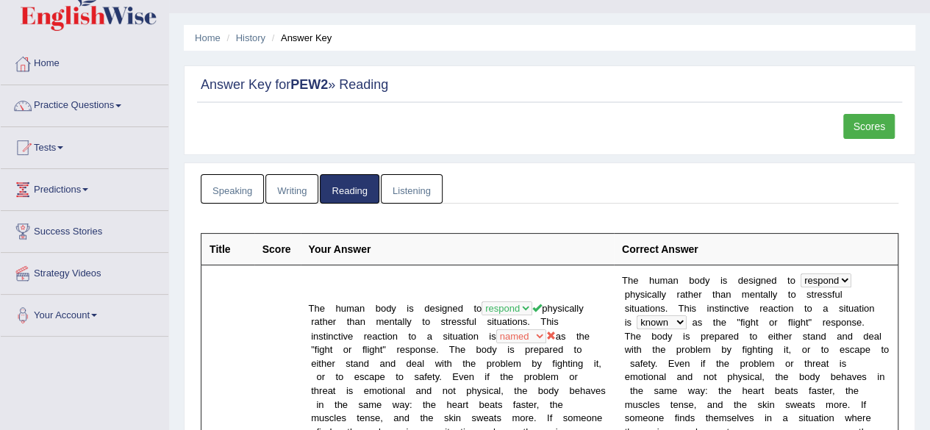
click at [398, 183] on link "Listening" at bounding box center [412, 189] width 62 height 30
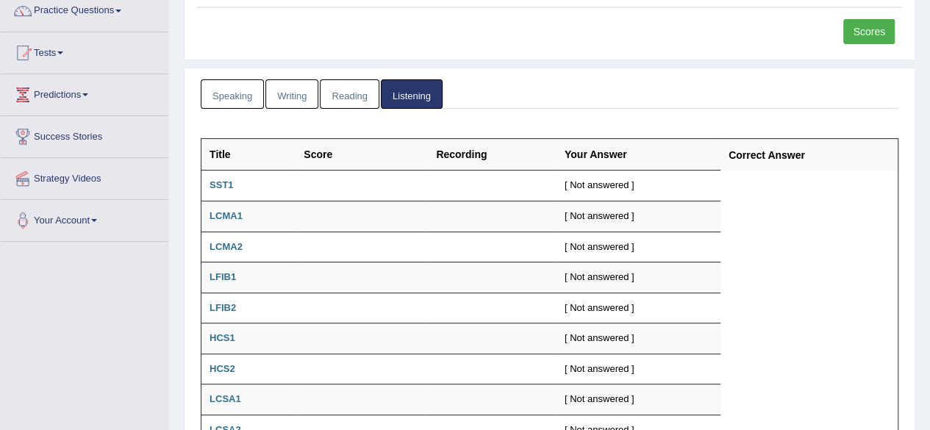
scroll to position [127, 0]
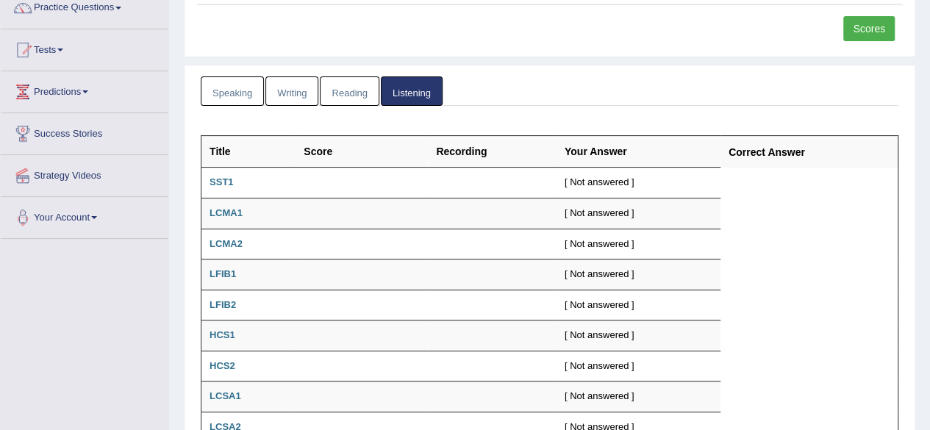
click at [359, 96] on link "Reading" at bounding box center [349, 91] width 59 height 30
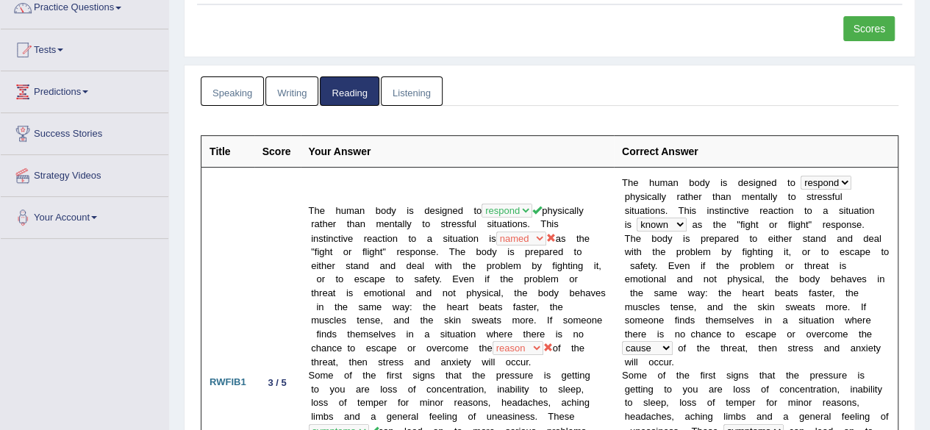
click at [283, 90] on link "Writing" at bounding box center [291, 91] width 53 height 30
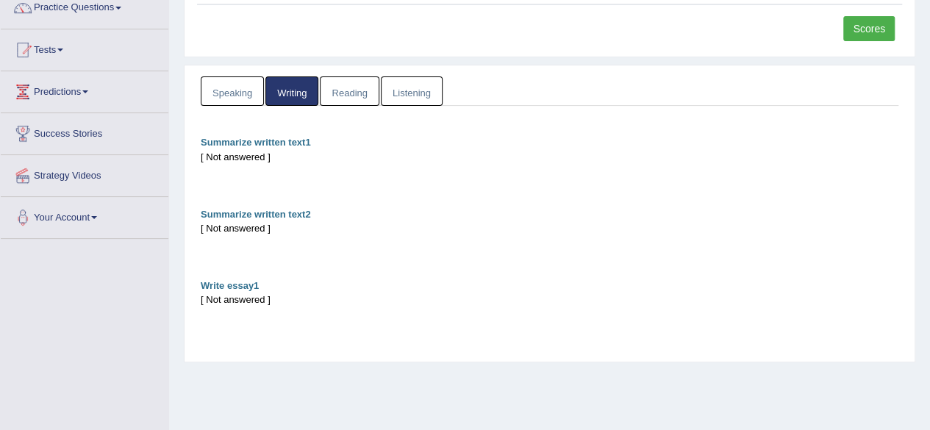
click at [237, 85] on link "Speaking" at bounding box center [232, 91] width 63 height 30
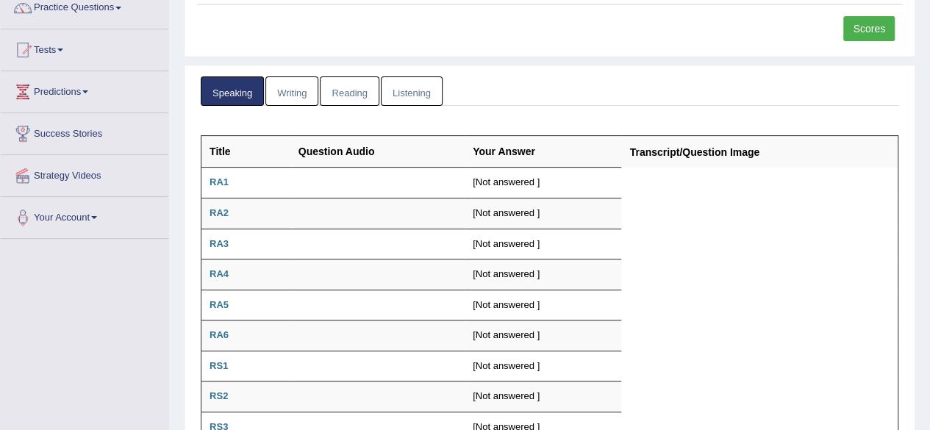
click at [281, 85] on link "Writing" at bounding box center [291, 91] width 53 height 30
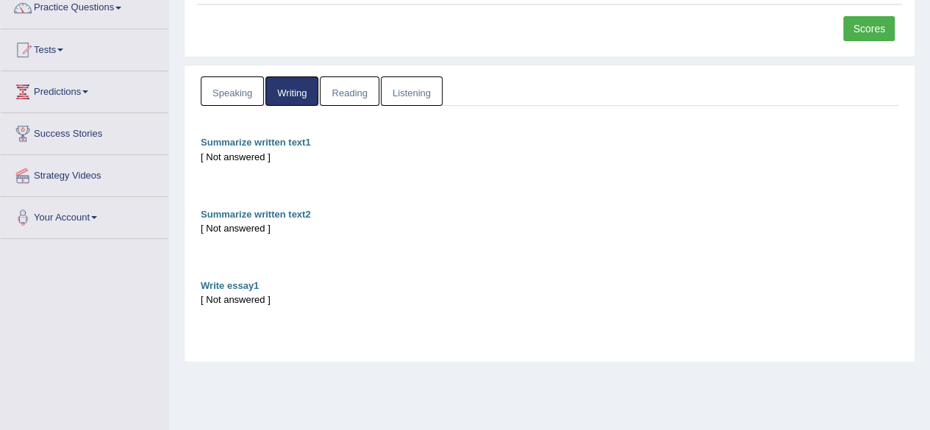
click at [344, 85] on link "Reading" at bounding box center [349, 91] width 59 height 30
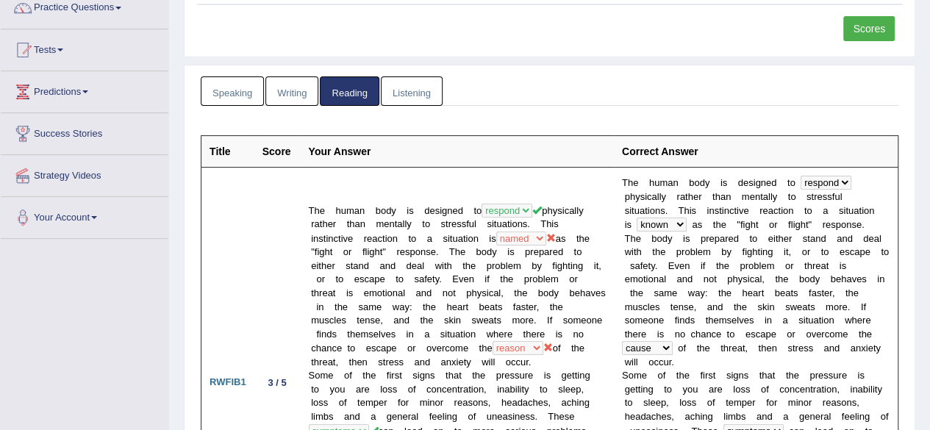
click at [404, 83] on link "Listening" at bounding box center [412, 91] width 62 height 30
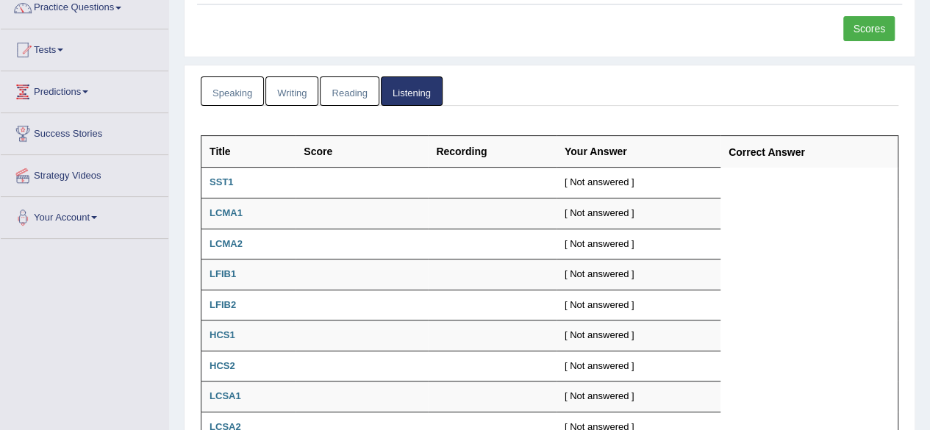
click at [291, 74] on div "Speaking Writing Reading Listening Title Question Audio Your Answer Transcript/…" at bounding box center [549, 359] width 731 height 589
click at [272, 87] on link "Writing" at bounding box center [291, 91] width 53 height 30
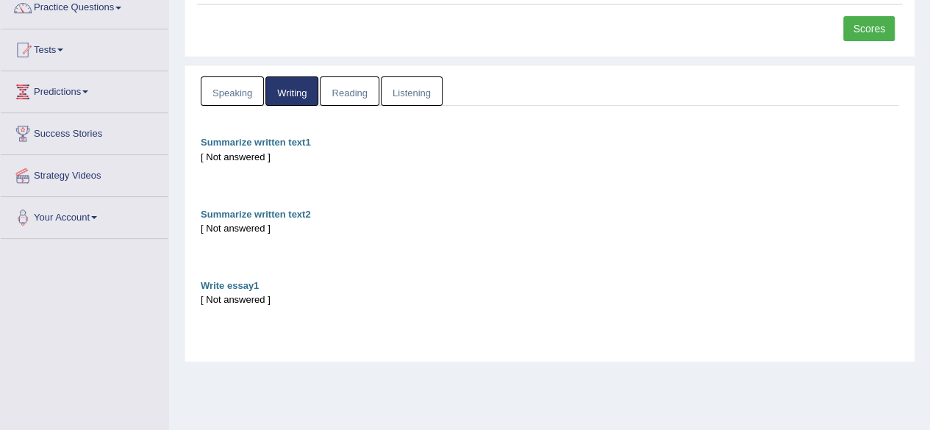
click at [232, 86] on link "Speaking" at bounding box center [232, 91] width 63 height 30
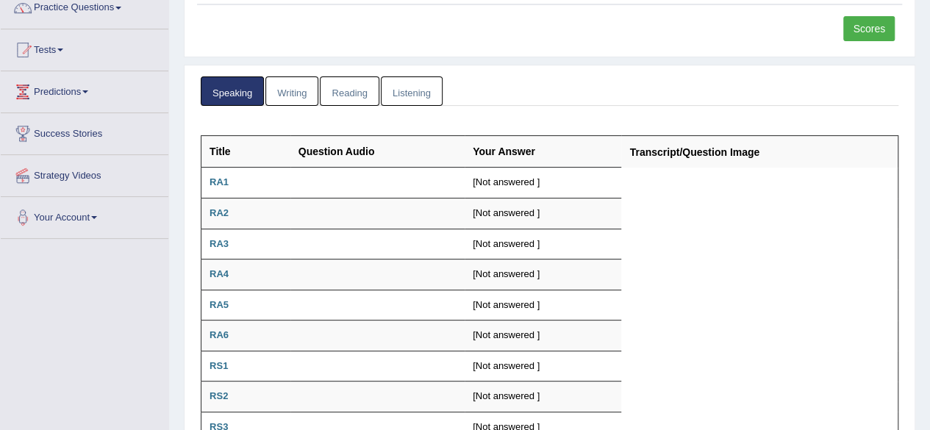
click at [279, 95] on link "Writing" at bounding box center [291, 91] width 53 height 30
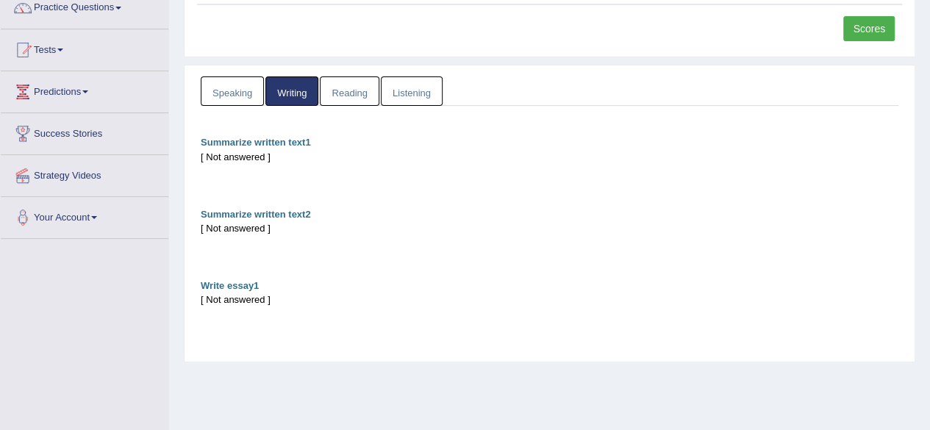
click at [335, 95] on link "Reading" at bounding box center [349, 91] width 59 height 30
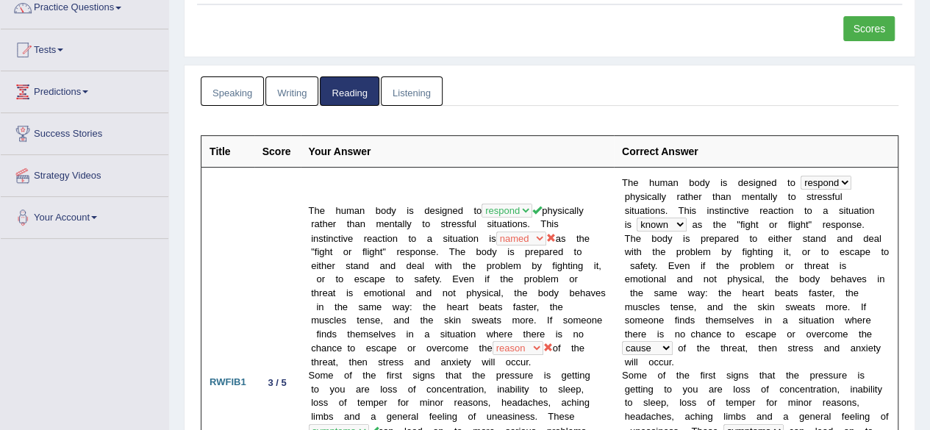
click at [385, 93] on link "Listening" at bounding box center [412, 91] width 62 height 30
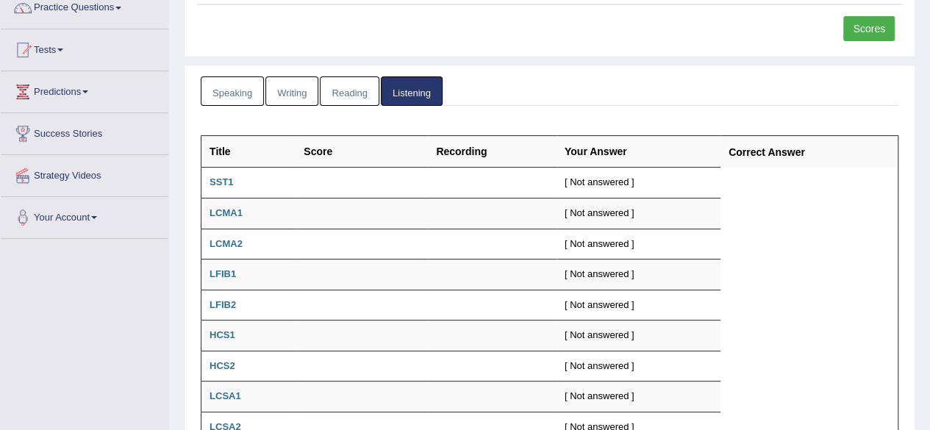
click at [275, 82] on link "Writing" at bounding box center [291, 91] width 53 height 30
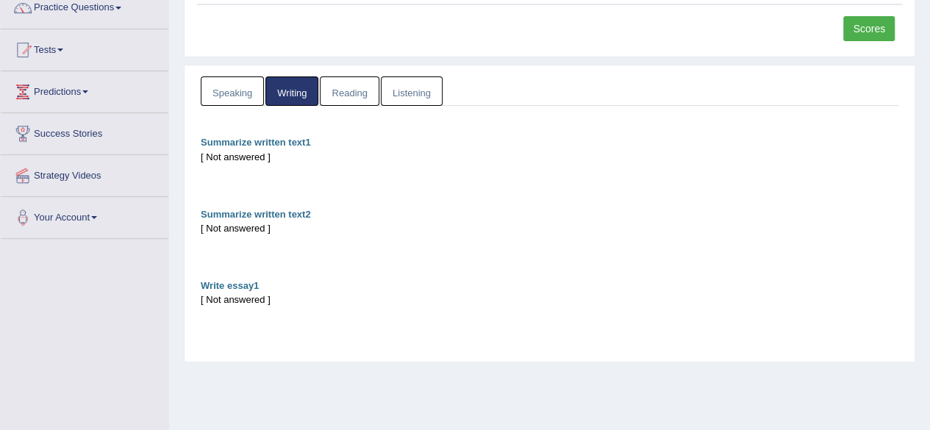
click at [232, 91] on link "Speaking" at bounding box center [232, 91] width 63 height 30
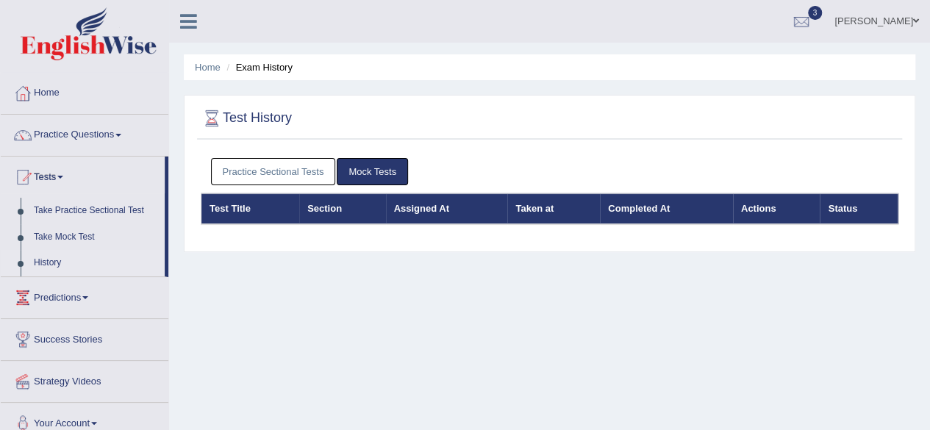
click at [265, 181] on link "Practice Sectional Tests" at bounding box center [273, 171] width 125 height 27
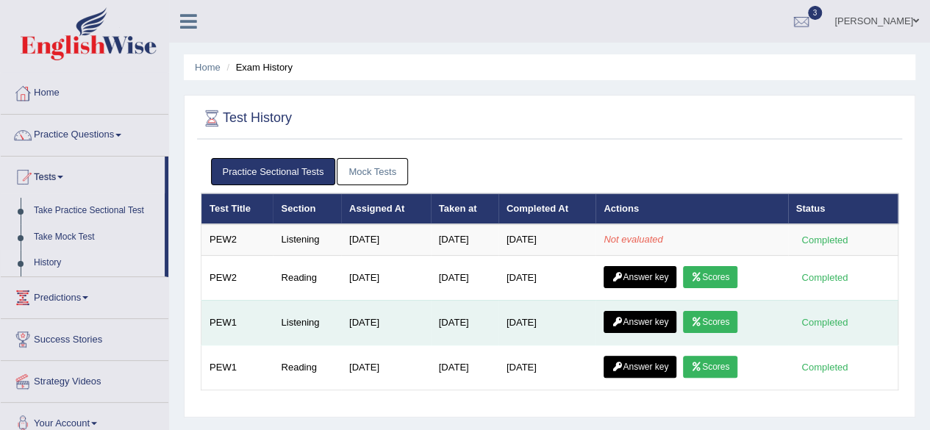
click at [706, 324] on link "Scores" at bounding box center [710, 322] width 54 height 22
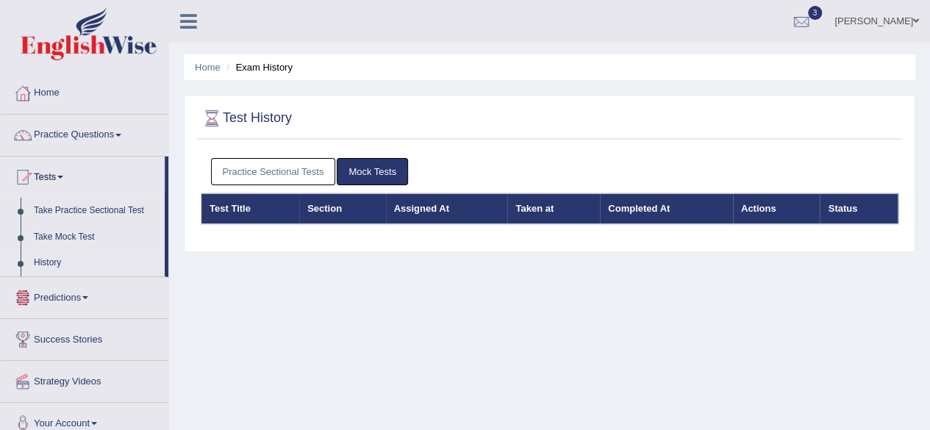
scroll to position [99, 0]
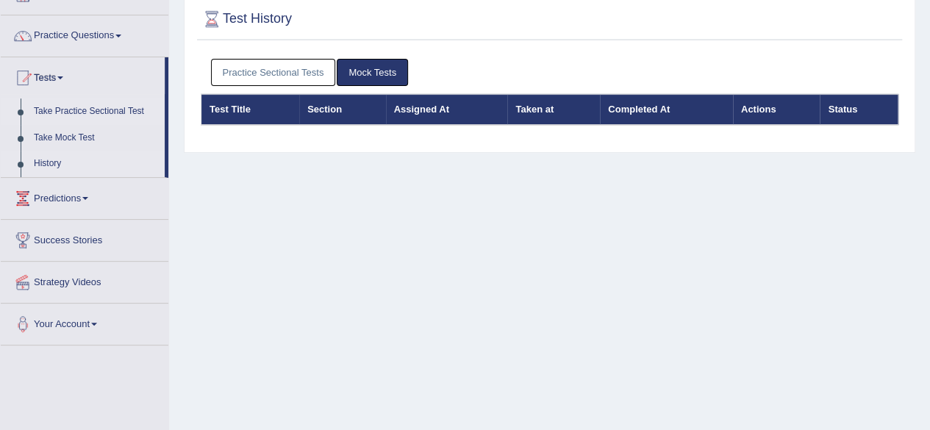
click at [72, 117] on link "Take Practice Sectional Test" at bounding box center [95, 112] width 137 height 26
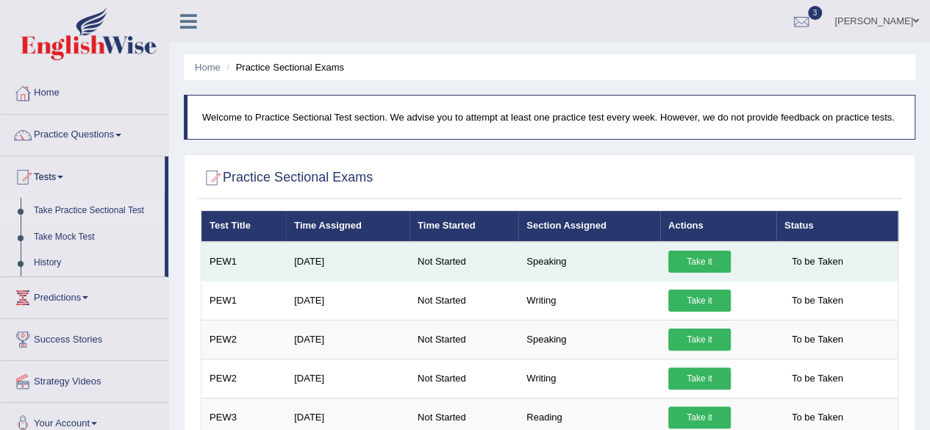
click at [708, 260] on link "Take it" at bounding box center [699, 262] width 62 height 22
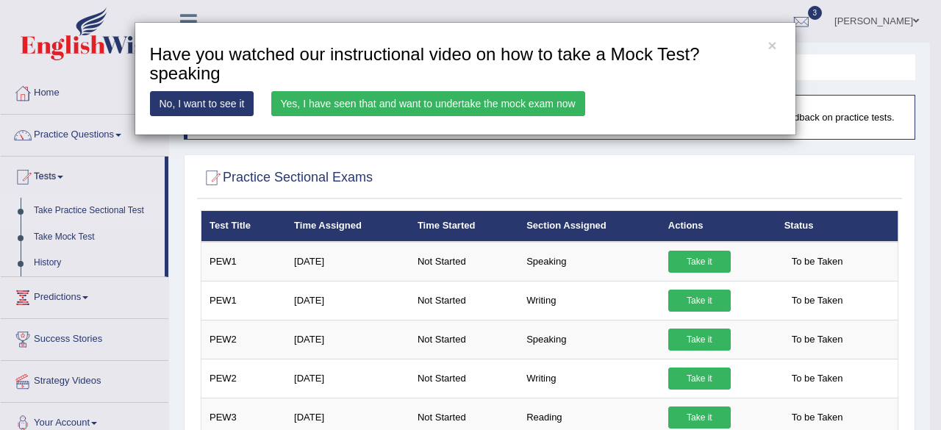
click at [367, 104] on link "Yes, I have seen that and want to undertake the mock exam now" at bounding box center [428, 103] width 314 height 25
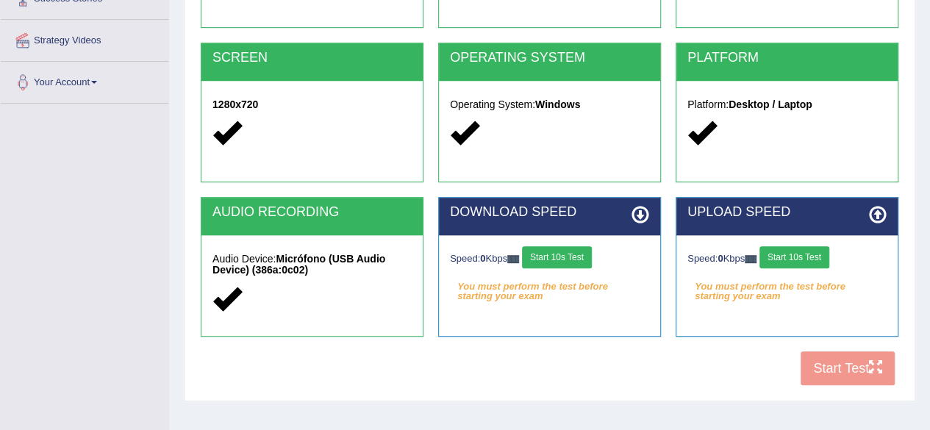
scroll to position [315, 0]
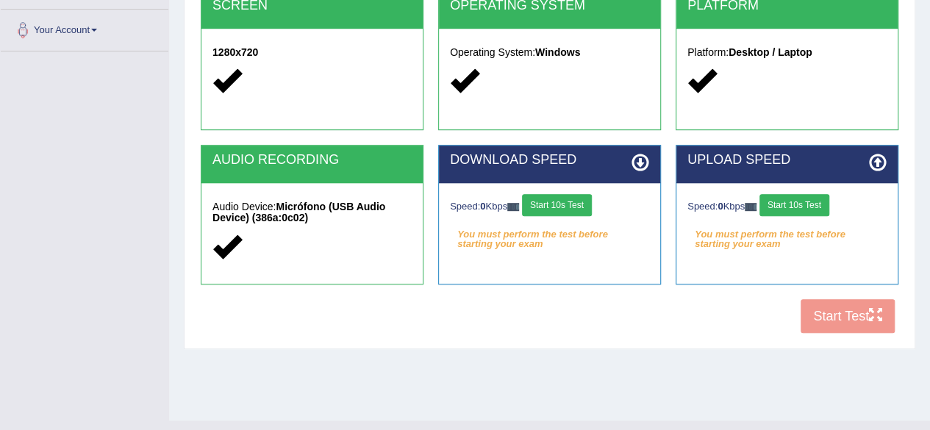
click at [578, 205] on button "Start 10s Test" at bounding box center [557, 205] width 70 height 22
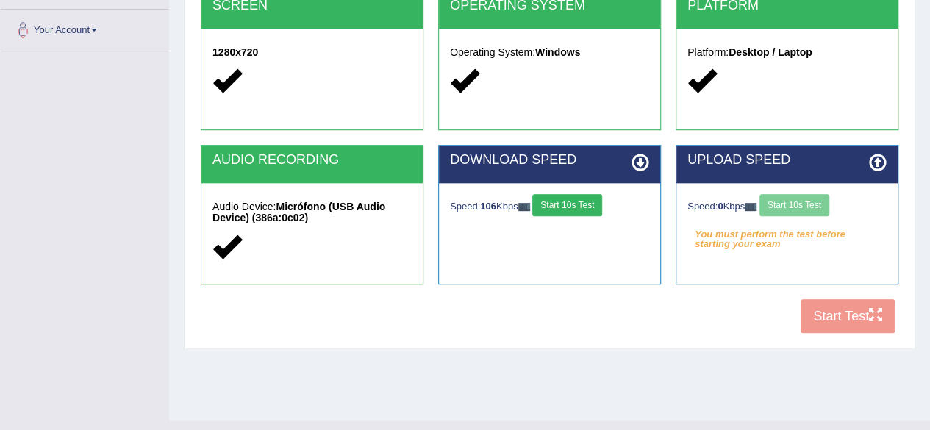
click at [770, 215] on div "Speed: 0 Kbps Start 10s Test" at bounding box center [786, 207] width 199 height 26
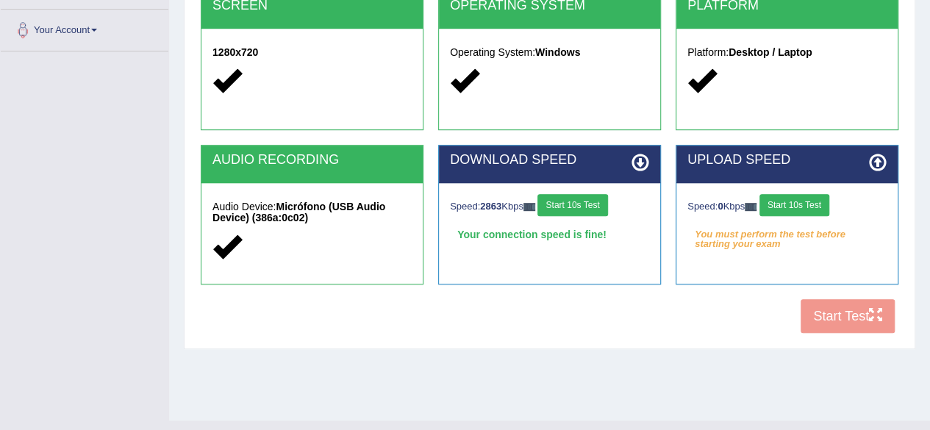
click at [797, 208] on button "Start 10s Test" at bounding box center [794, 205] width 70 height 22
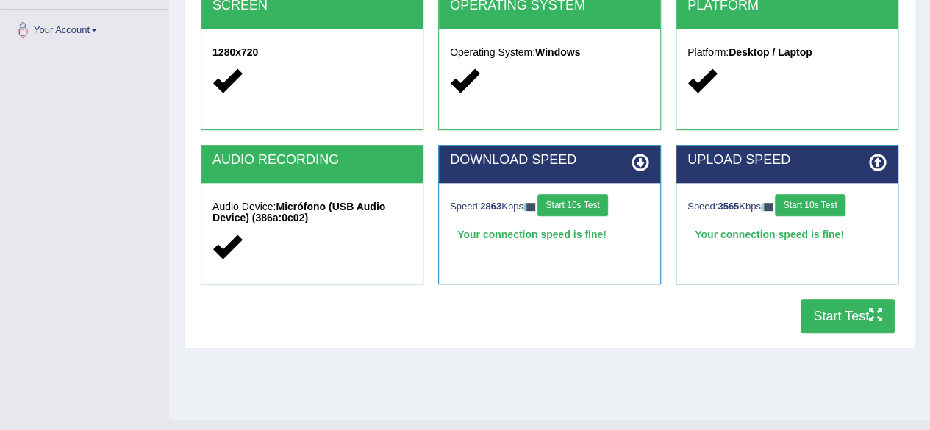
click at [865, 307] on button "Start Test" at bounding box center [848, 316] width 94 height 34
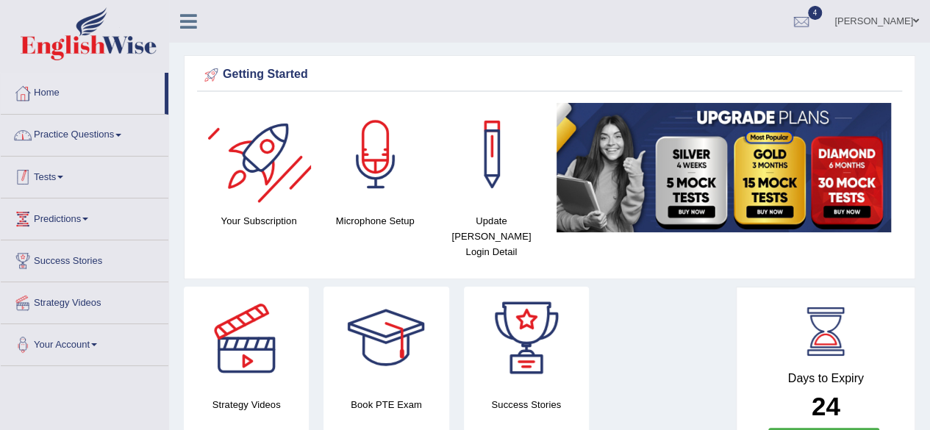
click at [100, 139] on link "Practice Questions" at bounding box center [85, 133] width 168 height 37
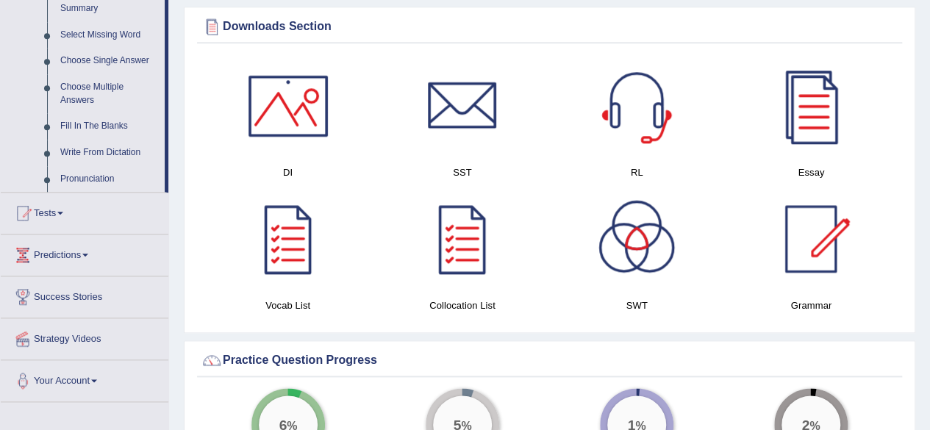
scroll to position [736, 0]
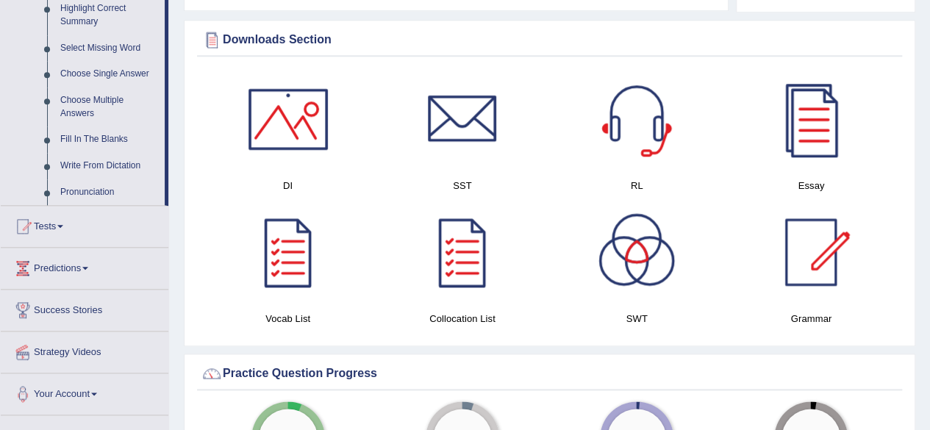
click at [112, 271] on link "Predictions" at bounding box center [85, 266] width 168 height 37
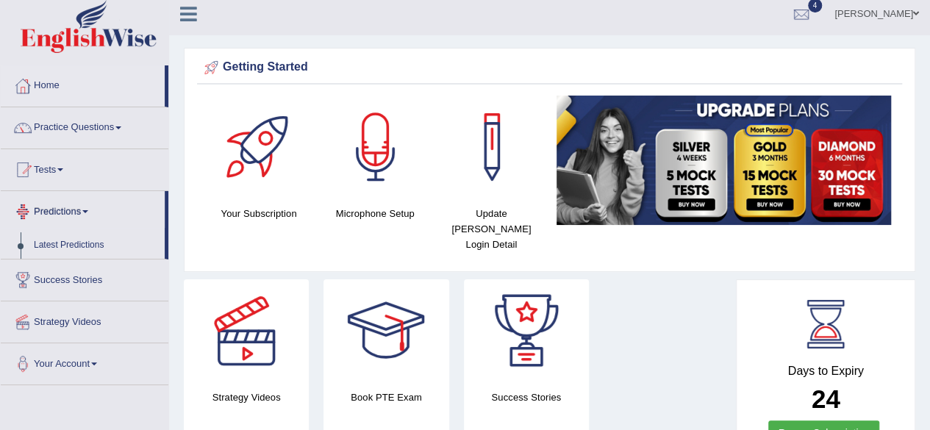
scroll to position [5, 0]
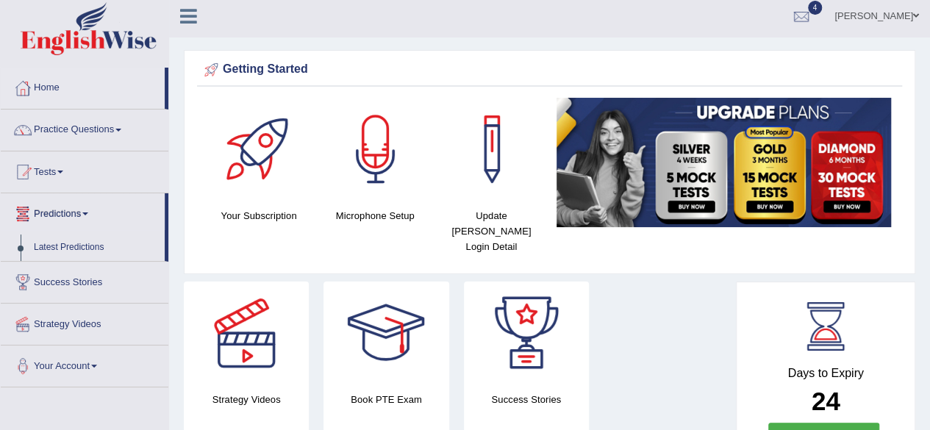
click at [112, 179] on link "Tests" at bounding box center [85, 169] width 168 height 37
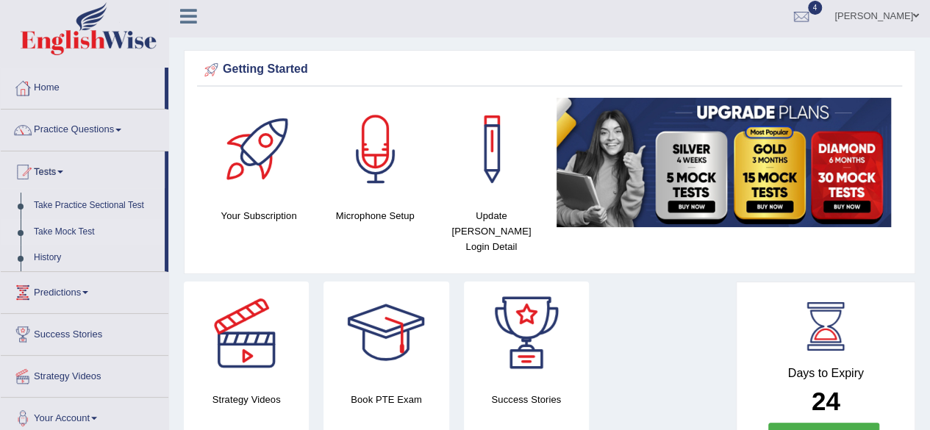
click at [71, 233] on link "Take Mock Test" at bounding box center [95, 232] width 137 height 26
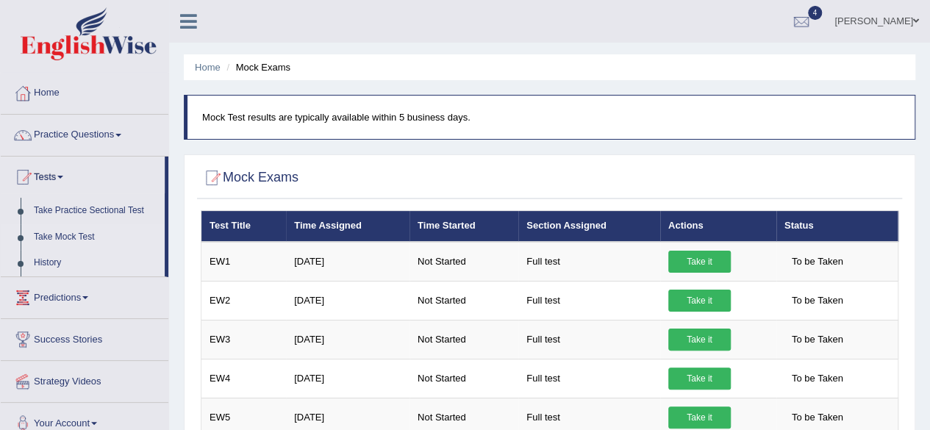
click at [125, 261] on link "History" at bounding box center [95, 263] width 137 height 26
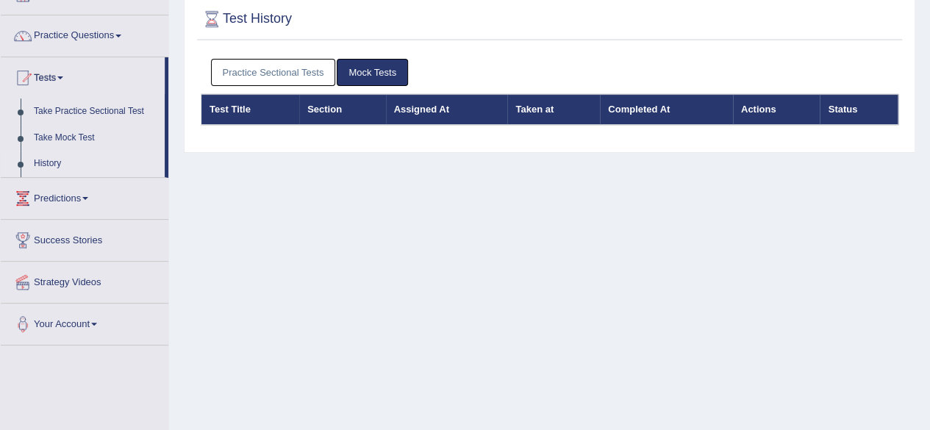
scroll to position [99, 0]
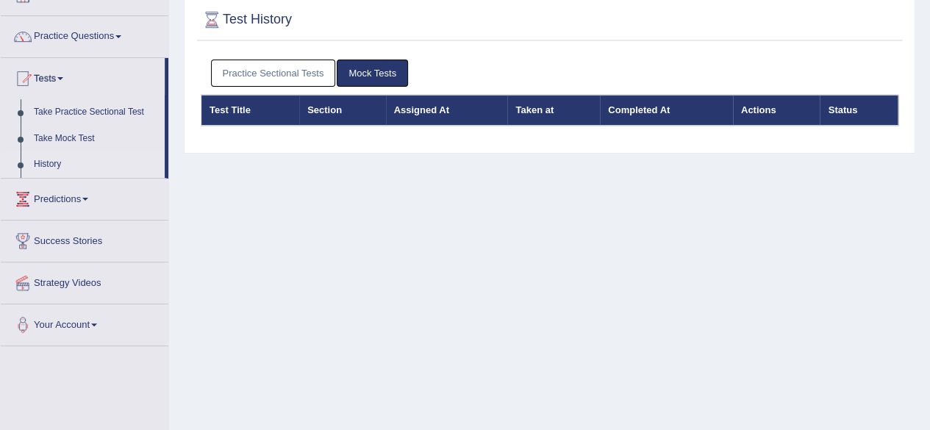
click at [319, 63] on link "Practice Sectional Tests" at bounding box center [273, 73] width 125 height 27
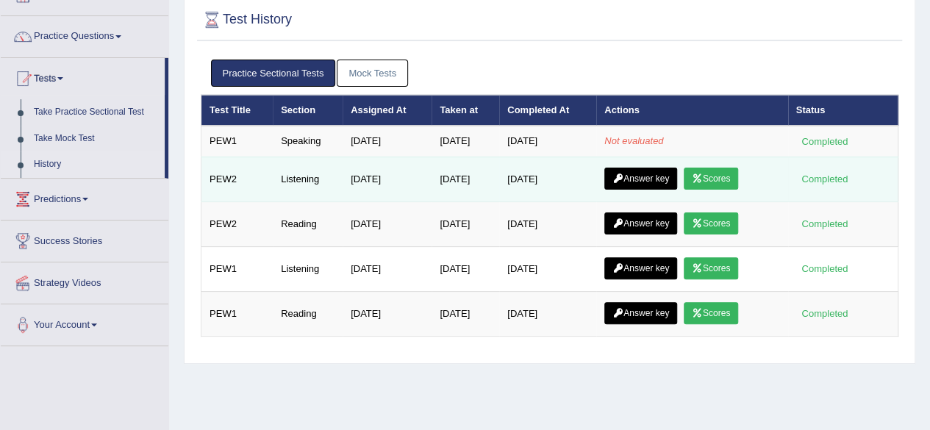
click at [728, 180] on link "Scores" at bounding box center [711, 179] width 54 height 22
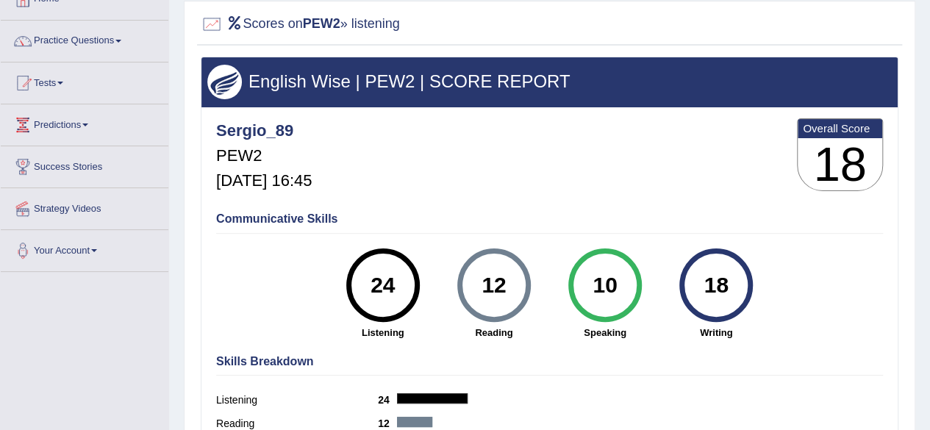
scroll to position [44, 0]
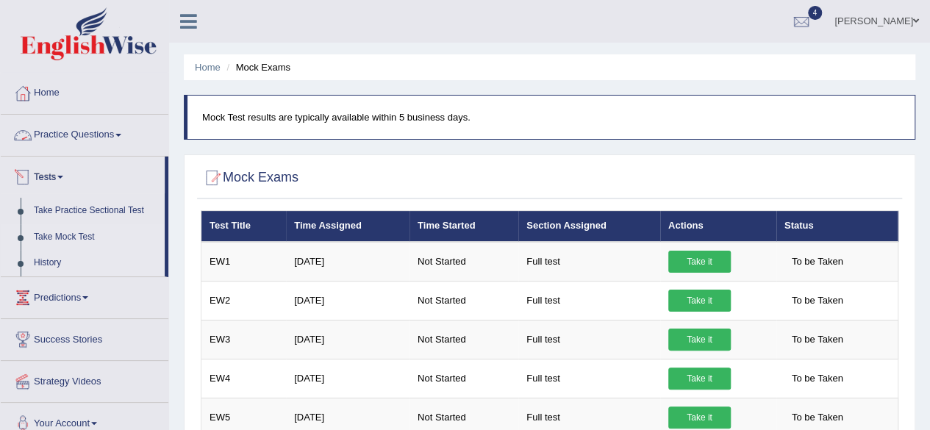
click at [44, 262] on link "History" at bounding box center [95, 263] width 137 height 26
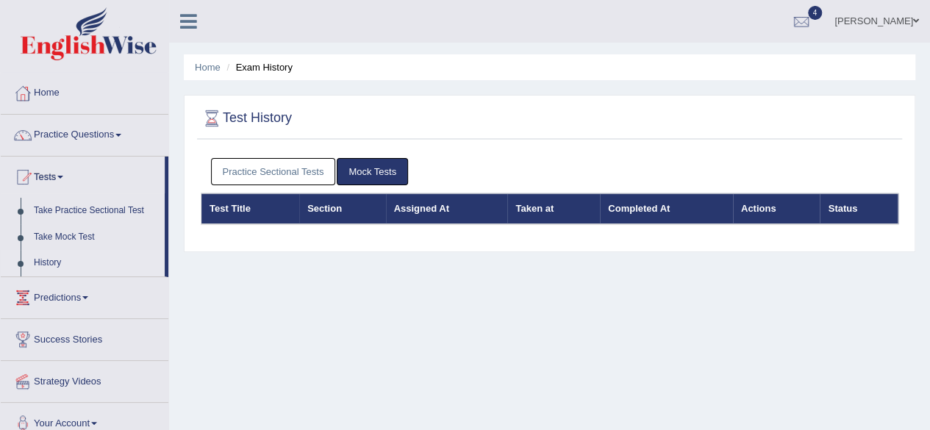
click at [316, 173] on link "Practice Sectional Tests" at bounding box center [273, 171] width 125 height 27
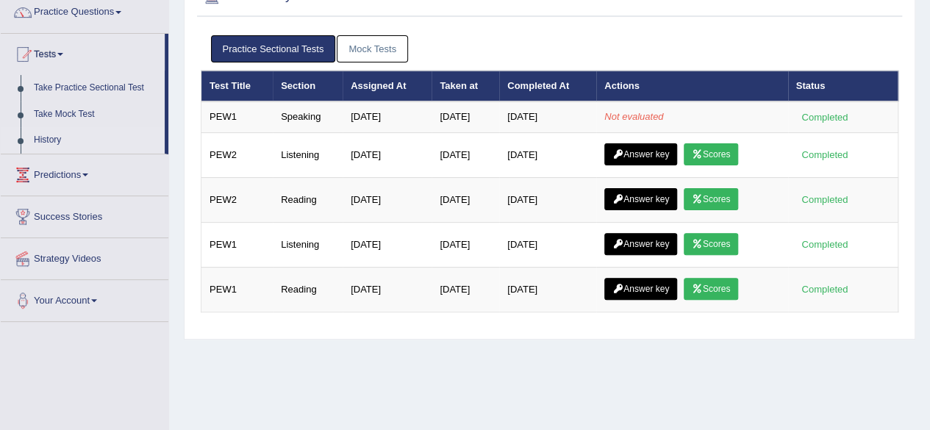
scroll to position [128, 0]
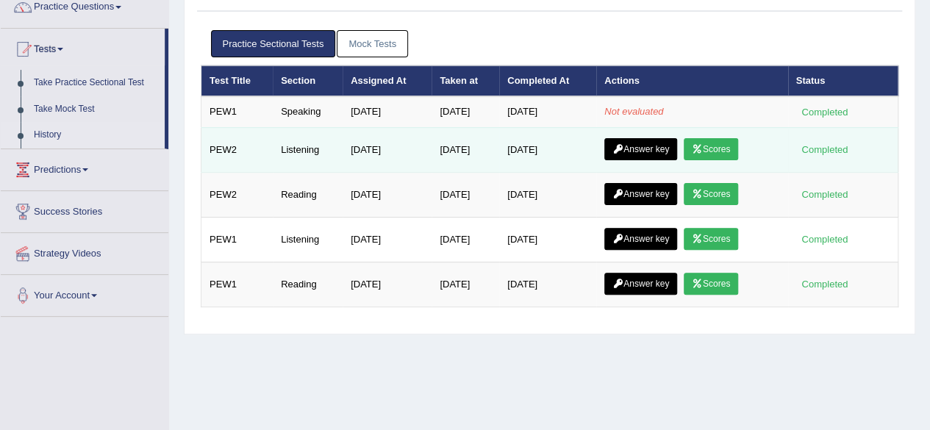
click at [665, 148] on link "Answer key" at bounding box center [640, 149] width 73 height 22
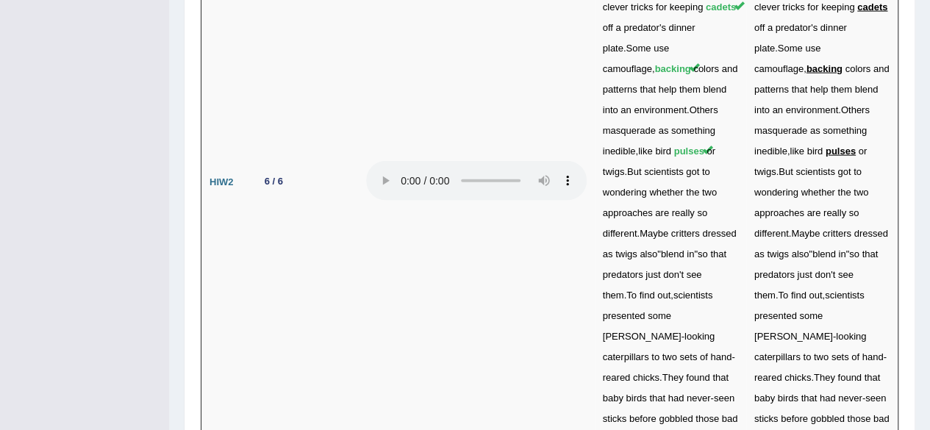
scroll to position [4412, 0]
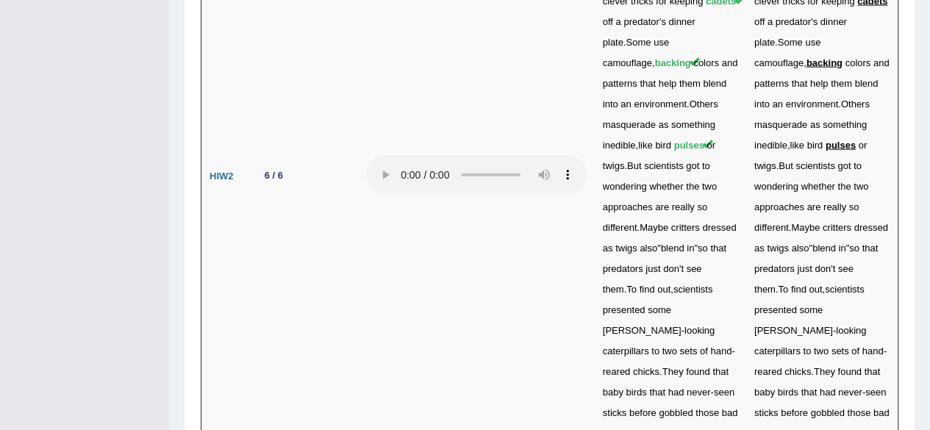
drag, startPoint x: 932, startPoint y: 43, endPoint x: 912, endPoint y: 405, distance: 363.0
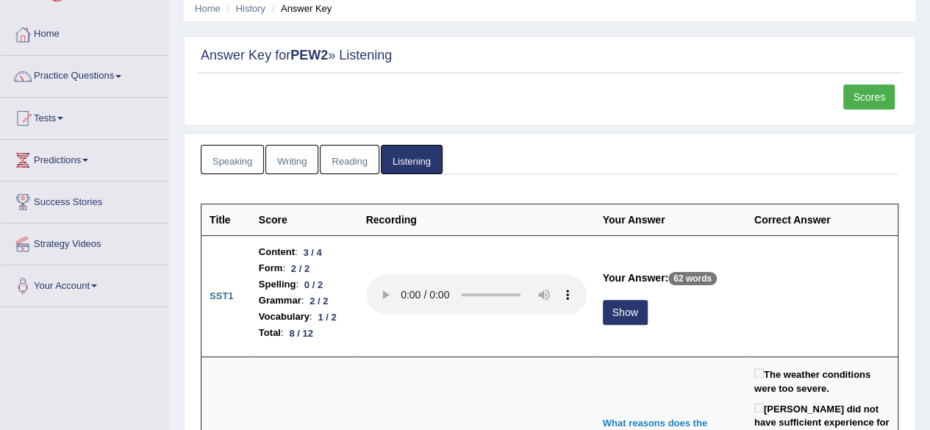
scroll to position [83, 0]
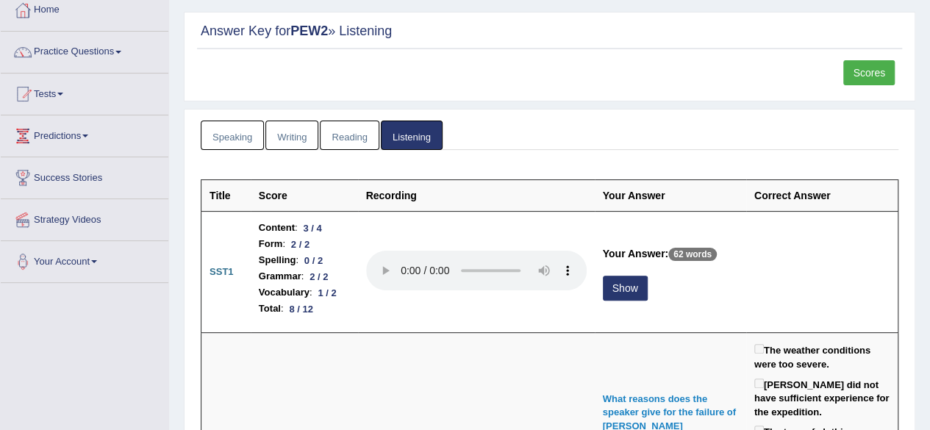
click at [346, 132] on link "Reading" at bounding box center [349, 136] width 59 height 30
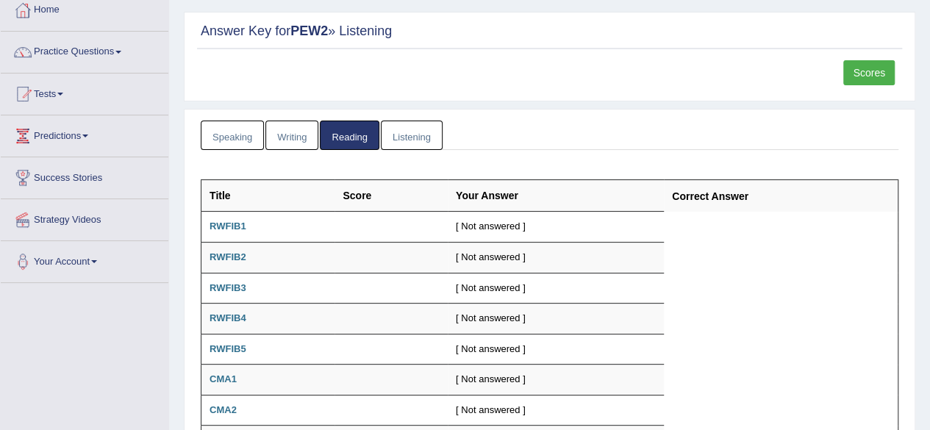
click at [313, 132] on link "Writing" at bounding box center [291, 136] width 53 height 30
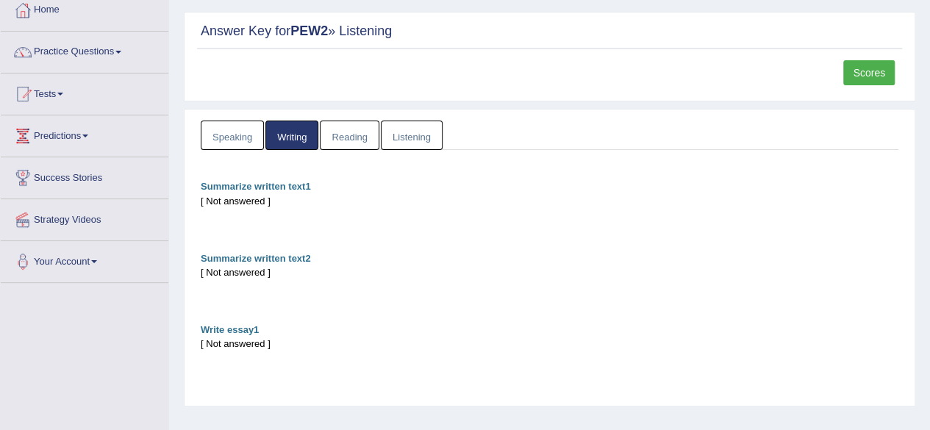
click at [261, 130] on link "Speaking" at bounding box center [232, 136] width 63 height 30
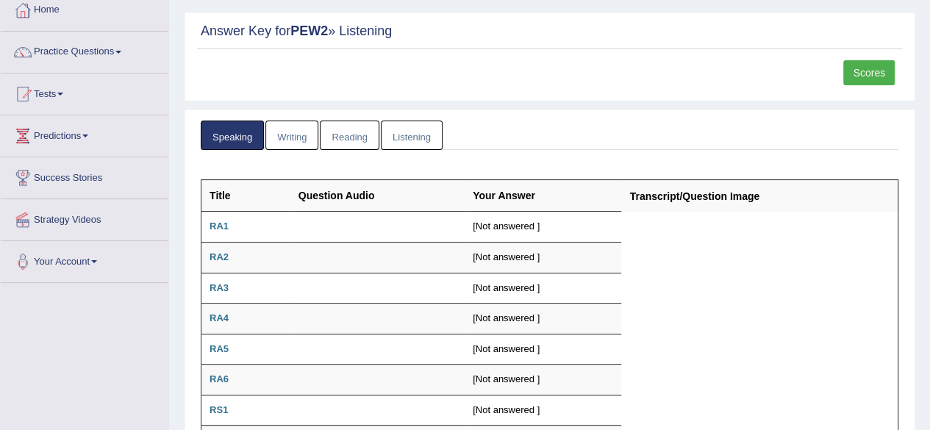
click at [856, 66] on link "Scores" at bounding box center [868, 72] width 51 height 25
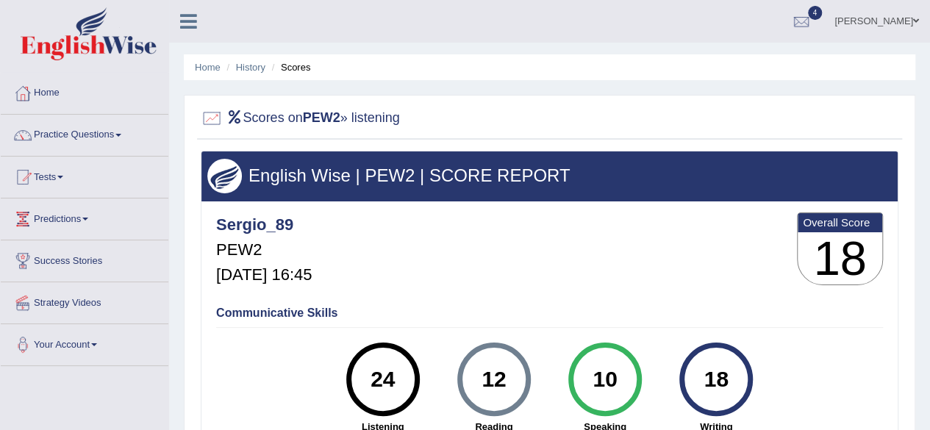
drag, startPoint x: 927, startPoint y: 139, endPoint x: 927, endPoint y: 151, distance: 11.8
click at [927, 151] on div "Home History Scores Scores on PEW2 » listening English Wise | PEW2 | SCORE REPO…" at bounding box center [549, 367] width 761 height 735
click at [929, 142] on div "Home History Scores Scores on PEW2 » listening English Wise | PEW2 | SCORE REPO…" at bounding box center [549, 367] width 761 height 735
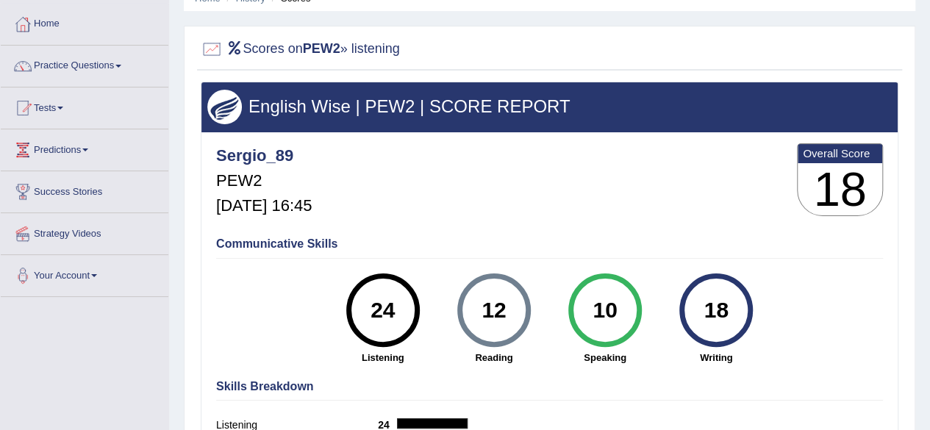
scroll to position [31, 0]
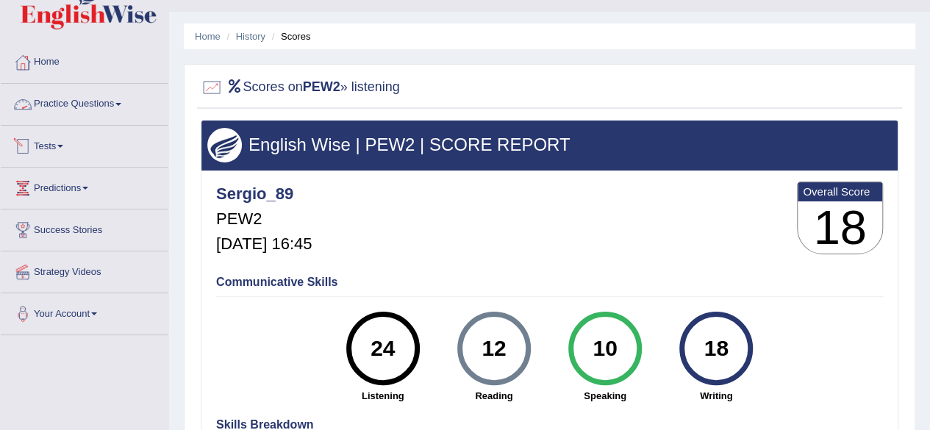
click at [62, 152] on link "Tests" at bounding box center [85, 144] width 168 height 37
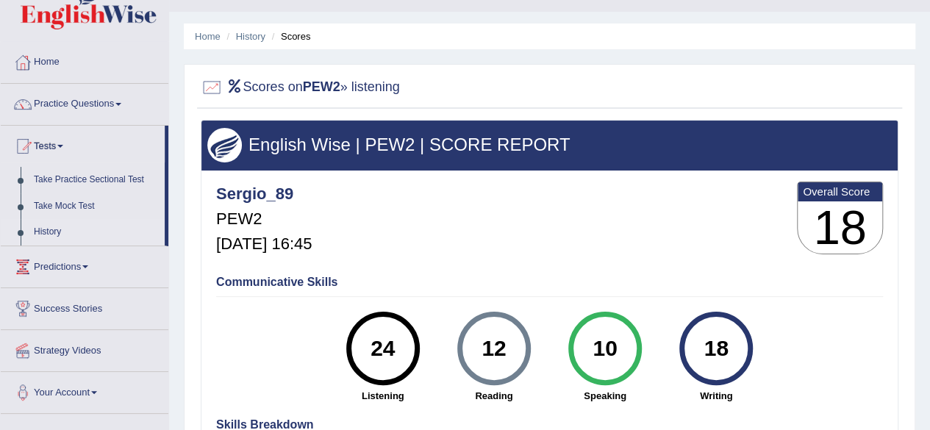
click at [56, 223] on link "History" at bounding box center [95, 232] width 137 height 26
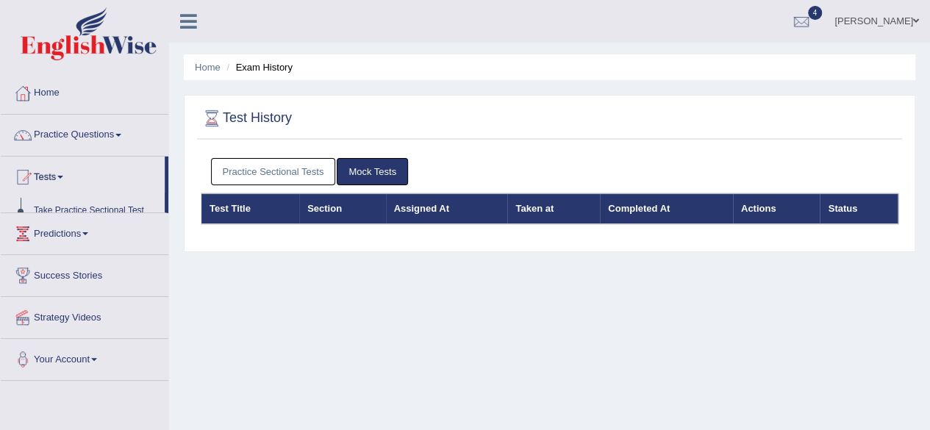
click at [288, 177] on link "Practice Sectional Tests" at bounding box center [273, 171] width 125 height 27
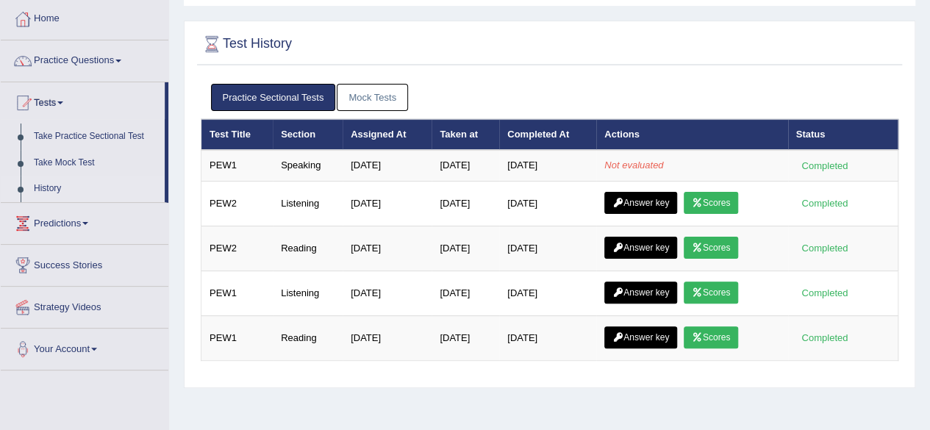
scroll to position [78, 0]
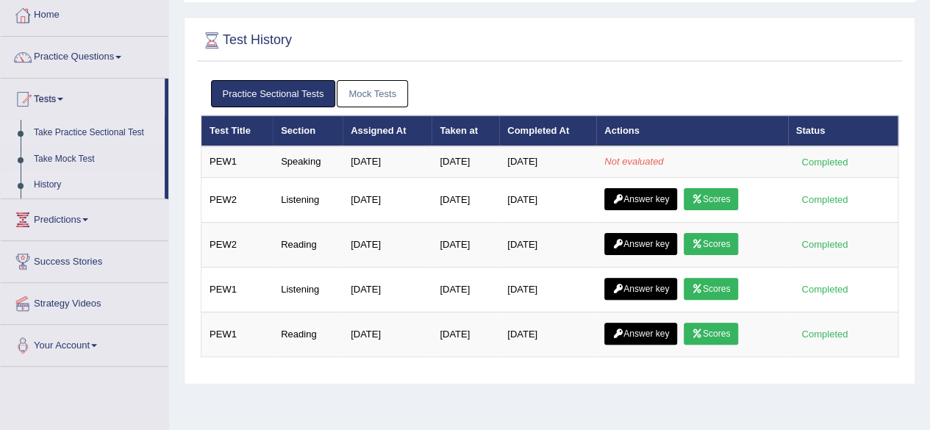
click at [99, 128] on link "Take Practice Sectional Test" at bounding box center [95, 133] width 137 height 26
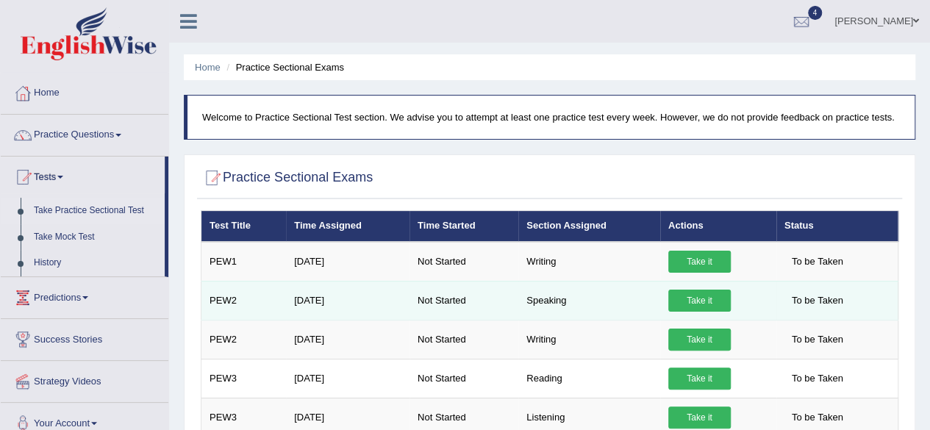
click at [699, 290] on link "Take it" at bounding box center [699, 301] width 62 height 22
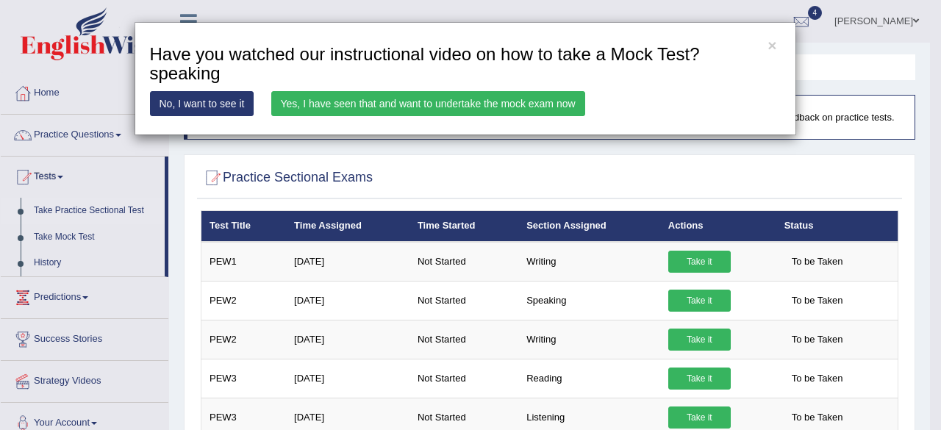
click at [510, 98] on link "Yes, I have seen that and want to undertake the mock exam now" at bounding box center [428, 103] width 314 height 25
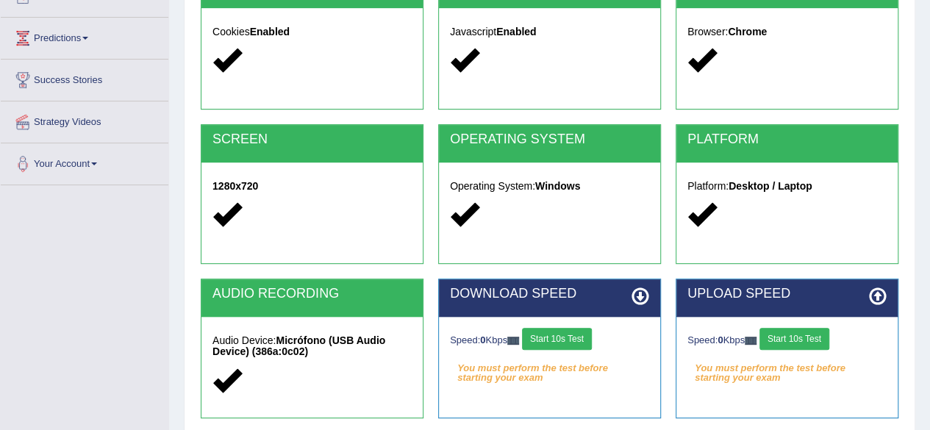
scroll to position [216, 0]
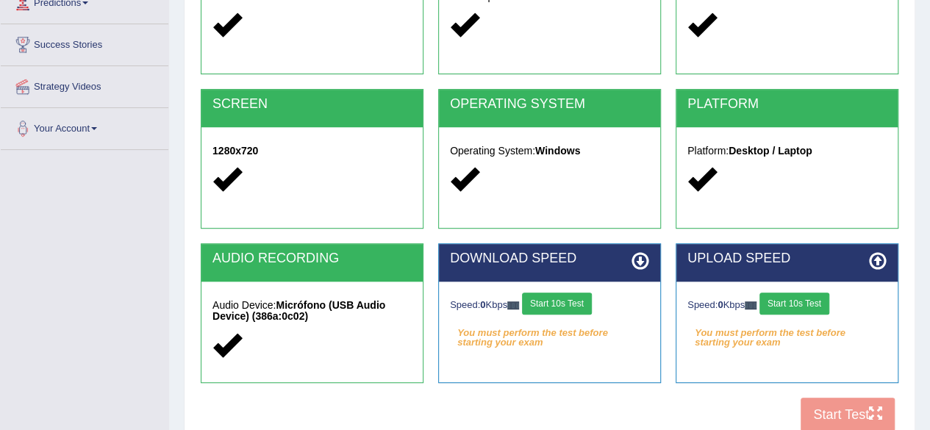
click at [575, 302] on button "Start 10s Test" at bounding box center [557, 304] width 70 height 22
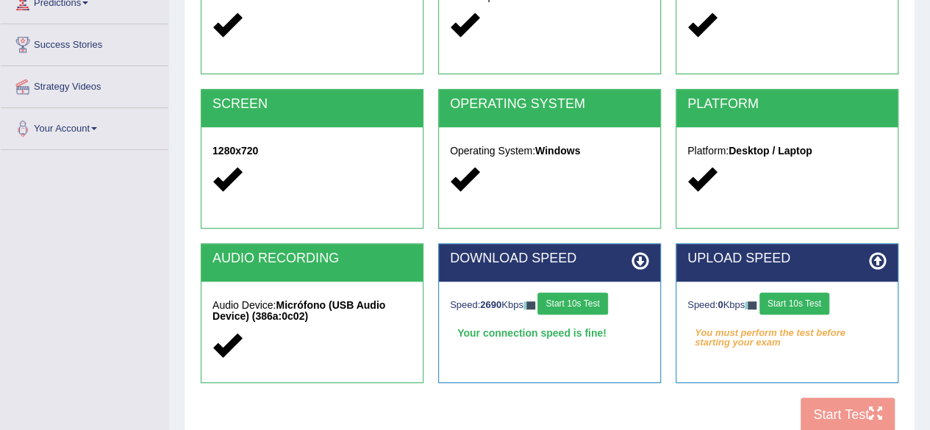
click at [584, 299] on button "Start 10s Test" at bounding box center [572, 304] width 70 height 22
click at [790, 304] on button "Start 10s Test" at bounding box center [794, 304] width 70 height 22
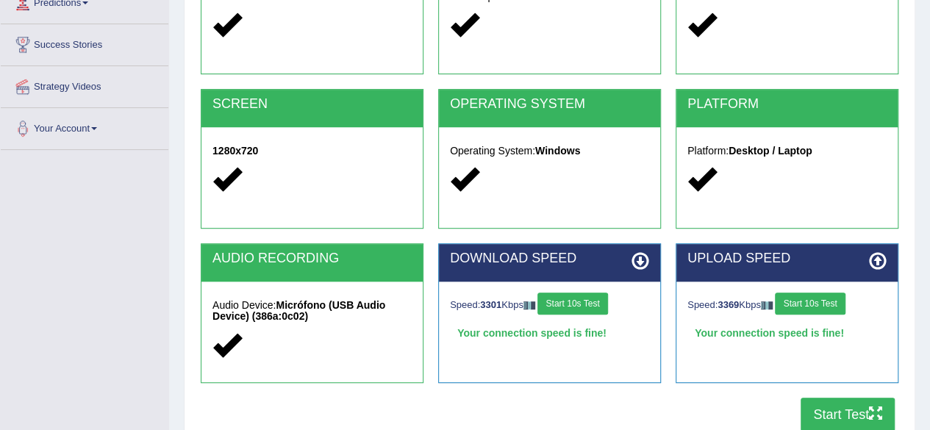
click at [829, 416] on button "Start Test" at bounding box center [848, 415] width 94 height 34
